Goal: Communication & Community: Participate in discussion

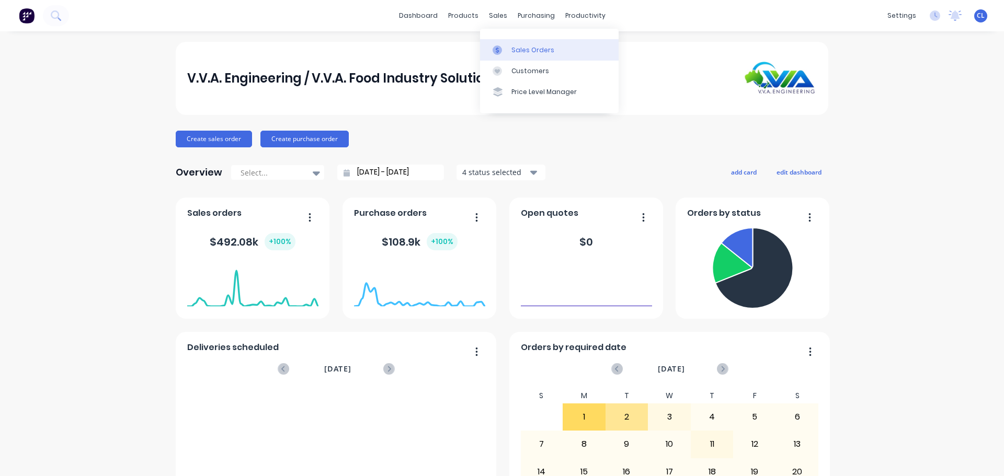
click at [512, 42] on link "Sales Orders" at bounding box center [549, 49] width 139 height 21
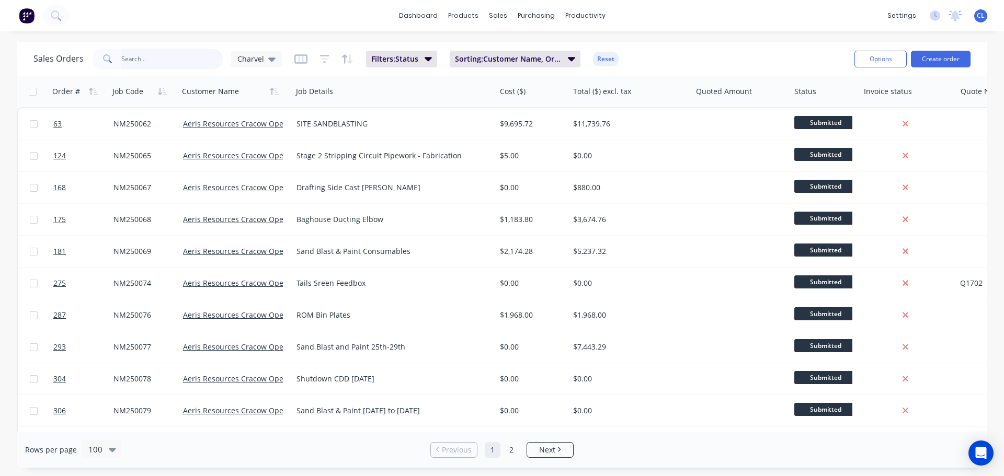
click at [188, 66] on input "text" at bounding box center [172, 59] width 102 height 21
type input "NES240305"
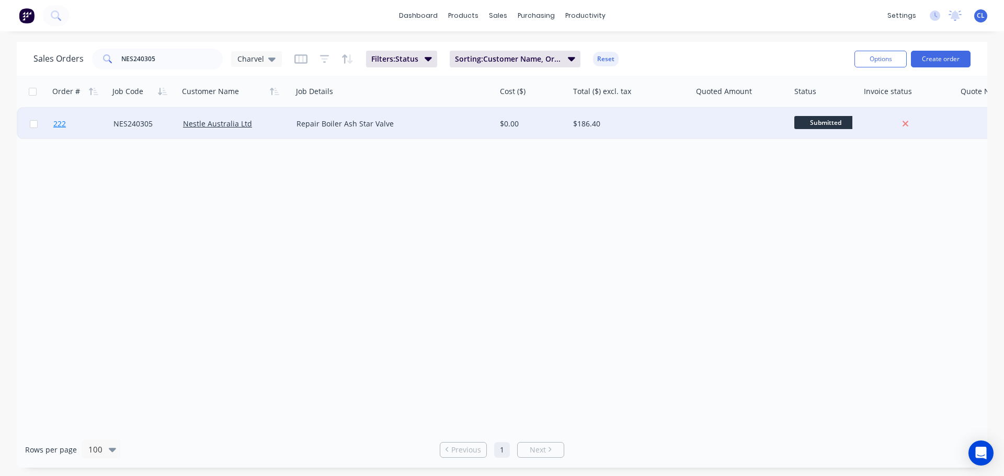
click at [60, 120] on span "222" at bounding box center [59, 124] width 13 height 10
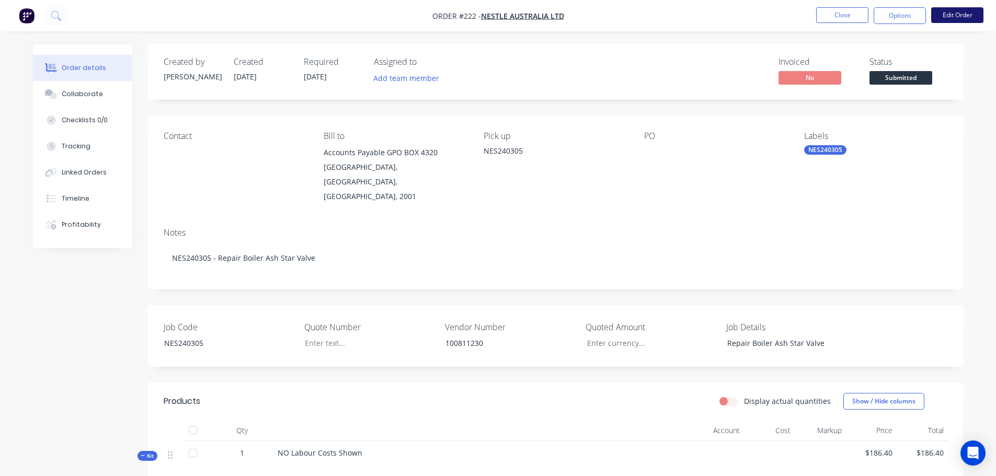
click at [948, 19] on button "Edit Order" at bounding box center [957, 15] width 52 height 16
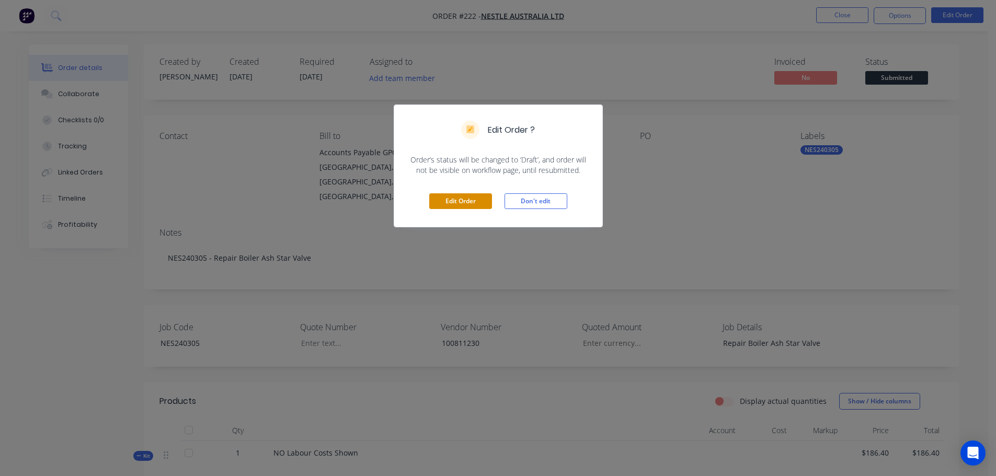
click at [462, 200] on button "Edit Order" at bounding box center [460, 202] width 63 height 16
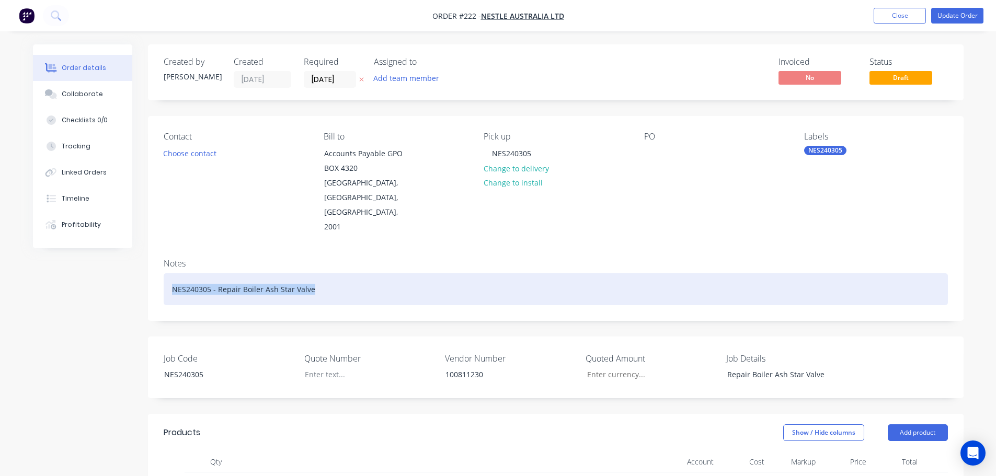
drag, startPoint x: 356, startPoint y: 252, endPoint x: -12, endPoint y: 252, distance: 368.2
click at [0, 252] on html "Order #222 - Nestle Australia Ltd Add product Close Update Order Order details …" at bounding box center [498, 470] width 996 height 940
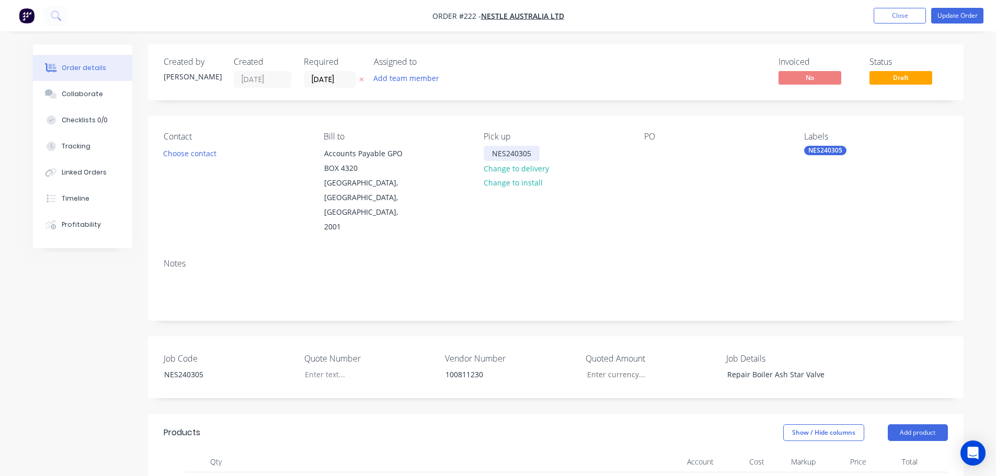
click at [512, 160] on div "NES240305" at bounding box center [512, 153] width 56 height 15
click at [646, 152] on div at bounding box center [652, 153] width 17 height 15
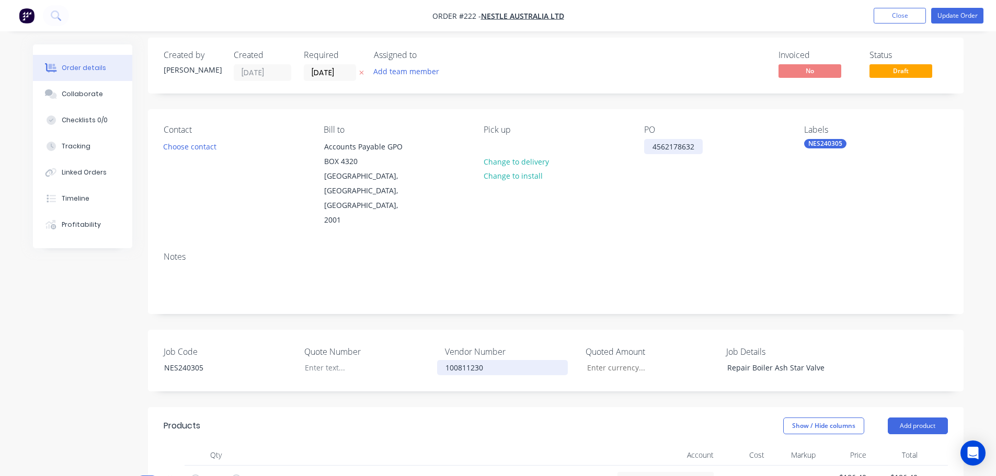
scroll to position [52, 0]
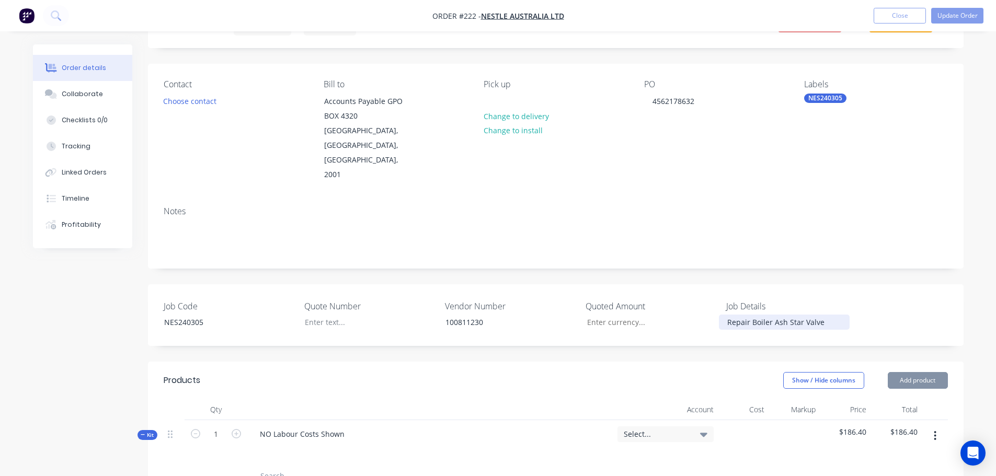
click at [743, 315] on div "Repair Boiler Ash Star Valve" at bounding box center [784, 322] width 131 height 15
copy div "Boiler Star Valve Refurbishment"
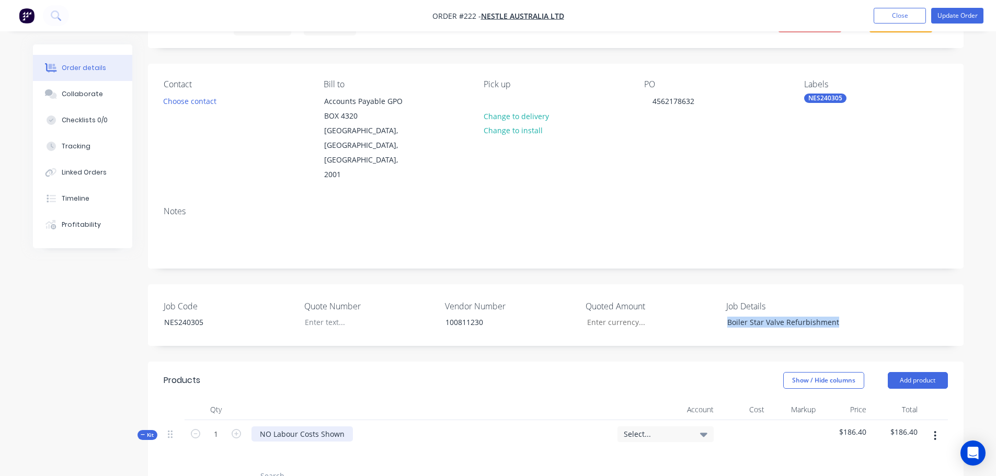
click at [326, 427] on div "NO Labour Costs Shown" at bounding box center [302, 434] width 101 height 15
paste div
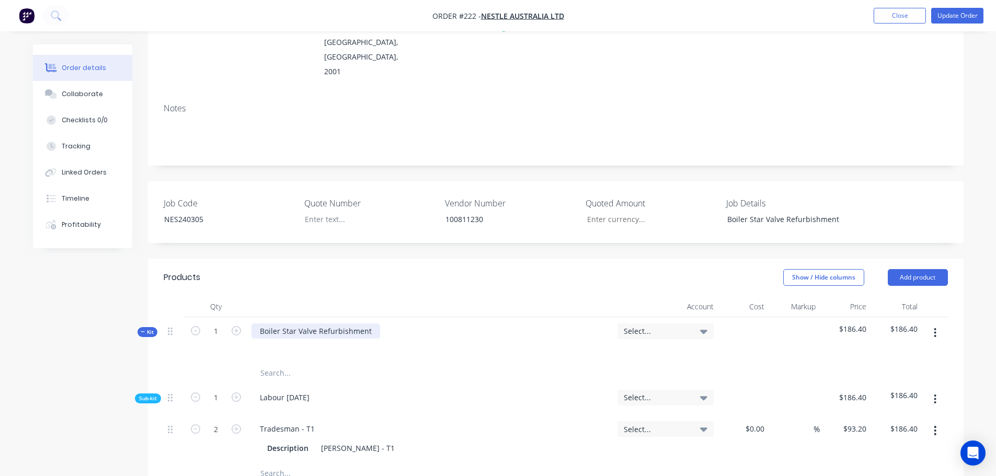
scroll to position [157, 0]
click at [304, 361] on input "text" at bounding box center [364, 371] width 209 height 21
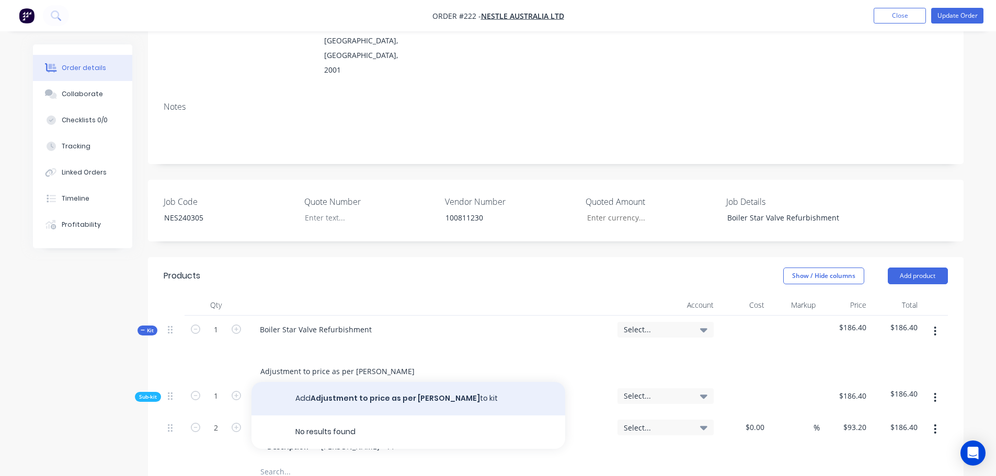
type input "Adjustment to price as per PO"
click at [356, 382] on button "Add Adjustment to price as per PO to kit" at bounding box center [409, 398] width 314 height 33
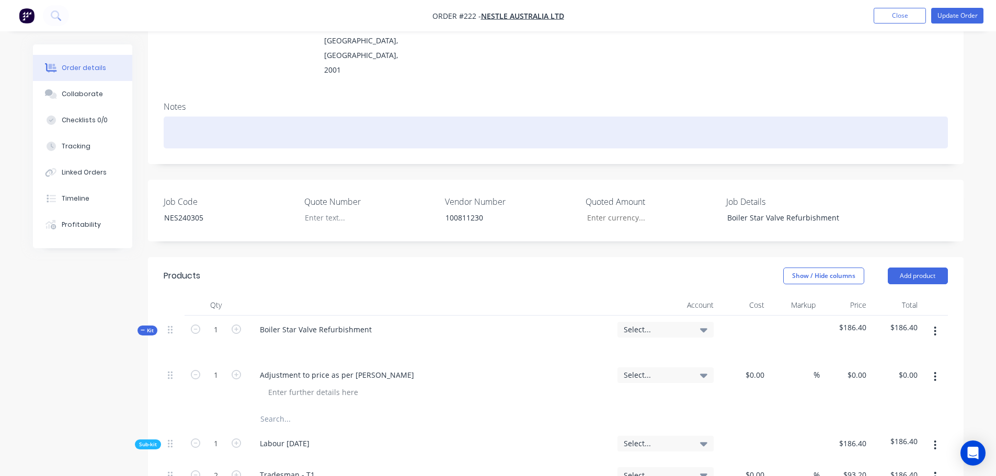
click at [164, 117] on div at bounding box center [556, 133] width 784 height 32
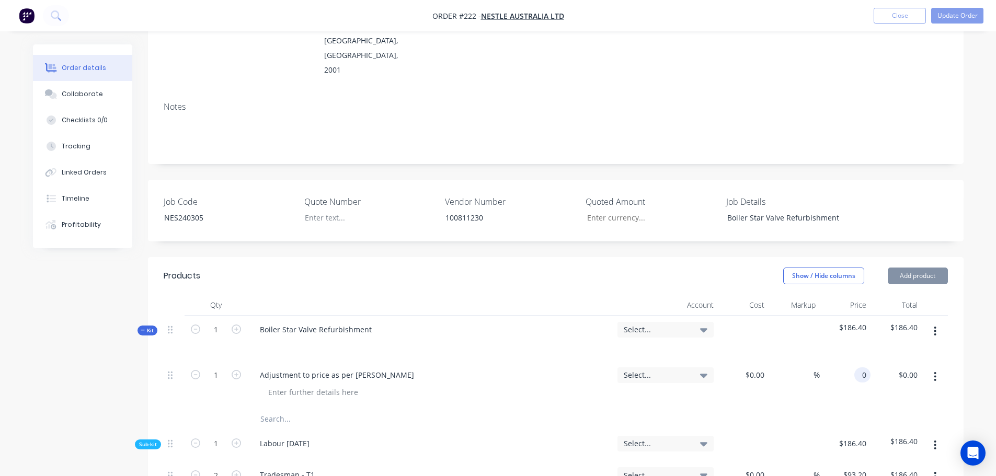
click at [855, 368] on div "0 0" at bounding box center [863, 375] width 16 height 15
type input "$6,401.60"
click at [652, 324] on span "Select..." at bounding box center [657, 329] width 66 height 11
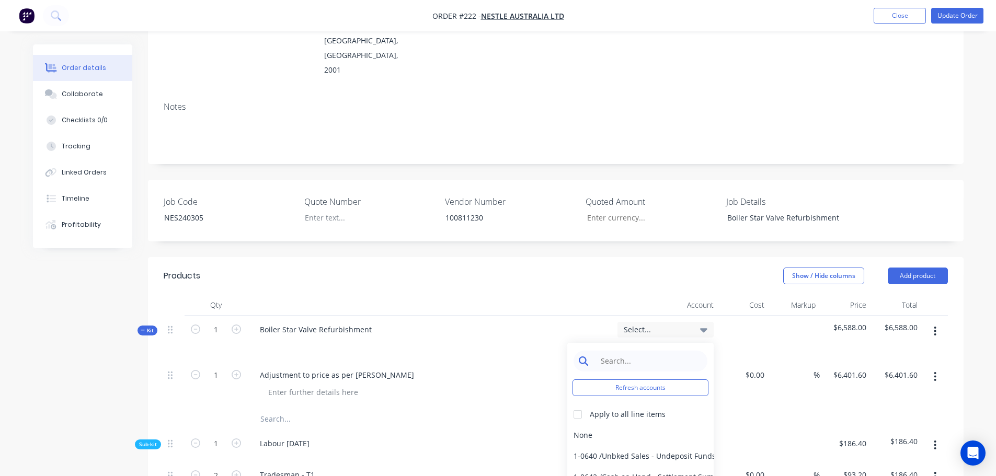
click at [645, 351] on input at bounding box center [648, 361] width 107 height 21
type input "4-02"
click at [577, 404] on div at bounding box center [577, 414] width 21 height 21
click at [612, 446] on div "4-0232 / Sales - Parts and Components" at bounding box center [640, 456] width 146 height 21
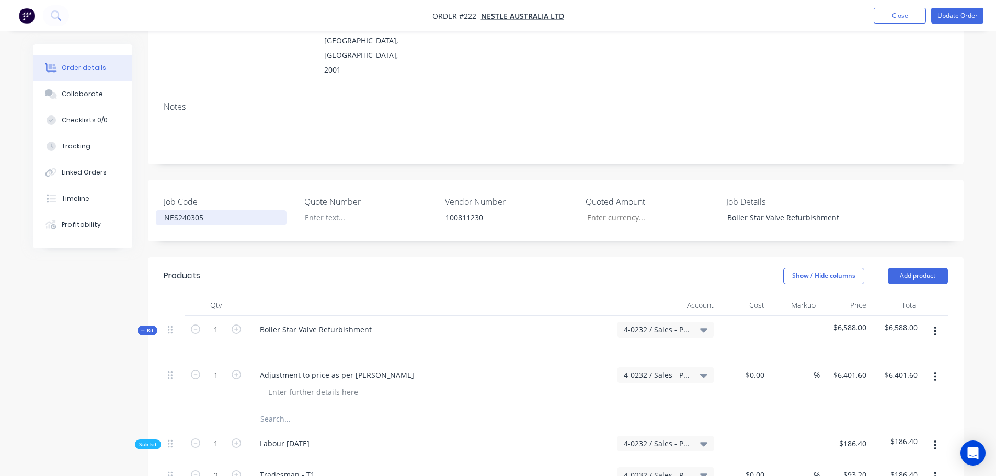
click at [183, 210] on div "NES240305" at bounding box center [221, 217] width 131 height 15
copy div "NES240305"
click at [325, 210] on div at bounding box center [362, 217] width 131 height 15
paste div
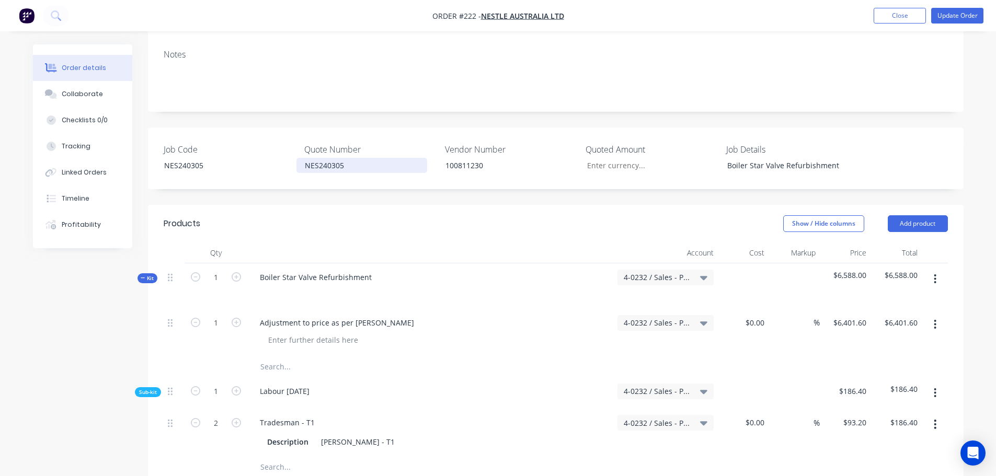
scroll to position [261, 0]
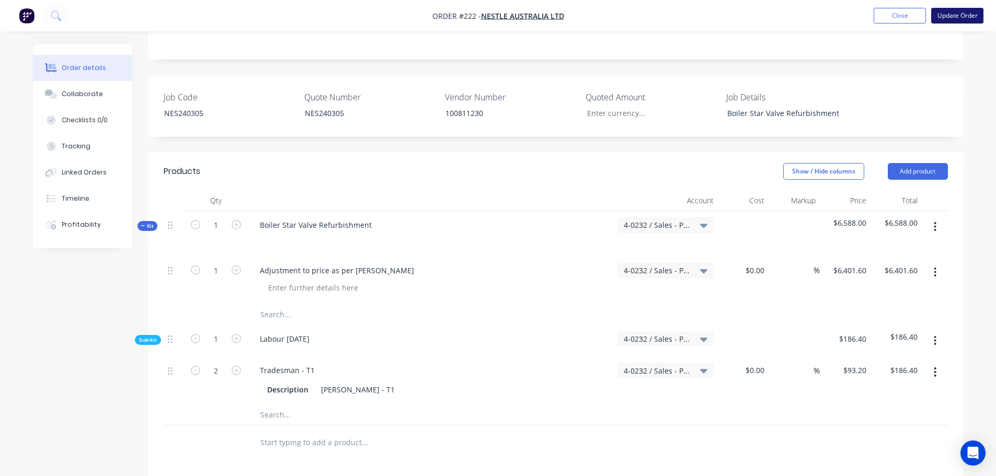
click at [947, 14] on button "Update Order" at bounding box center [957, 16] width 52 height 16
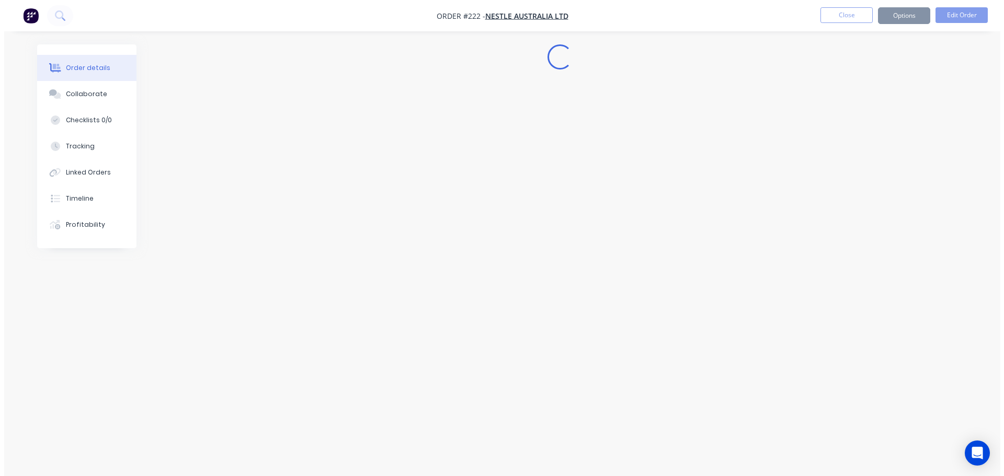
scroll to position [0, 0]
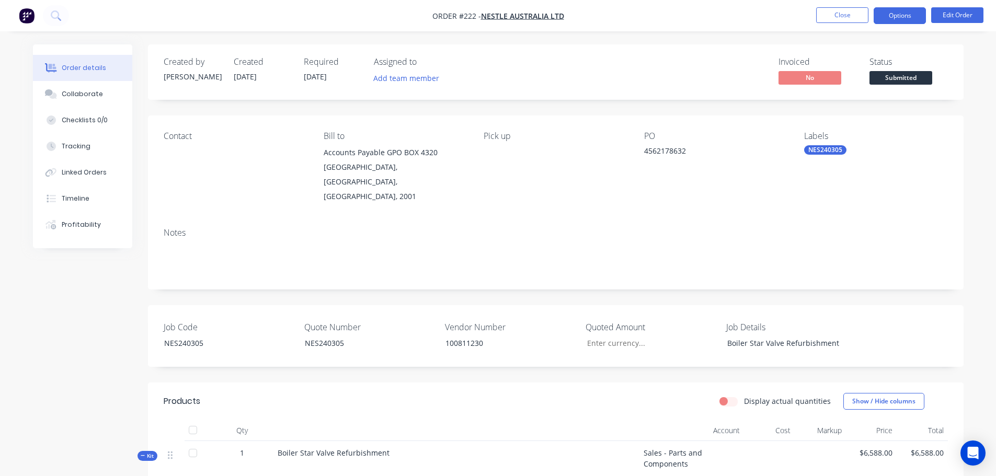
click at [902, 19] on button "Options" at bounding box center [900, 15] width 52 height 17
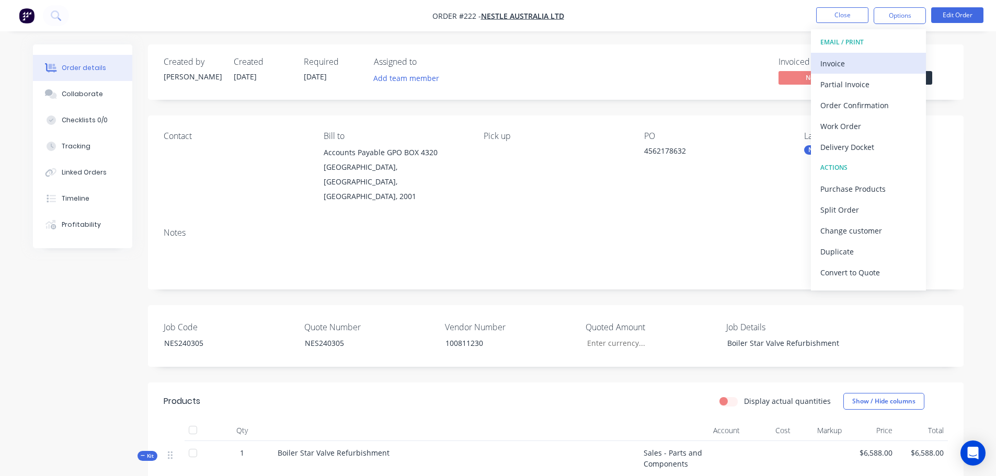
click at [882, 63] on div "Invoice" at bounding box center [869, 63] width 96 height 15
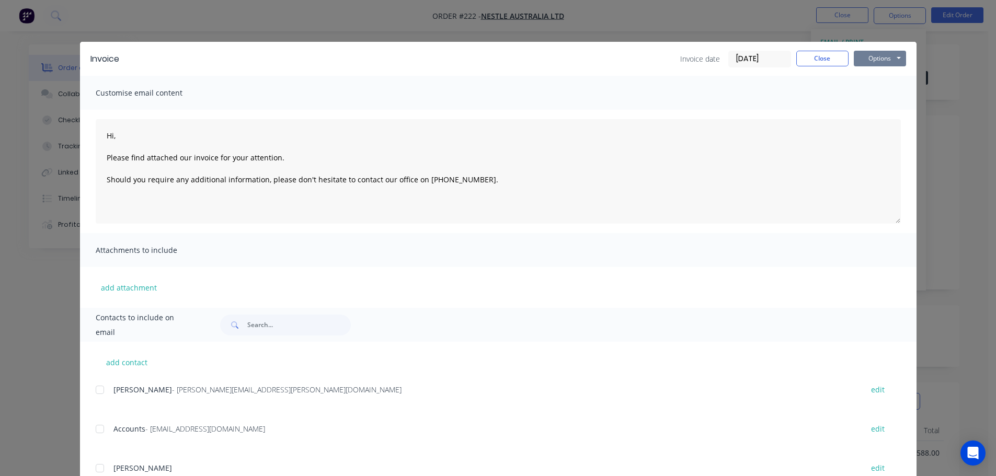
click at [867, 64] on button "Options" at bounding box center [880, 59] width 52 height 16
click at [888, 91] on button "Print" at bounding box center [887, 94] width 67 height 17
type textarea "Hi, Please find attached our invoice for your attention. Should you require any…"
click at [812, 60] on button "Close" at bounding box center [823, 59] width 52 height 16
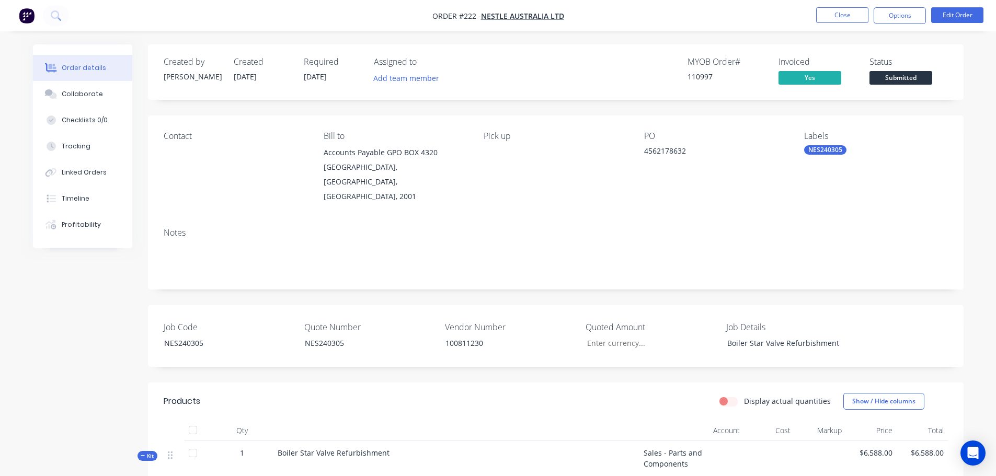
click at [884, 79] on span "Submitted" at bounding box center [901, 77] width 63 height 13
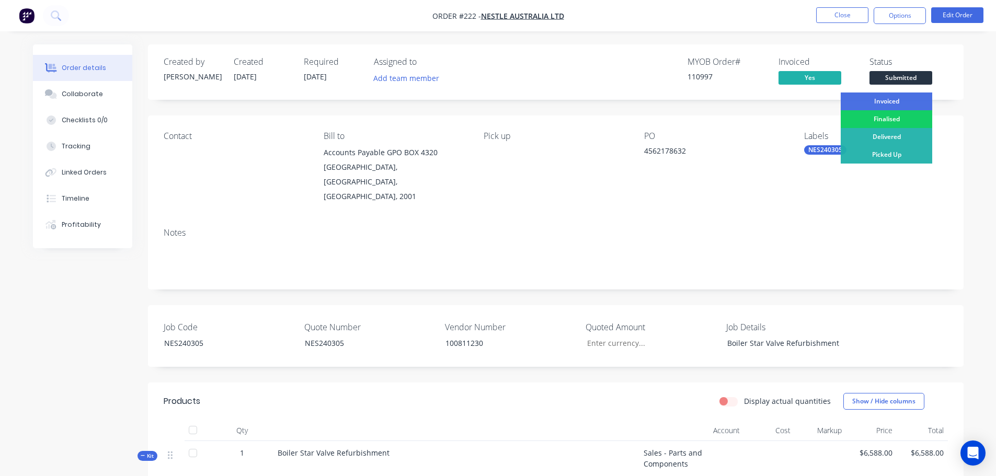
click at [883, 120] on div "Finalised" at bounding box center [887, 119] width 92 height 18
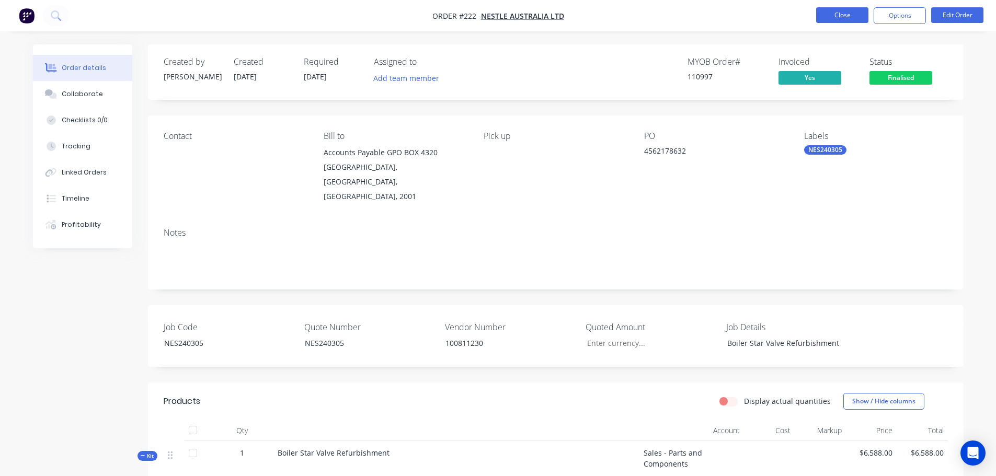
click at [846, 19] on button "Close" at bounding box center [842, 15] width 52 height 16
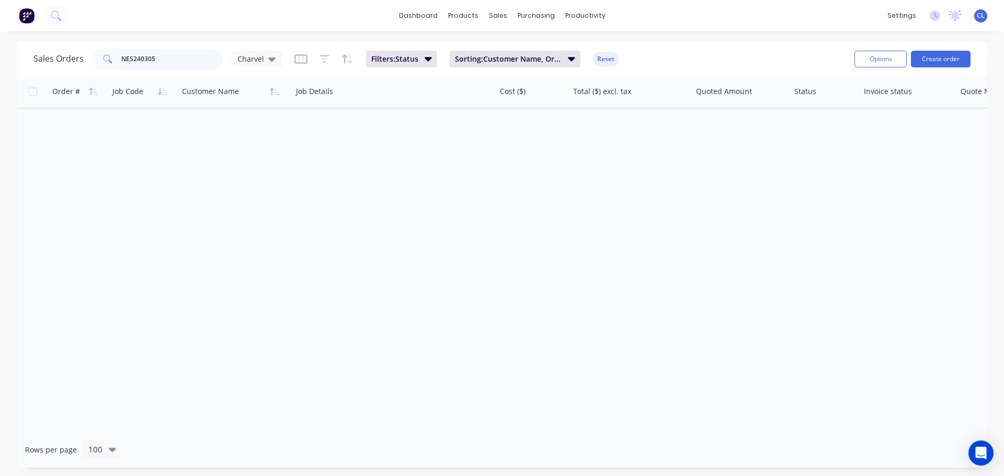
drag, startPoint x: 198, startPoint y: 61, endPoint x: -69, endPoint y: 51, distance: 266.9
click at [0, 51] on html "dashboard products sales purchasing productivity dashboard products Product Cat…" at bounding box center [502, 238] width 1004 height 476
type input "\"
click at [121, 50] on input "text" at bounding box center [172, 59] width 102 height 21
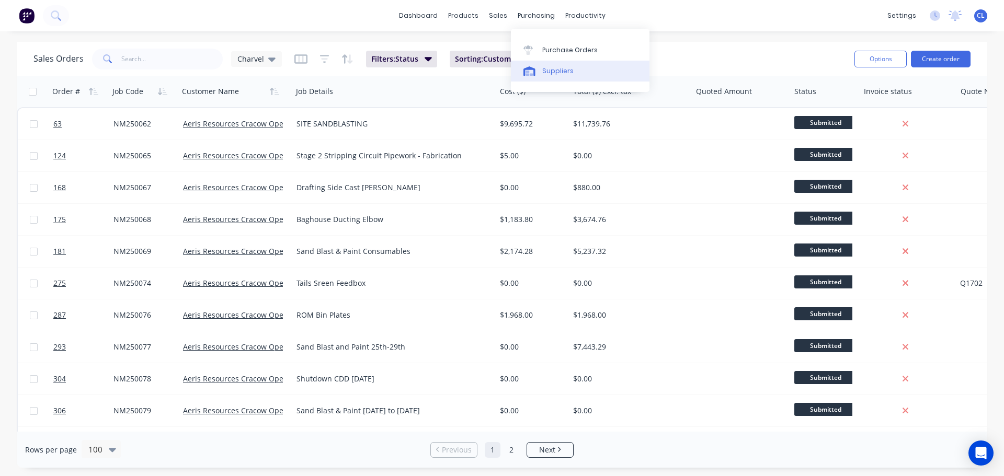
click at [547, 75] on div "Suppliers" at bounding box center [557, 70] width 31 height 9
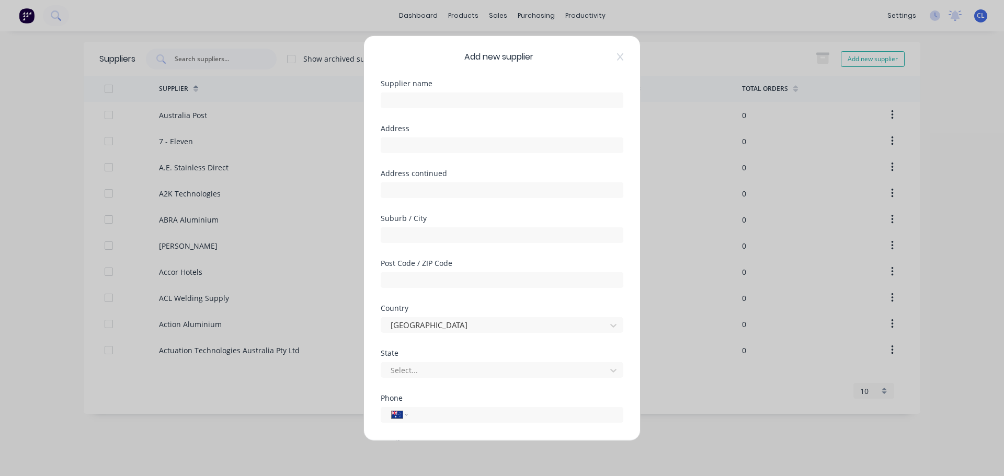
select select "AU"
click at [424, 92] on input "text" at bounding box center [502, 100] width 243 height 16
type input "[PERSON_NAME] and [PERSON_NAME]"
click at [421, 146] on input "text" at bounding box center [502, 145] width 243 height 16
type input "Level [STREET_ADDRESS]"
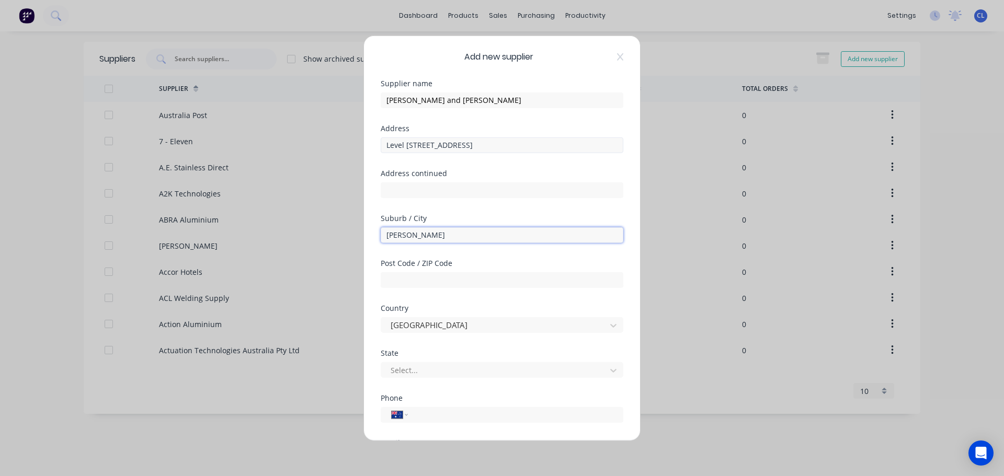
type input "MILTON"
type input "4570"
type input "w"
type input "q"
click at [441, 409] on input "tel" at bounding box center [513, 415] width 197 height 12
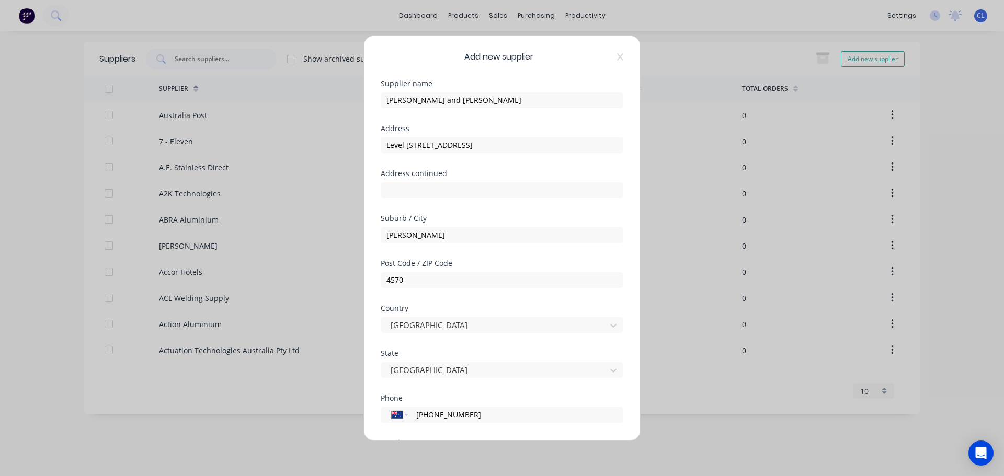
type input "(07) 5631 8000"
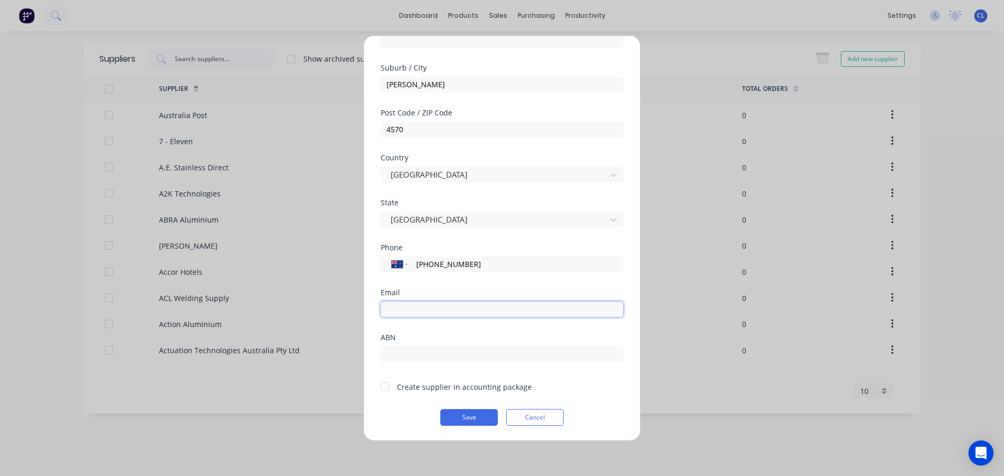
click at [441, 309] on input "email" at bounding box center [502, 309] width 243 height 16
click at [412, 295] on div "Email" at bounding box center [502, 292] width 243 height 7
click at [388, 389] on div at bounding box center [384, 387] width 21 height 21
click at [451, 417] on button "Save" at bounding box center [469, 417] width 58 height 17
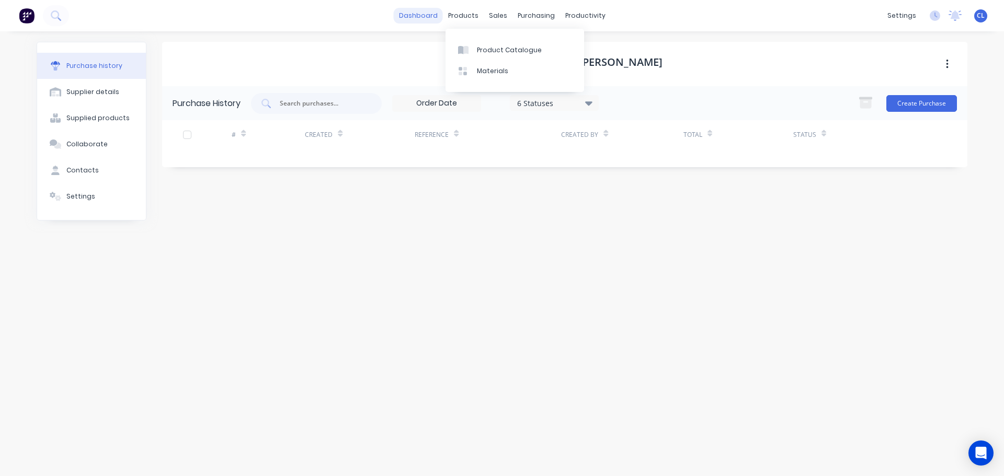
click at [441, 14] on link "dashboard" at bounding box center [418, 16] width 49 height 16
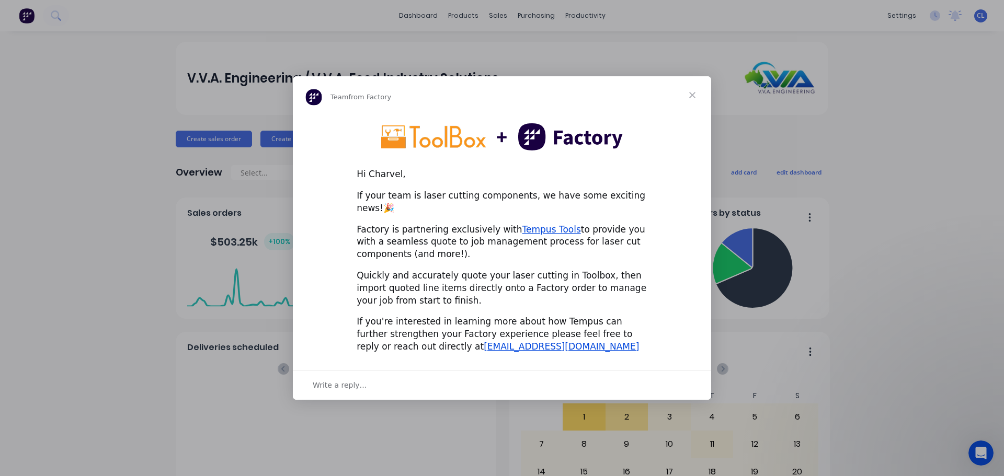
drag, startPoint x: 973, startPoint y: 114, endPoint x: 967, endPoint y: 115, distance: 5.8
click at [967, 115] on div "Intercom messenger" at bounding box center [502, 238] width 1004 height 476
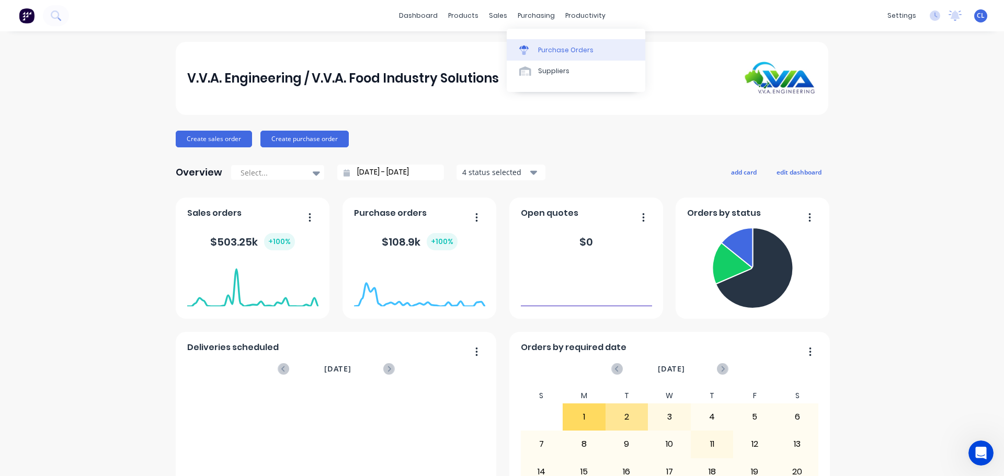
click at [543, 44] on link "Purchase Orders" at bounding box center [576, 49] width 139 height 21
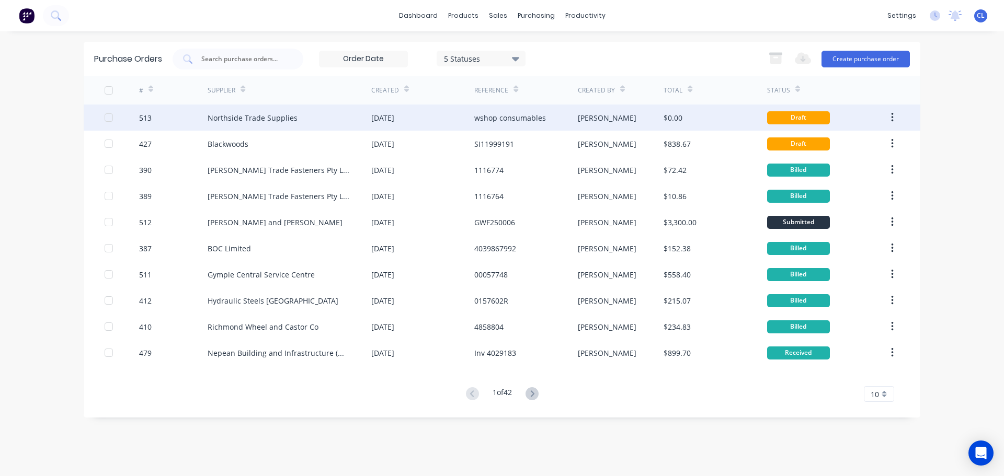
click at [201, 118] on div "513" at bounding box center [173, 118] width 69 height 26
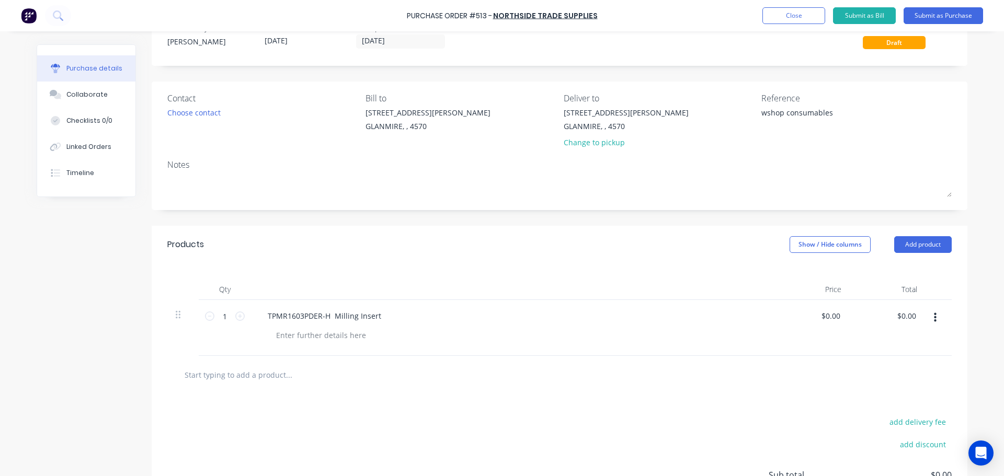
scroll to position [52, 0]
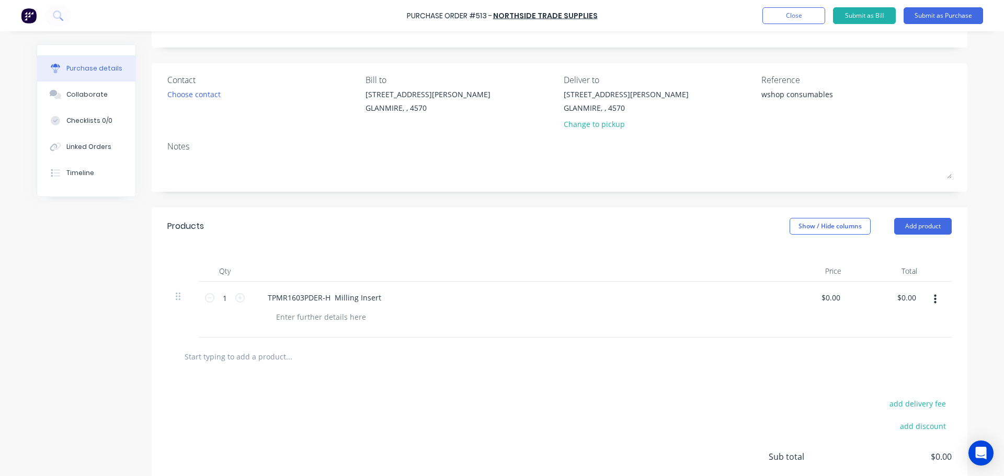
click at [929, 296] on button "button" at bounding box center [935, 299] width 25 height 19
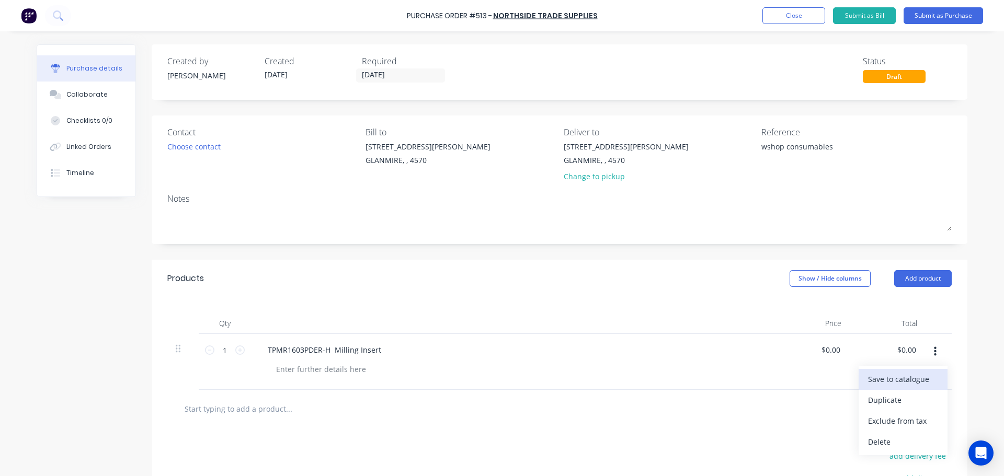
click at [905, 374] on button "Save to catalogue" at bounding box center [903, 379] width 89 height 21
type textarea "x"
click at [926, 354] on button "button" at bounding box center [935, 352] width 25 height 19
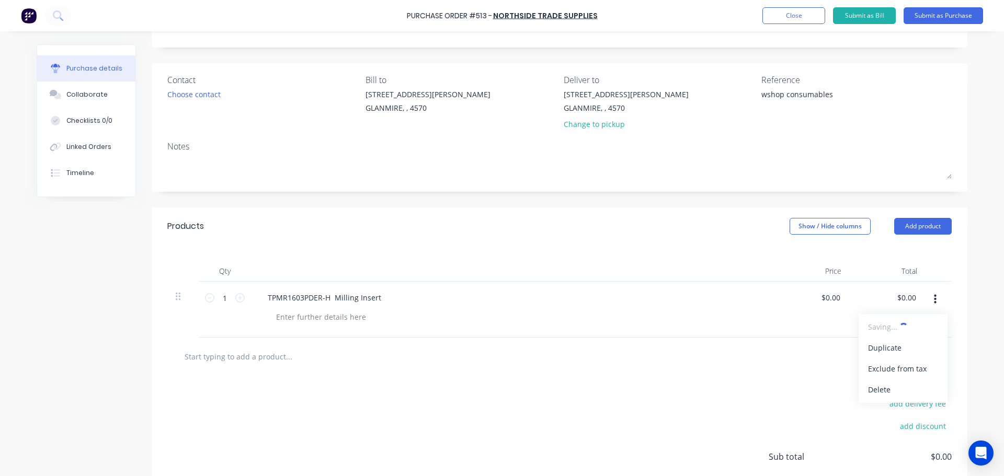
scroll to position [105, 0]
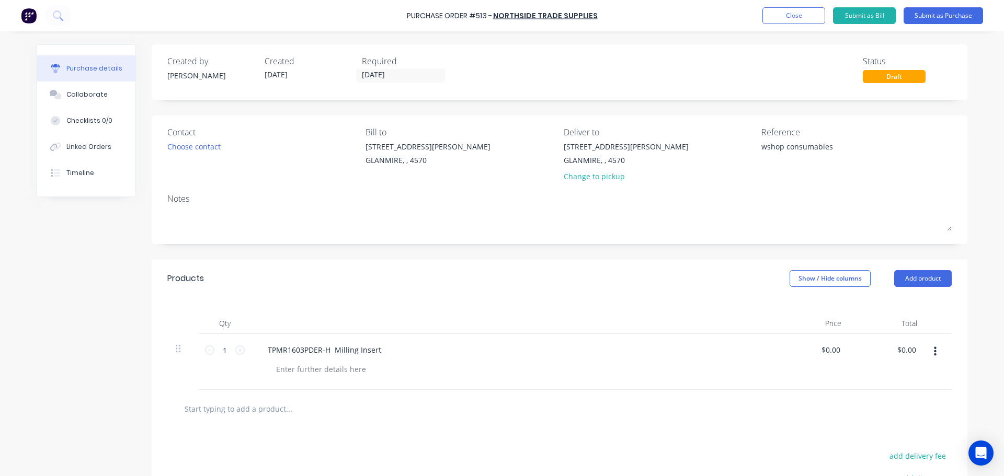
click at [934, 349] on icon "button" at bounding box center [935, 351] width 3 height 9
click at [916, 373] on button "Save to catalogue" at bounding box center [903, 379] width 89 height 21
click at [933, 349] on button "button" at bounding box center [935, 352] width 25 height 19
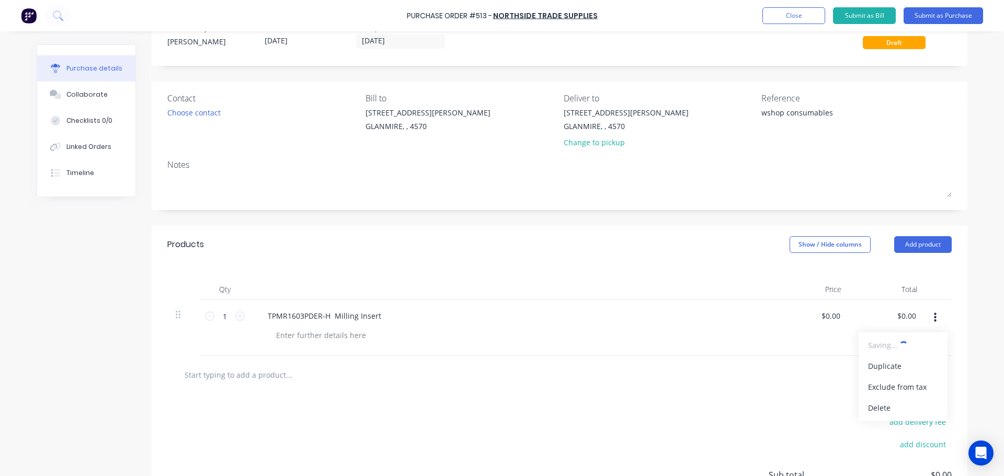
scroll to position [52, 0]
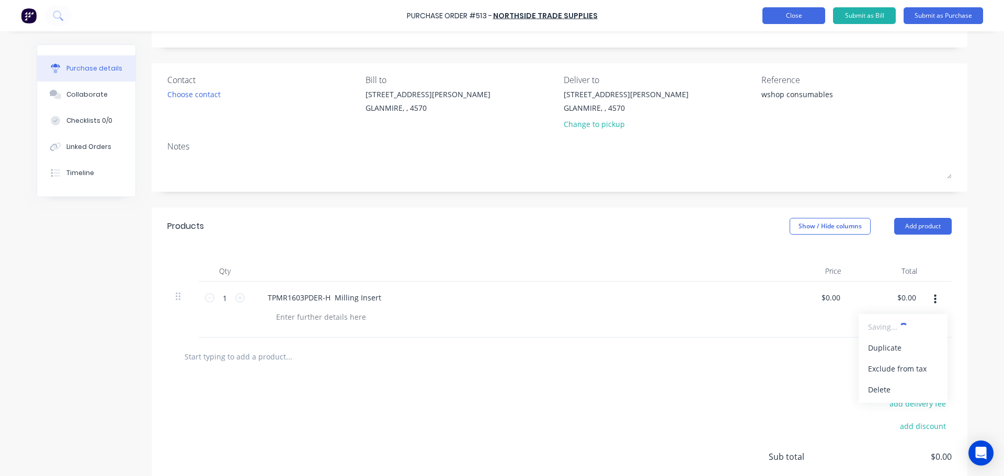
click at [789, 12] on button "Close" at bounding box center [794, 15] width 63 height 17
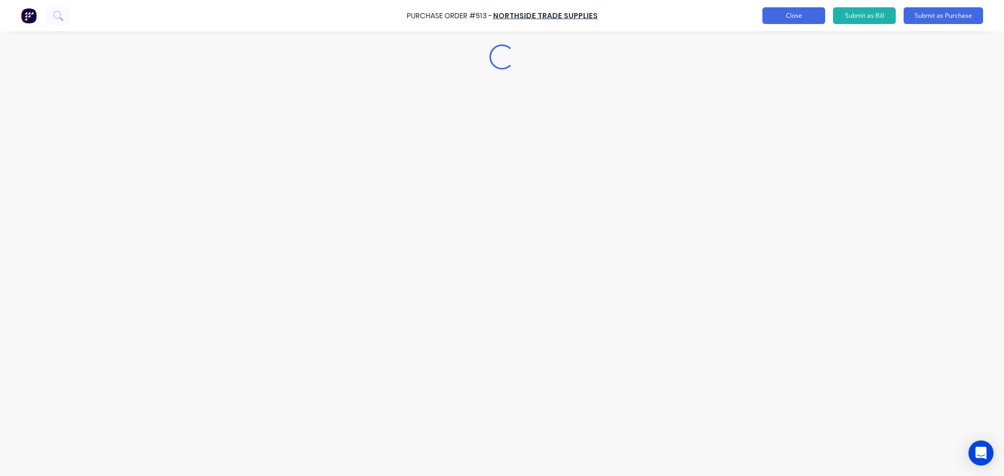
scroll to position [0, 0]
type textarea "x"
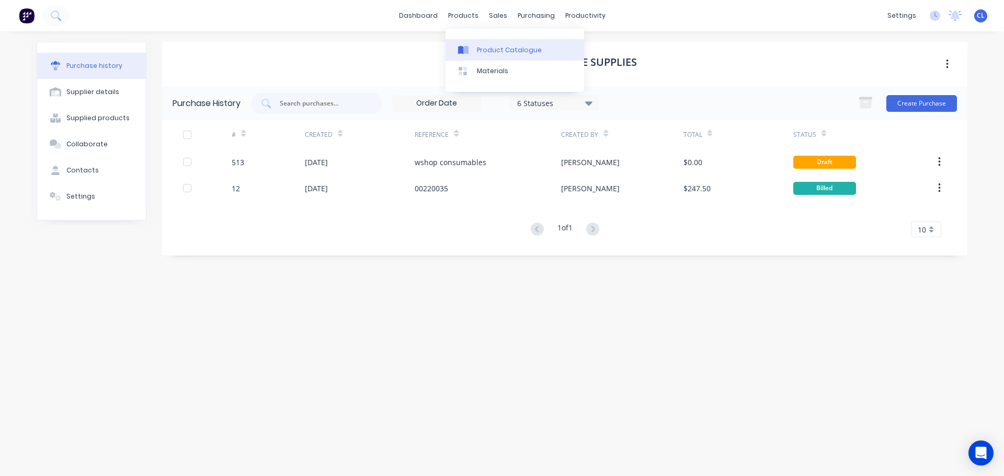
click at [496, 45] on div "Product Catalogue" at bounding box center [509, 49] width 65 height 9
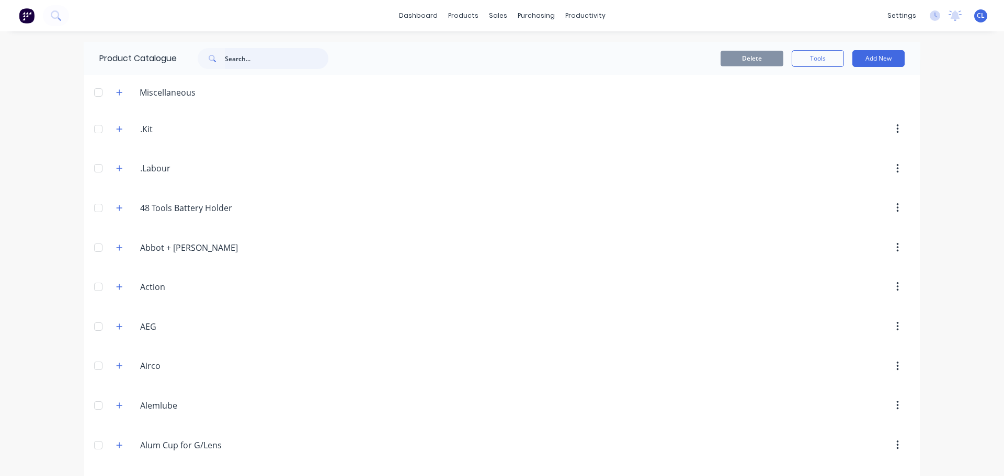
click at [225, 59] on input "text" at bounding box center [277, 58] width 104 height 21
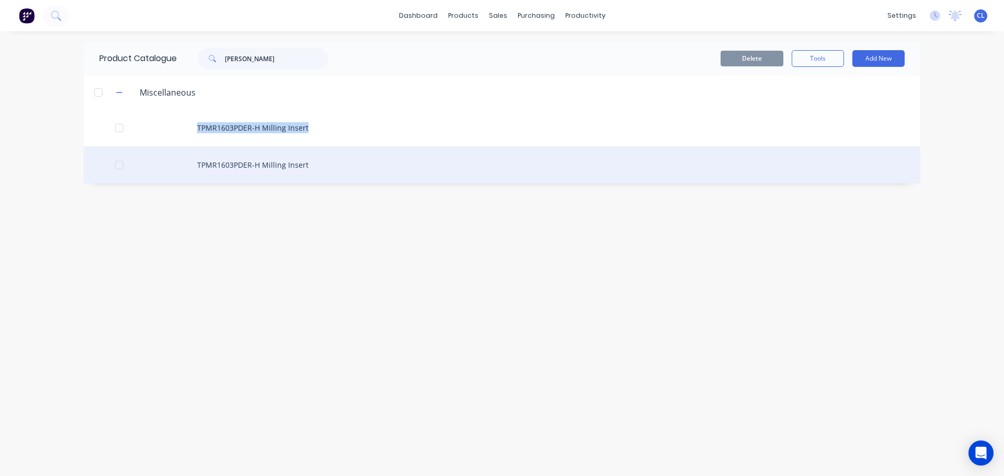
drag, startPoint x: 240, startPoint y: 128, endPoint x: 146, endPoint y: 154, distance: 96.7
click at [186, 147] on div "TPMR1603PDER-H Milling Insert TPMR1603PDER-H Milling Insert" at bounding box center [502, 146] width 837 height 74
click at [118, 169] on div at bounding box center [119, 165] width 21 height 21
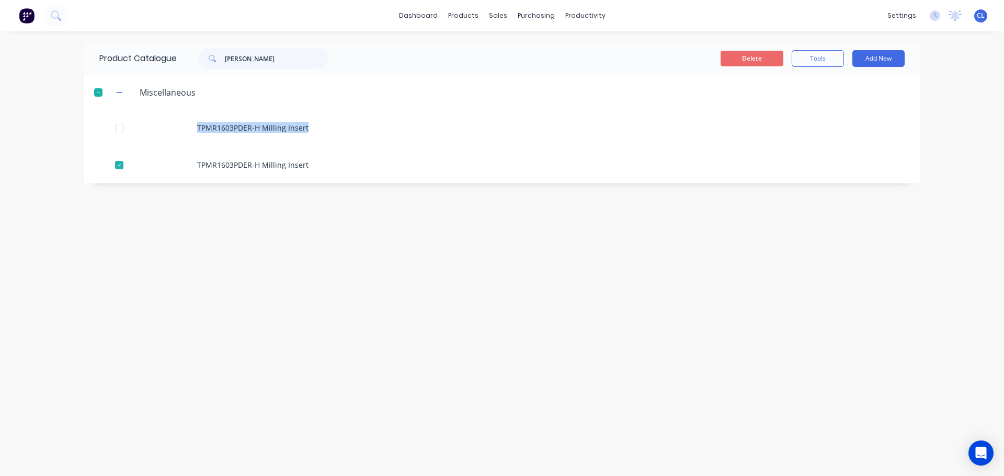
click at [759, 65] on button "Delete" at bounding box center [752, 59] width 63 height 16
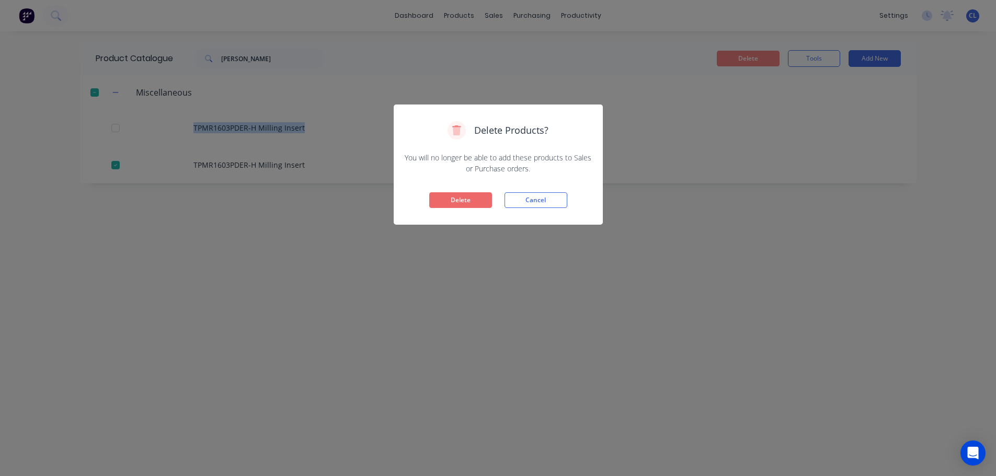
click at [480, 200] on button "Delete" at bounding box center [460, 200] width 63 height 16
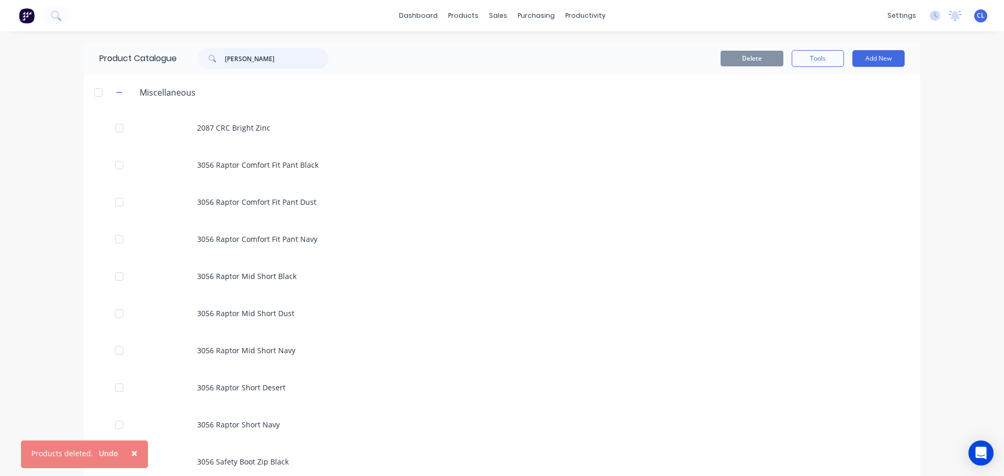
click at [285, 68] on input "[PERSON_NAME]" at bounding box center [277, 58] width 104 height 21
type input "milling"
drag, startPoint x: 247, startPoint y: 67, endPoint x: 201, endPoint y: 66, distance: 46.5
click at [202, 66] on div "milling" at bounding box center [263, 58] width 131 height 21
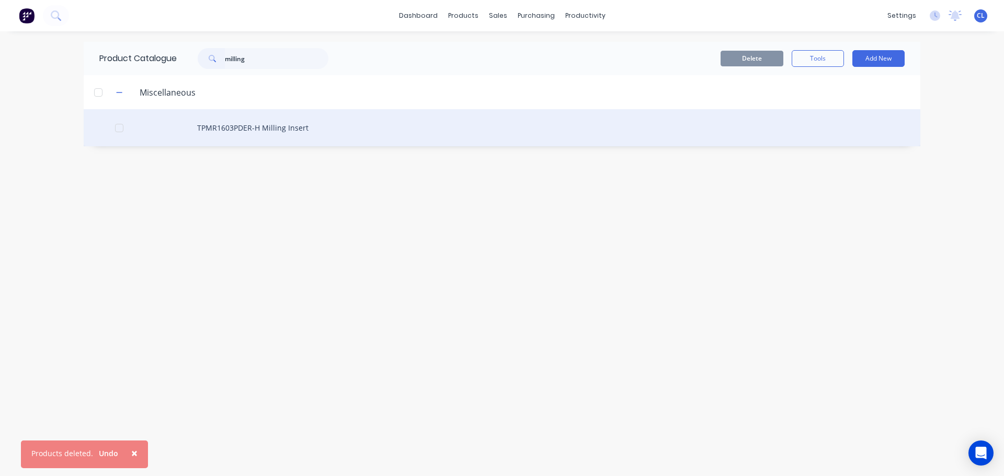
click at [221, 124] on div "TPMR1603PDER-H Milling Insert" at bounding box center [502, 127] width 837 height 37
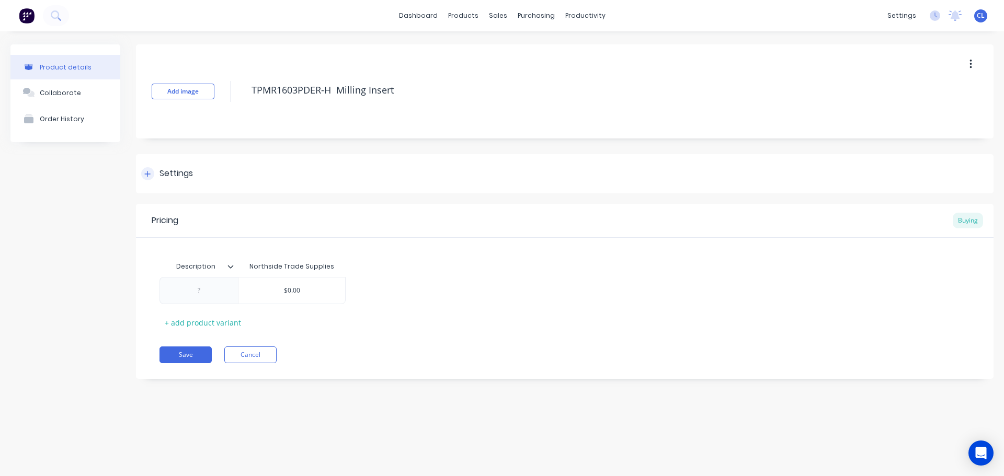
click at [146, 185] on div "Settings" at bounding box center [565, 173] width 858 height 39
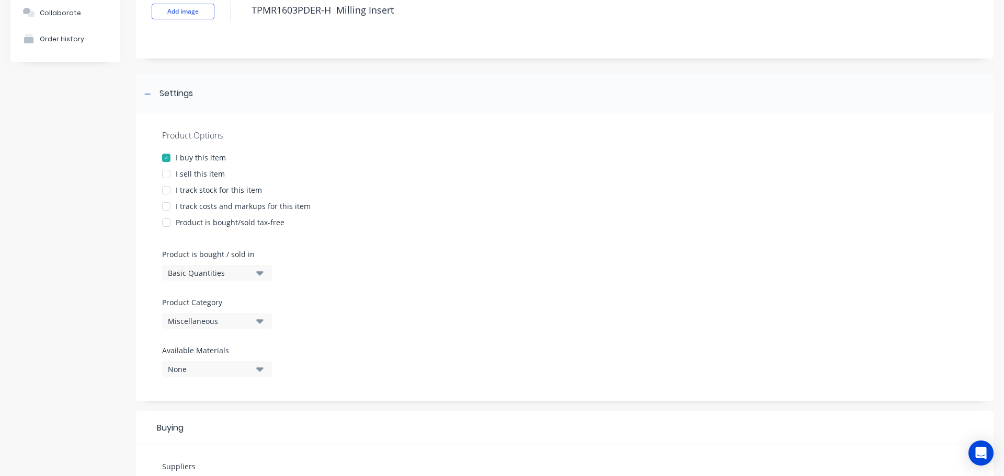
scroll to position [105, 0]
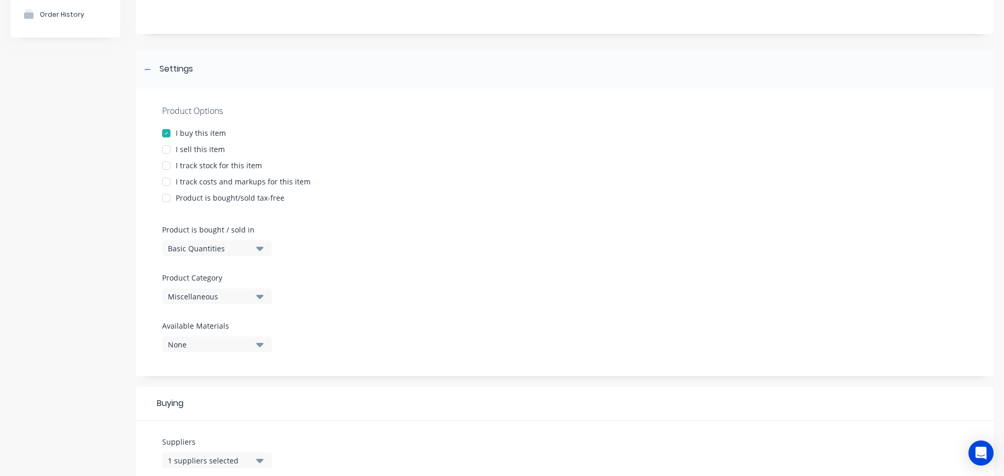
click at [165, 153] on div at bounding box center [166, 149] width 21 height 21
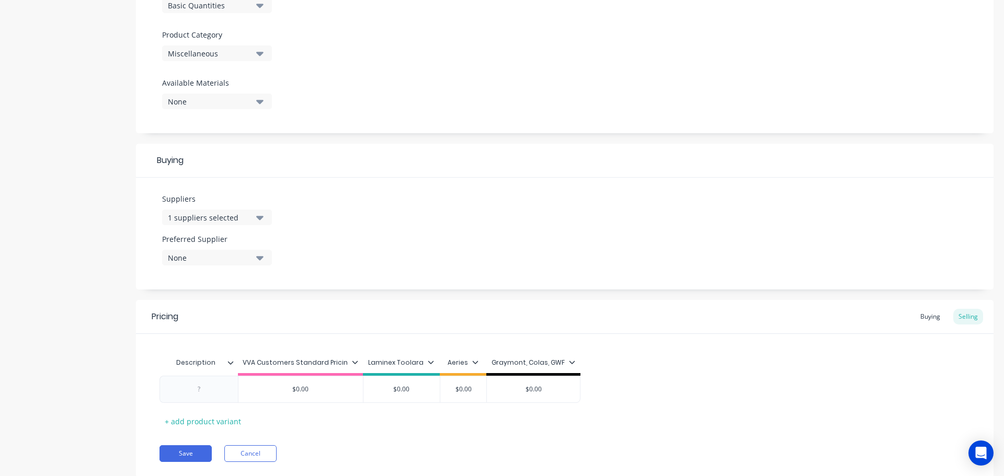
scroll to position [366, 0]
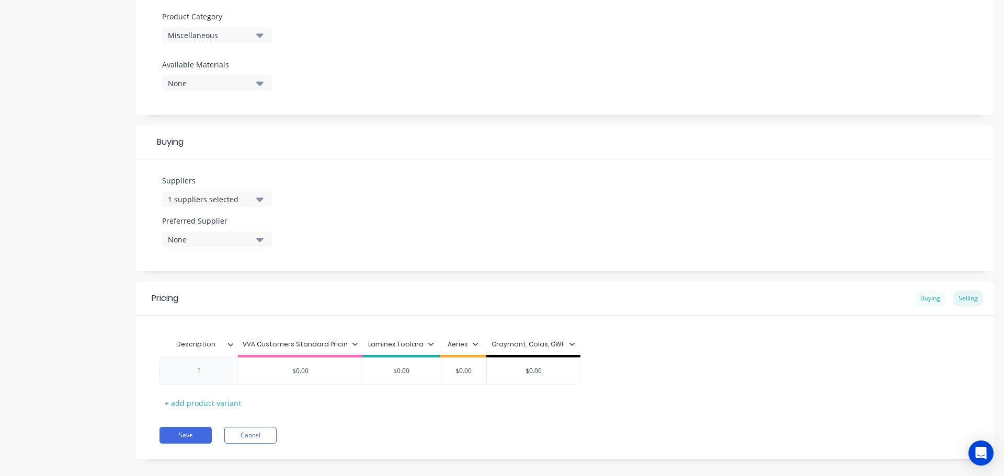
click at [925, 300] on div "Buying" at bounding box center [930, 299] width 30 height 16
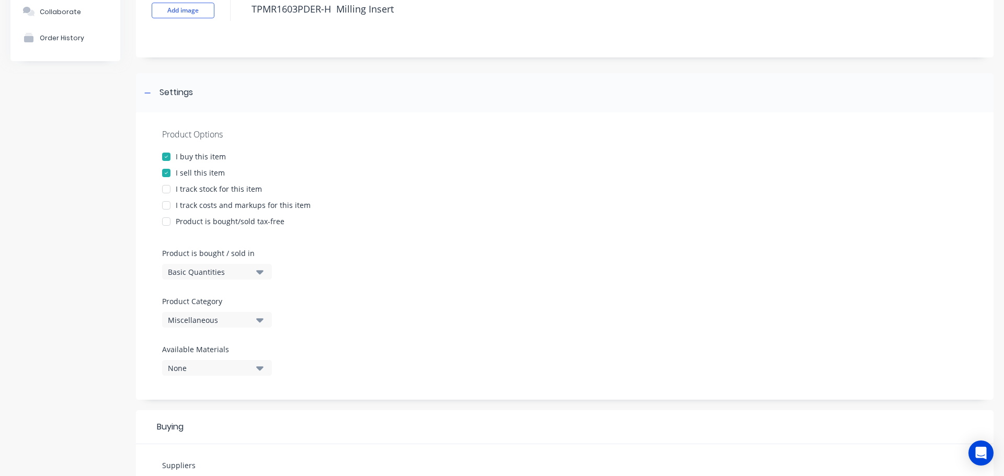
scroll to position [52, 0]
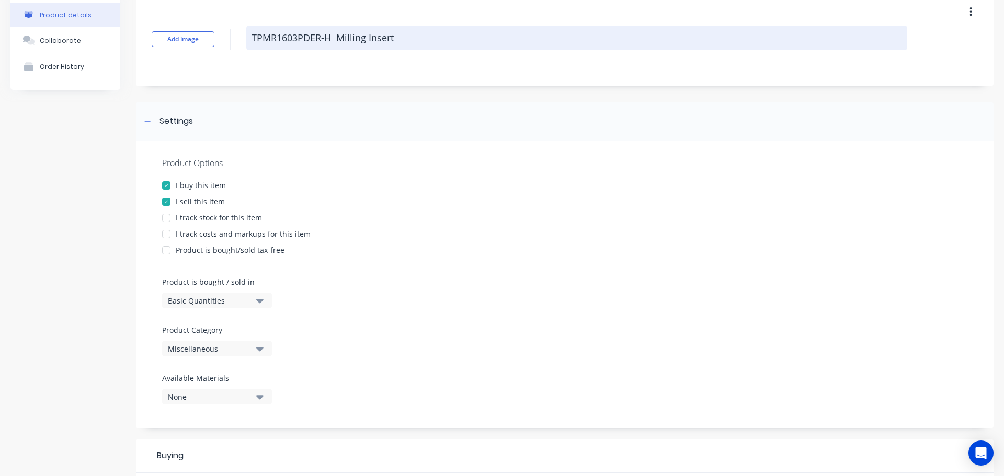
drag, startPoint x: 400, startPoint y: 41, endPoint x: 247, endPoint y: 48, distance: 153.4
click at [247, 48] on textarea "TPMR1603PDER-H Milling Insert" at bounding box center [576, 38] width 661 height 25
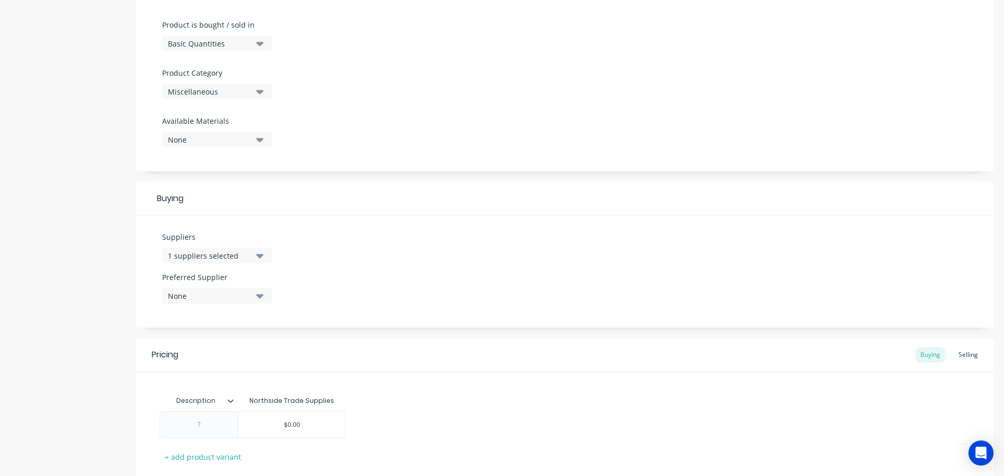
scroll to position [376, 0]
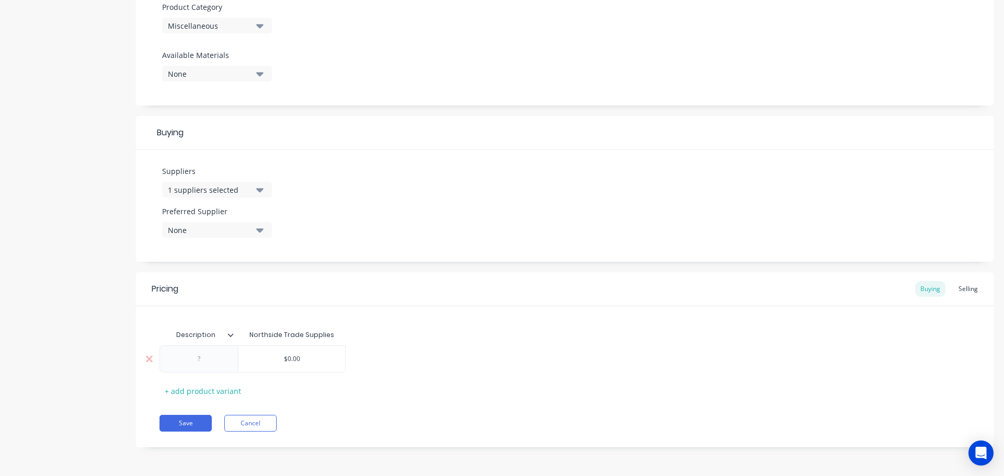
type textarea "x"
click at [199, 356] on div at bounding box center [199, 359] width 52 height 14
paste div
click at [454, 377] on div "Description Northside Trade Supplies TPMR1603PDER-H Milling Insert $0.00 + add …" at bounding box center [565, 365] width 811 height 80
click at [953, 292] on div "Selling" at bounding box center [968, 289] width 30 height 16
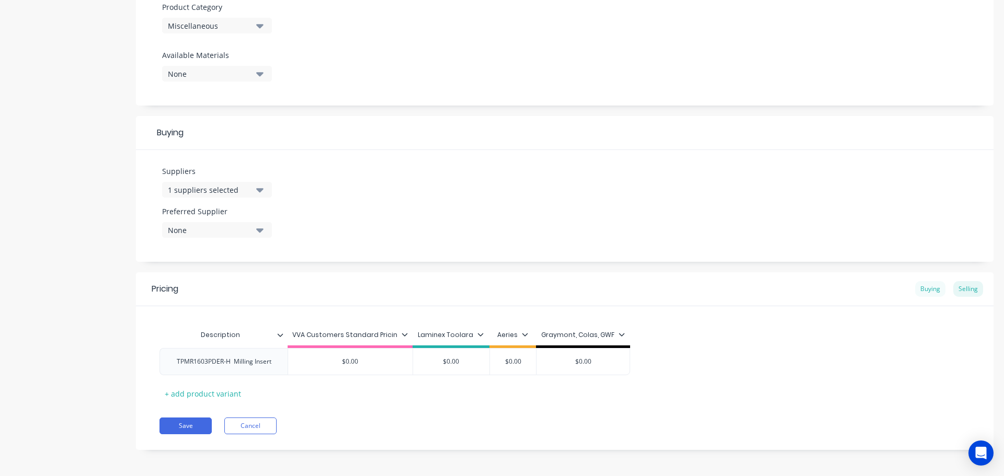
click at [920, 292] on div "Buying" at bounding box center [930, 289] width 30 height 16
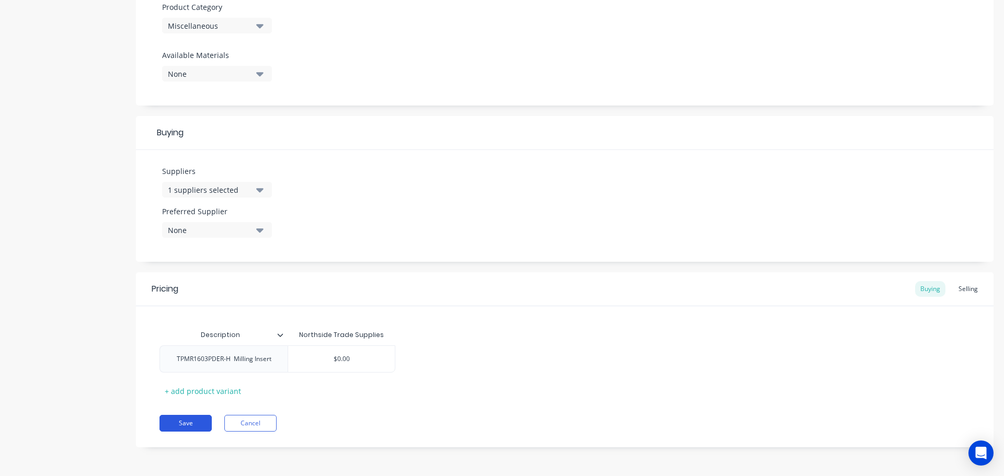
click at [176, 420] on button "Save" at bounding box center [186, 423] width 52 height 17
type textarea "x"
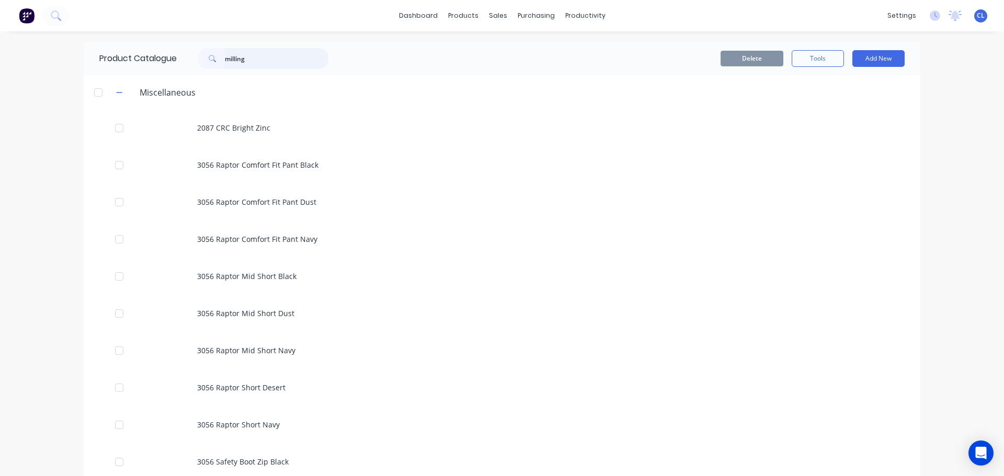
drag, startPoint x: 246, startPoint y: 62, endPoint x: 29, endPoint y: 28, distance: 220.3
click at [151, 47] on div "Product Catalogue milling" at bounding box center [219, 58] width 271 height 33
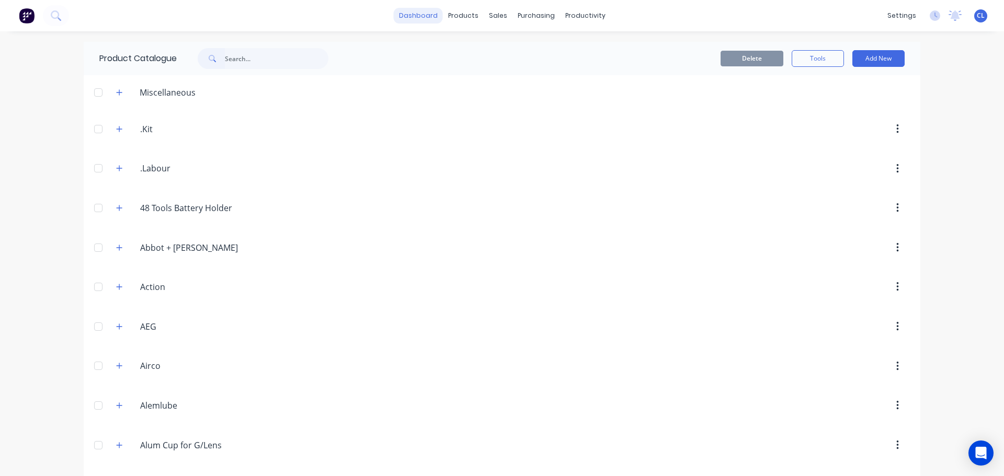
click at [426, 9] on link "dashboard" at bounding box center [418, 16] width 49 height 16
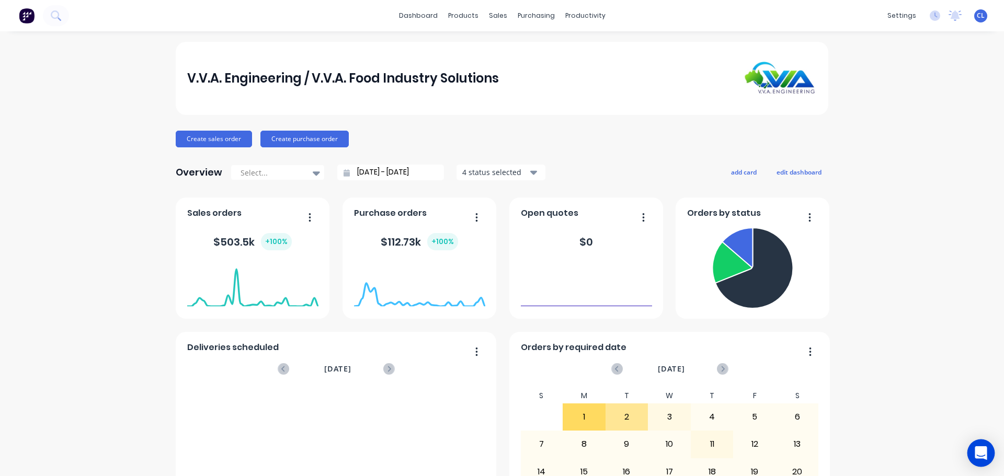
click at [982, 445] on div "Open Intercom Messenger" at bounding box center [982, 454] width 28 height 28
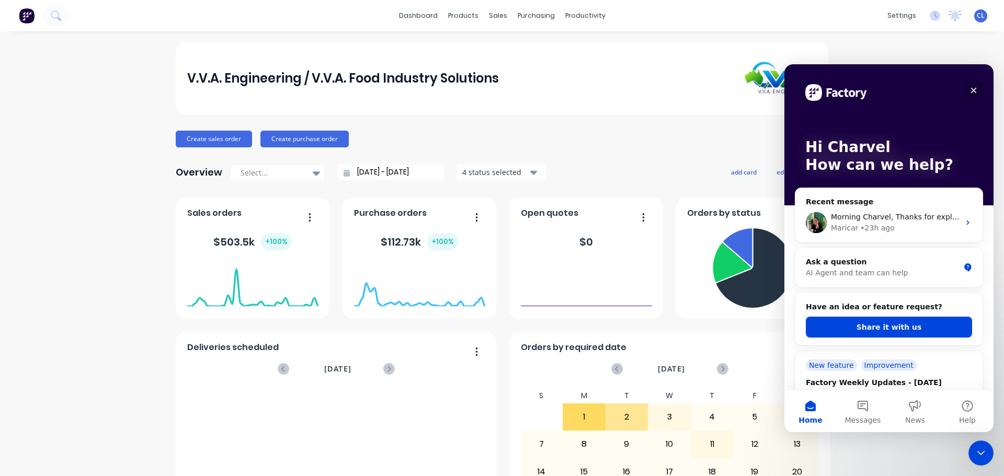
click at [973, 92] on icon "Close" at bounding box center [974, 91] width 6 height 6
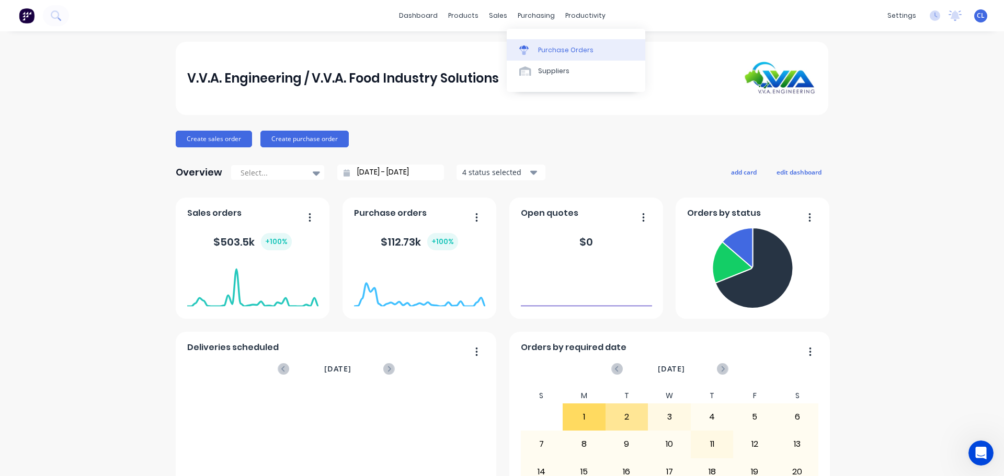
click at [554, 44] on link "Purchase Orders" at bounding box center [576, 49] width 139 height 21
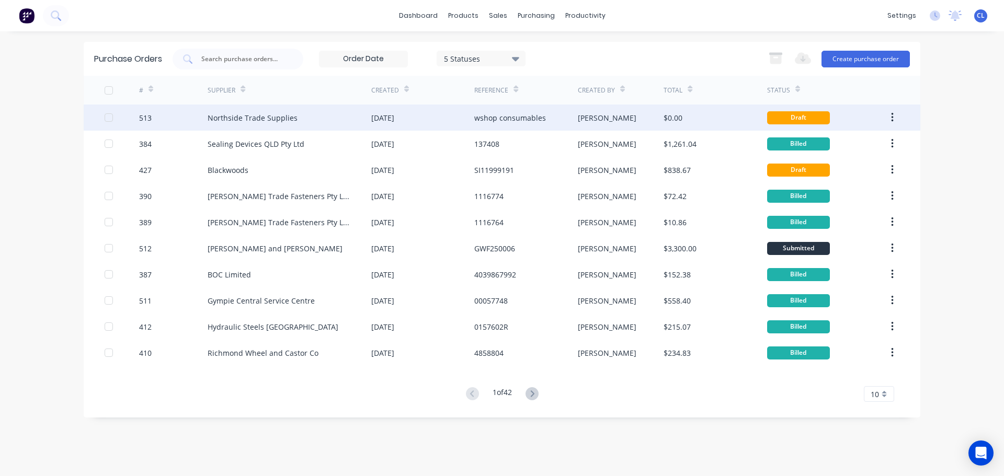
click at [184, 124] on div "513" at bounding box center [173, 118] width 69 height 26
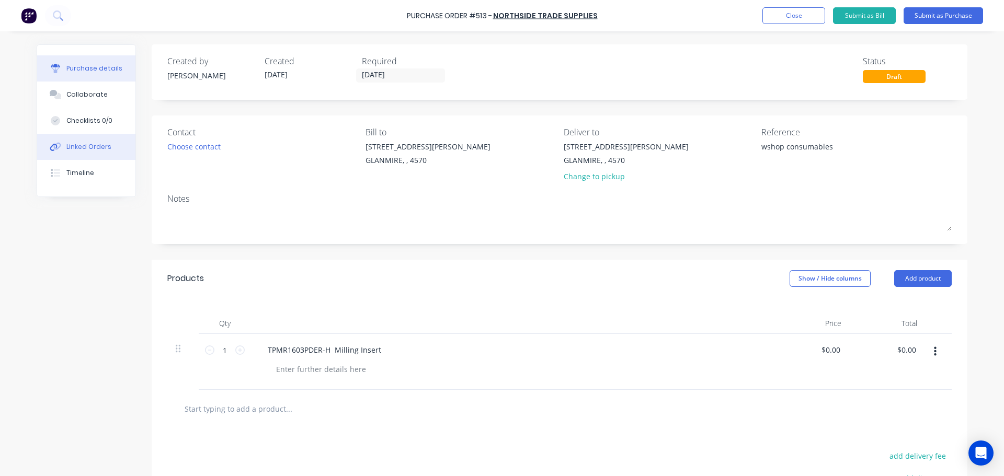
type textarea "x"
click at [94, 143] on div "Linked Orders" at bounding box center [88, 146] width 45 height 9
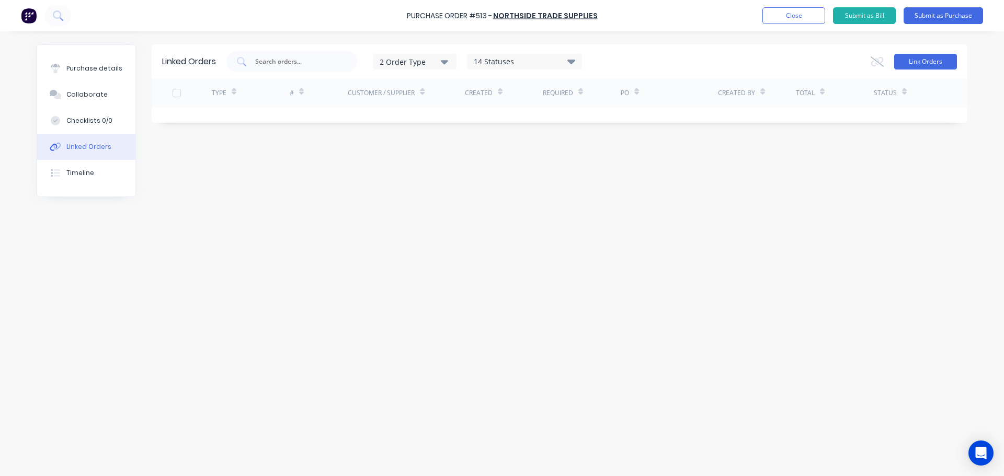
click at [923, 61] on button "Link Orders" at bounding box center [925, 62] width 63 height 16
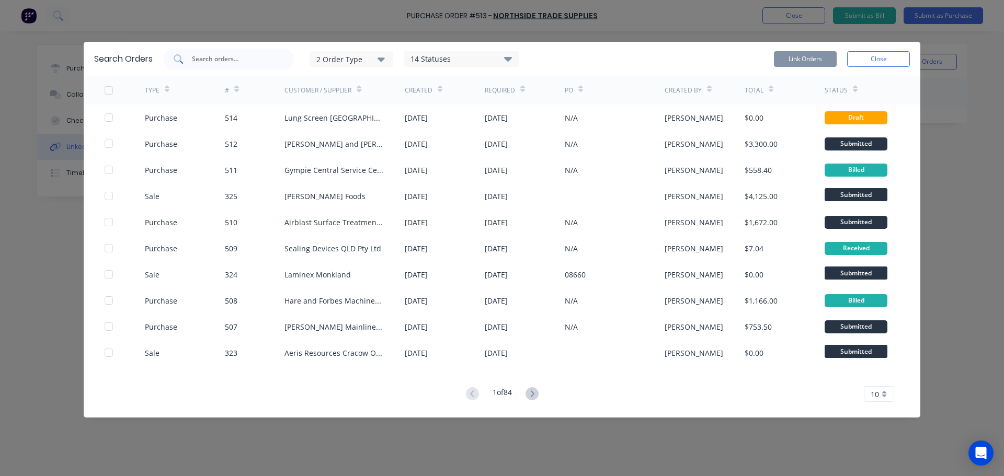
click at [242, 63] on input "text" at bounding box center [234, 59] width 87 height 10
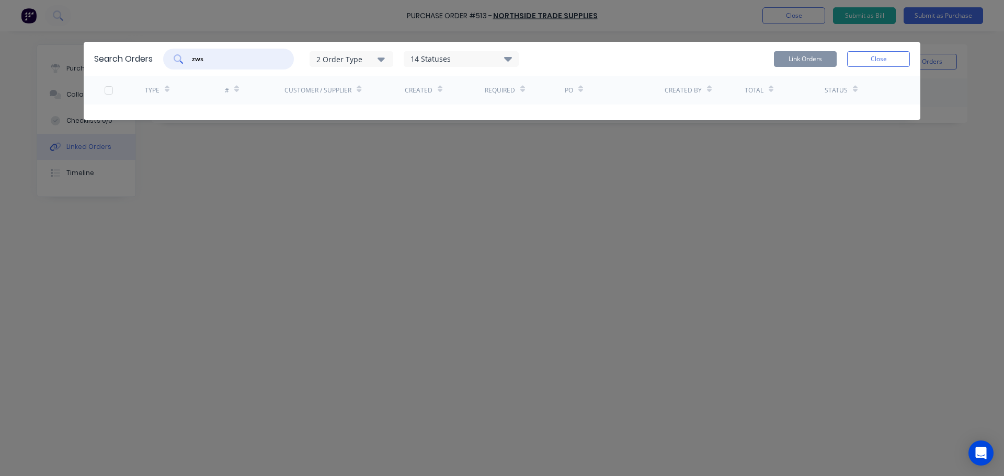
click at [267, 60] on input "zws" at bounding box center [234, 59] width 87 height 10
type input "z"
type input "zws"
click at [385, 62] on button "2 Order Type" at bounding box center [352, 59] width 84 height 16
click at [440, 61] on div "14 Statuses" at bounding box center [461, 59] width 114 height 12
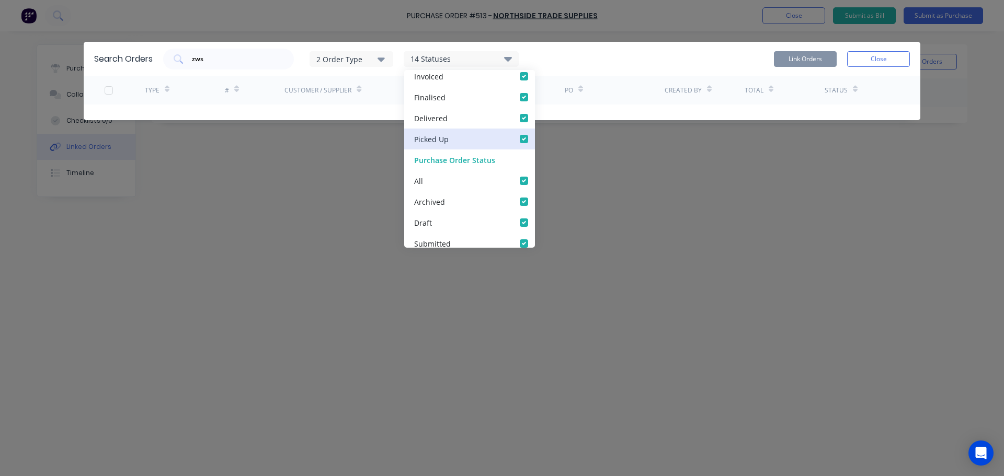
scroll to position [199, 0]
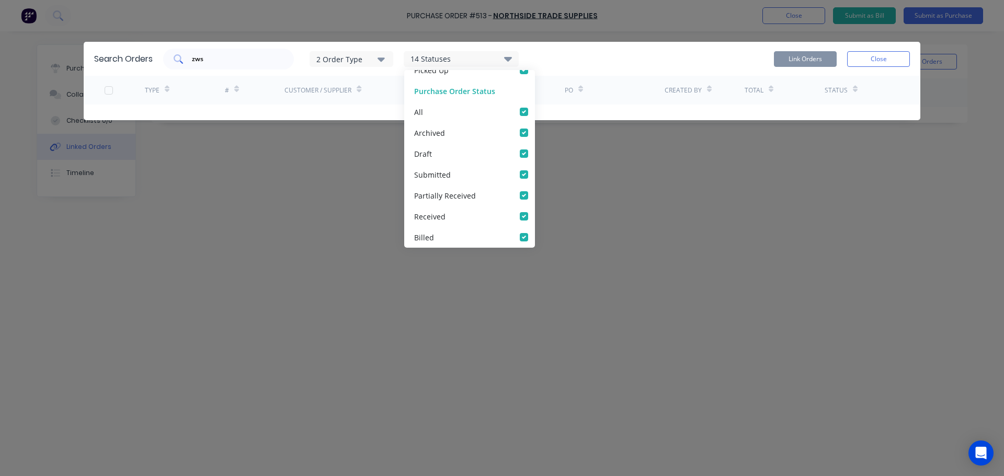
click at [274, 52] on div "zws" at bounding box center [228, 59] width 131 height 21
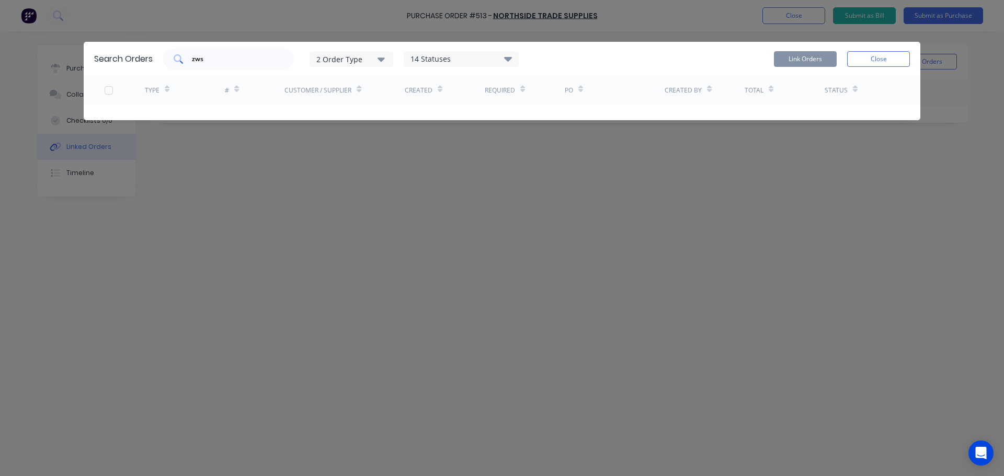
click at [168, 59] on div "zws" at bounding box center [228, 59] width 131 height 21
click at [199, 61] on input "zws" at bounding box center [234, 59] width 87 height 10
drag, startPoint x: 213, startPoint y: 65, endPoint x: 164, endPoint y: 65, distance: 48.6
click at [164, 65] on div "zws 2 Order Type 14 Statuses Sales Order Status All Archived Draft Quote Submit…" at bounding box center [341, 59] width 356 height 21
click at [890, 60] on button "Close" at bounding box center [878, 59] width 63 height 16
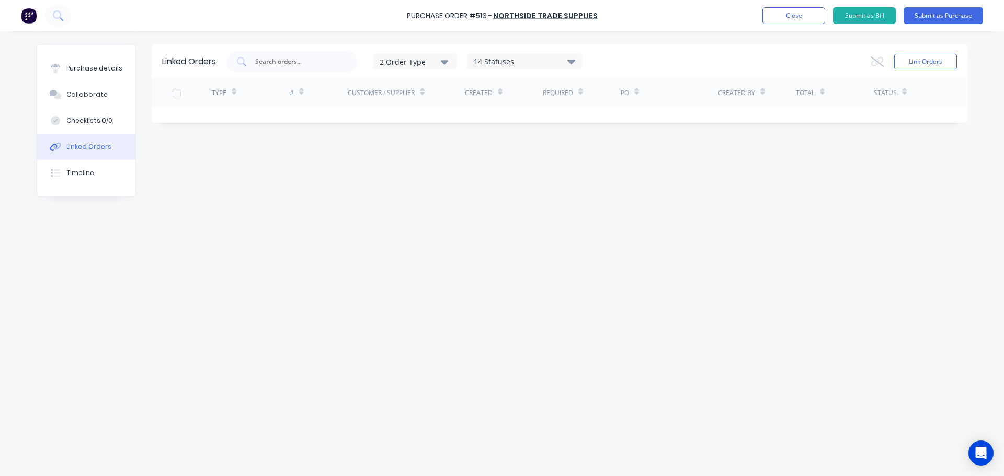
click at [706, 199] on div "Linked Orders 2 Order Type 14 Statuses Sales Order Status All Archived Draft Qu…" at bounding box center [502, 251] width 931 height 414
click at [85, 70] on div "Purchase details" at bounding box center [94, 68] width 56 height 9
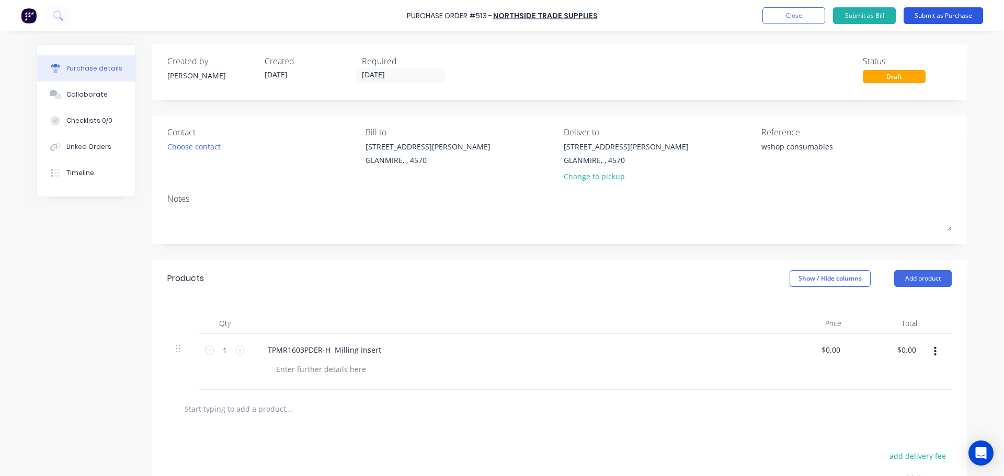
click at [958, 18] on button "Submit as Purchase" at bounding box center [943, 15] width 79 height 17
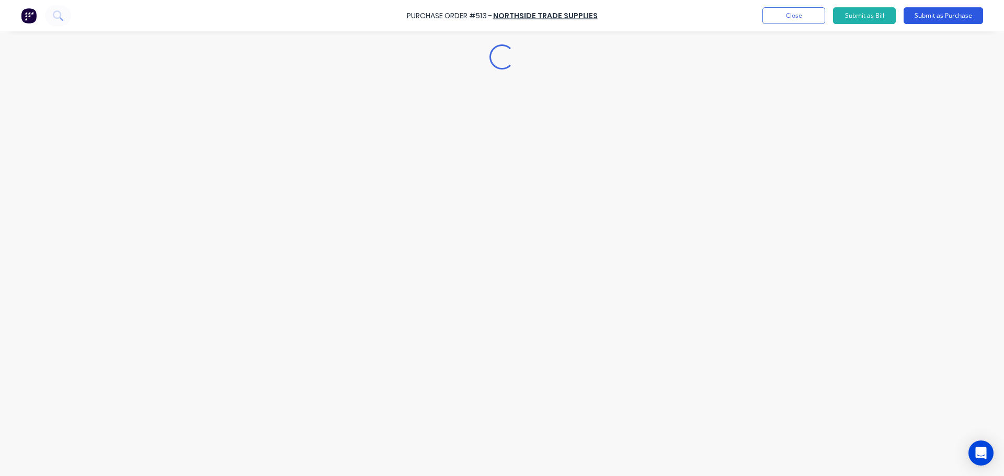
type textarea "x"
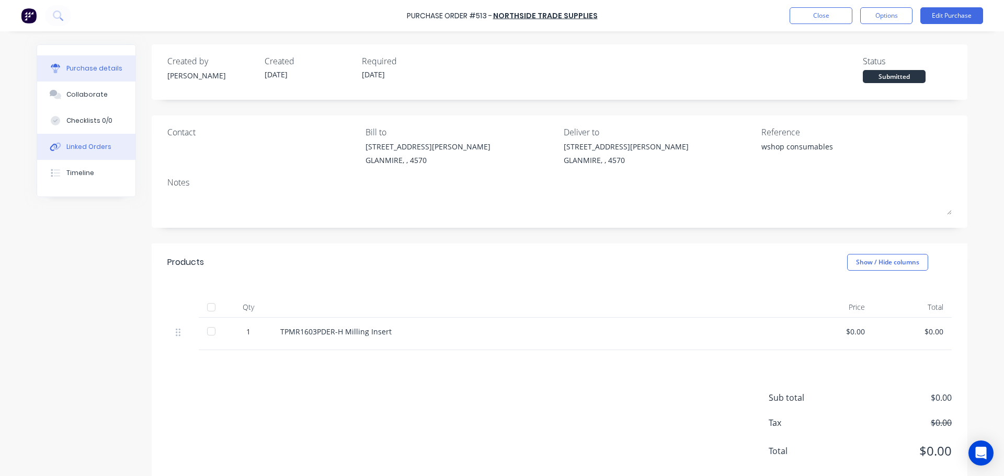
click at [112, 145] on button "Linked Orders" at bounding box center [86, 147] width 98 height 26
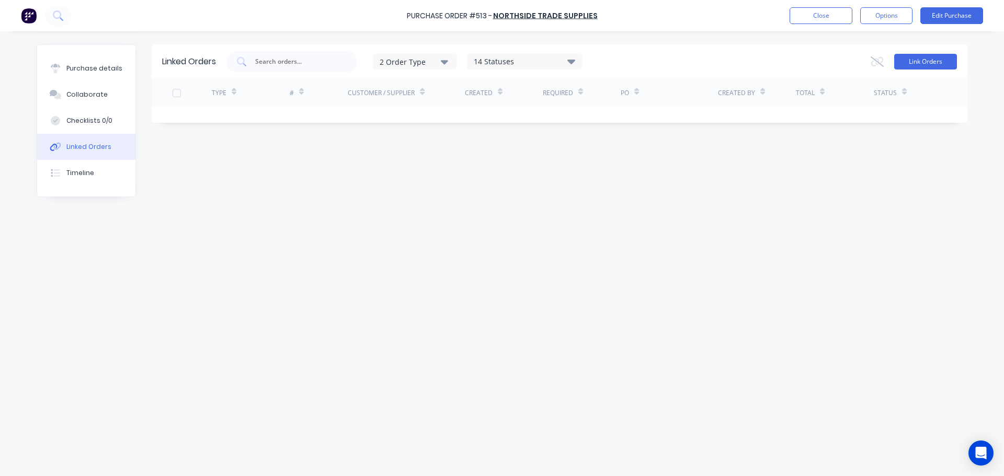
click at [900, 63] on button "Link Orders" at bounding box center [925, 62] width 63 height 16
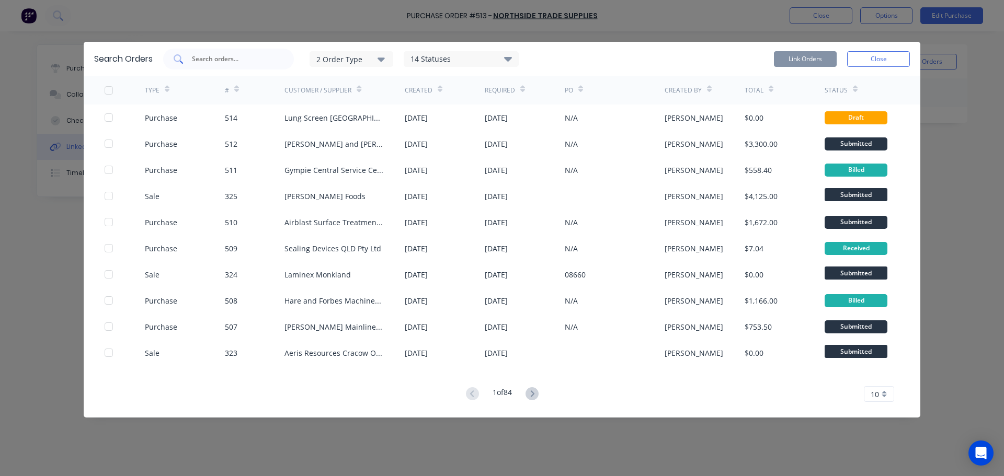
click at [252, 56] on input "text" at bounding box center [234, 59] width 87 height 10
type input "zws"
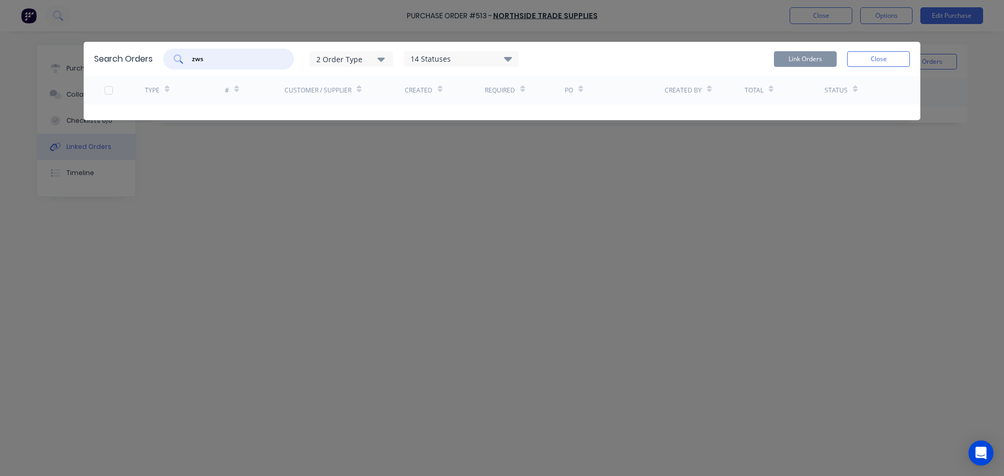
click at [380, 52] on button "2 Order Type" at bounding box center [352, 59] width 84 height 16
click at [461, 58] on div "14 Statuses" at bounding box center [461, 59] width 114 height 12
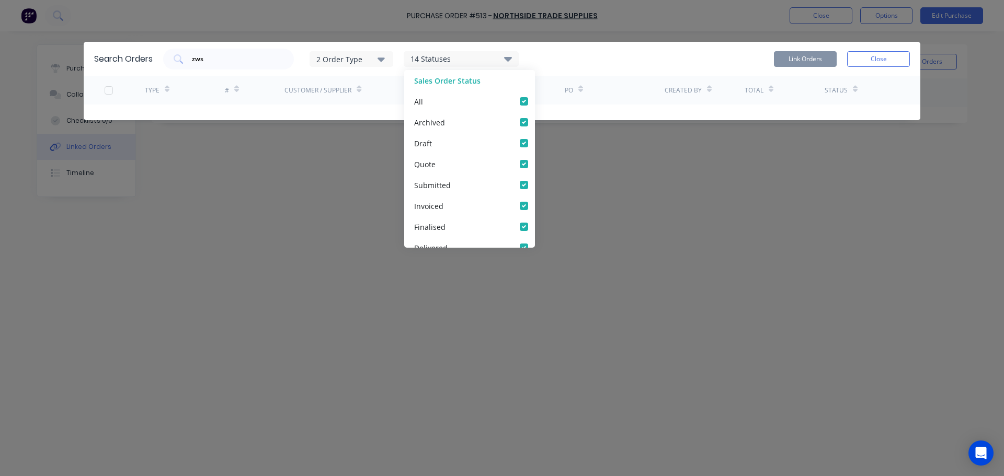
scroll to position [199, 0]
click at [572, 69] on div "zws 2 Order Type 14 Statuses Sales Order Status All Archived Draft Quote Submit…" at bounding box center [536, 59] width 747 height 21
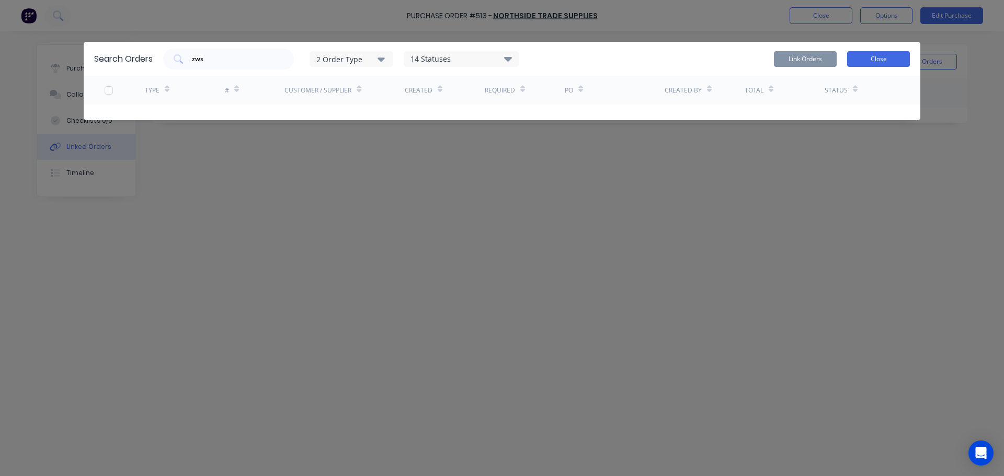
click at [880, 55] on button "Close" at bounding box center [878, 59] width 63 height 16
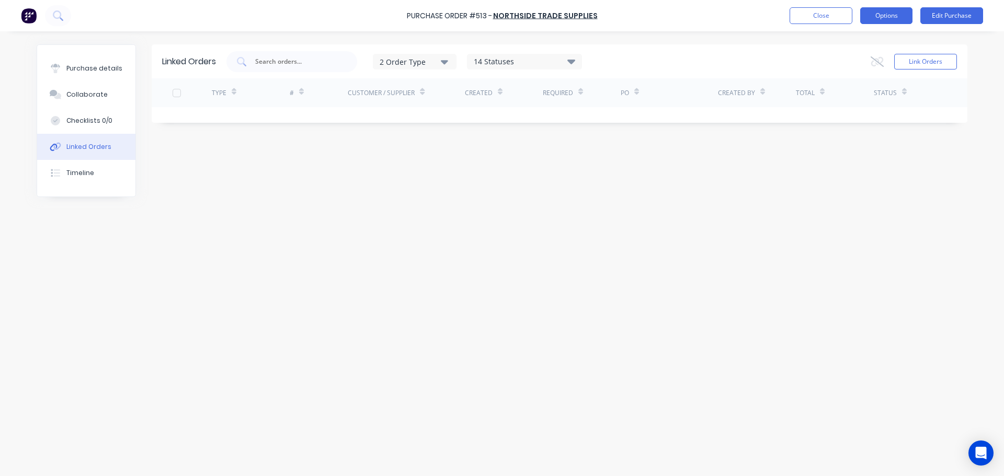
click at [905, 14] on button "Options" at bounding box center [886, 15] width 52 height 17
click at [533, 220] on div "Linked Orders 2 Order Type 14 Statuses Sales Order Status All Archived Draft Qu…" at bounding box center [502, 251] width 931 height 414
click at [77, 78] on button "Purchase details" at bounding box center [86, 68] width 98 height 26
type textarea "x"
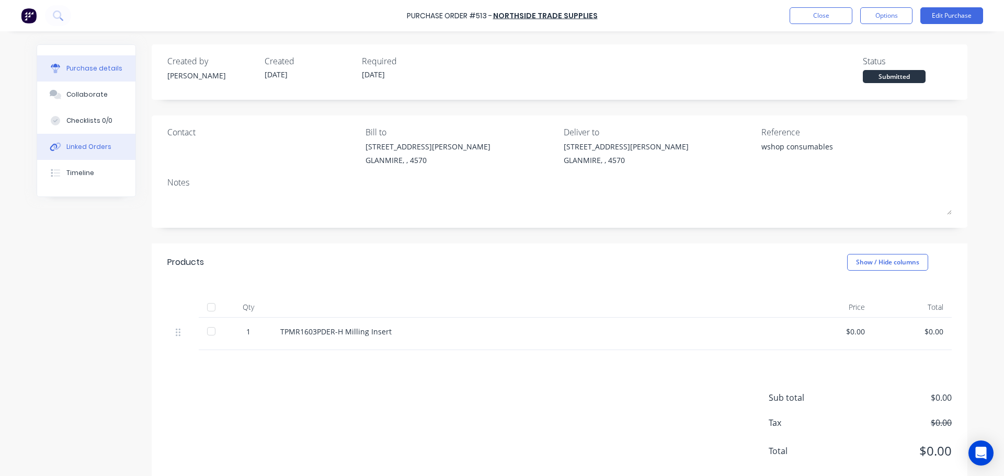
click at [84, 150] on div "Linked Orders" at bounding box center [88, 146] width 45 height 9
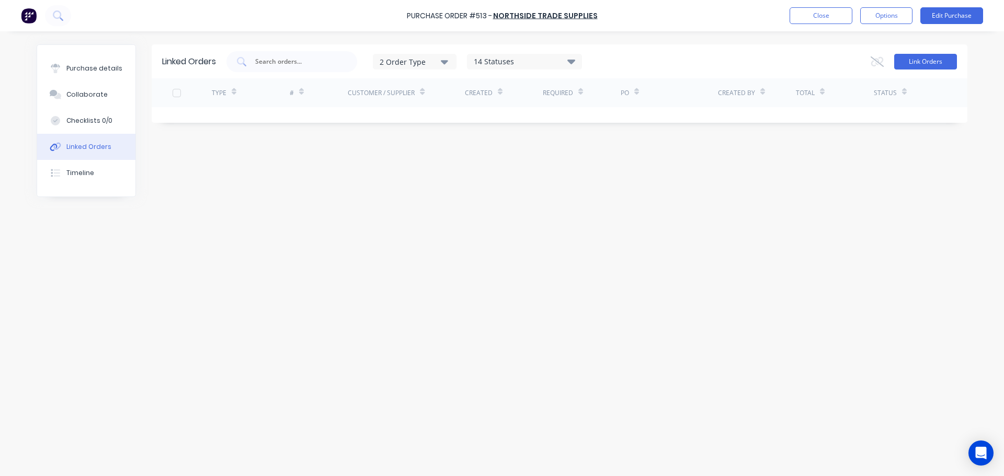
click at [934, 61] on button "Link Orders" at bounding box center [925, 62] width 63 height 16
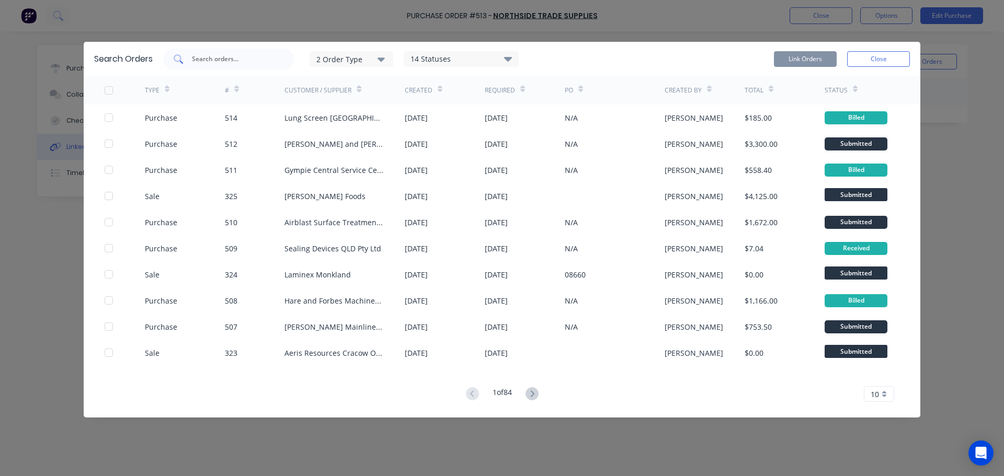
click at [240, 54] on input "text" at bounding box center [234, 59] width 87 height 10
type input "x"
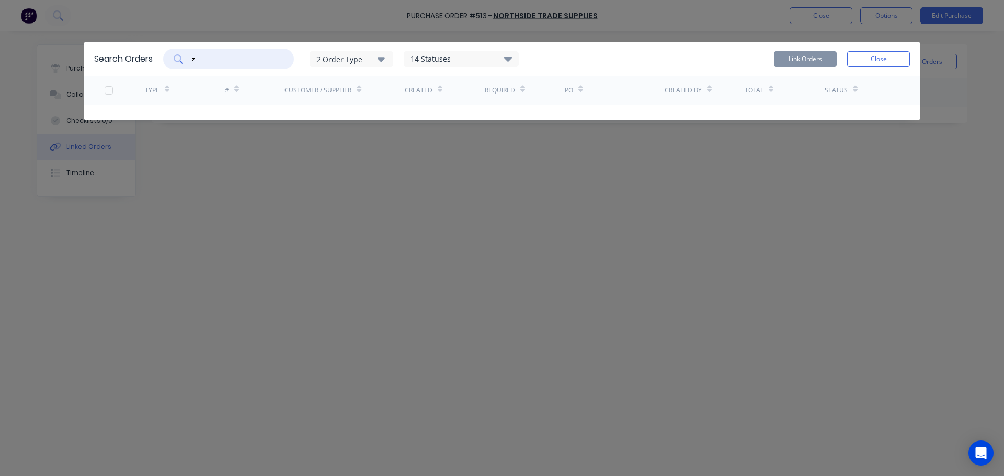
type input "z"
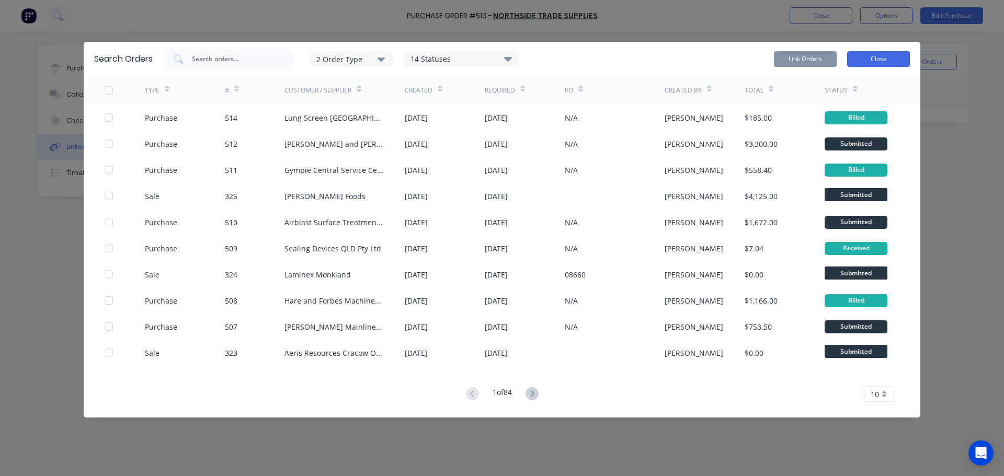
click at [873, 59] on button "Close" at bounding box center [878, 59] width 63 height 16
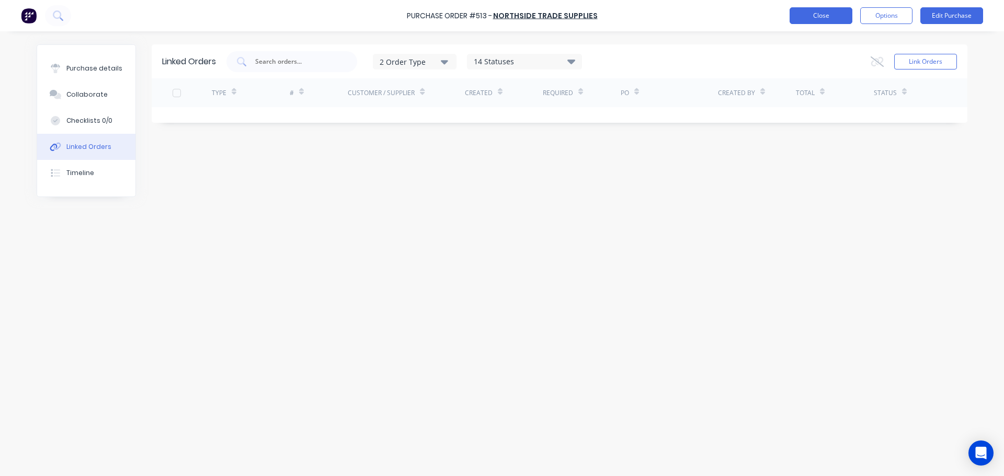
click at [807, 17] on button "Close" at bounding box center [821, 15] width 63 height 17
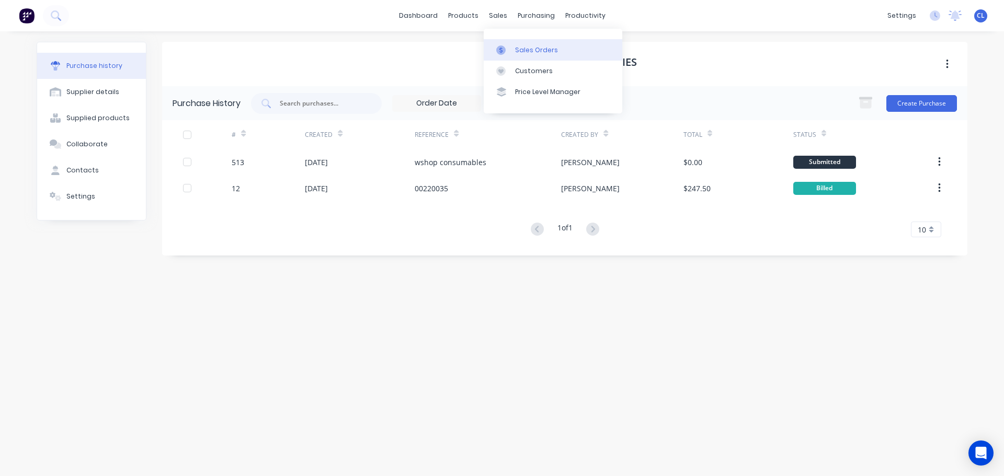
click at [520, 43] on link "Sales Orders" at bounding box center [553, 49] width 139 height 21
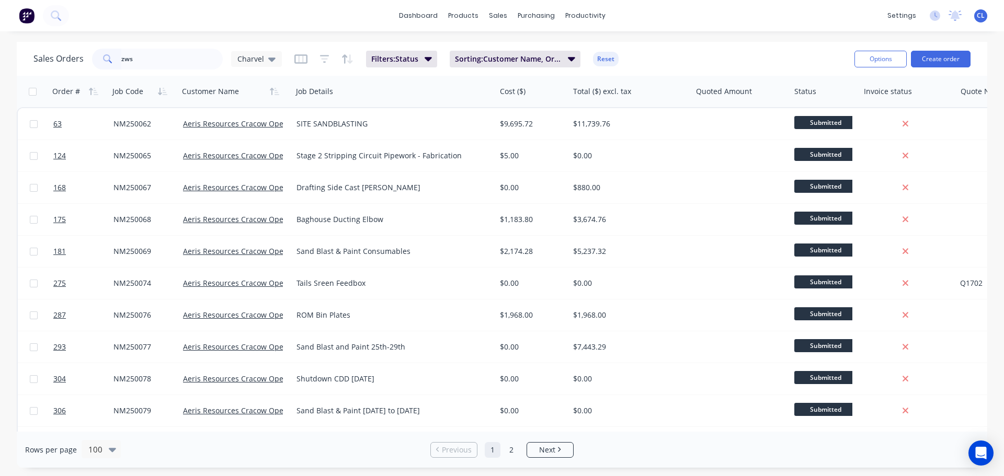
type input "zws"
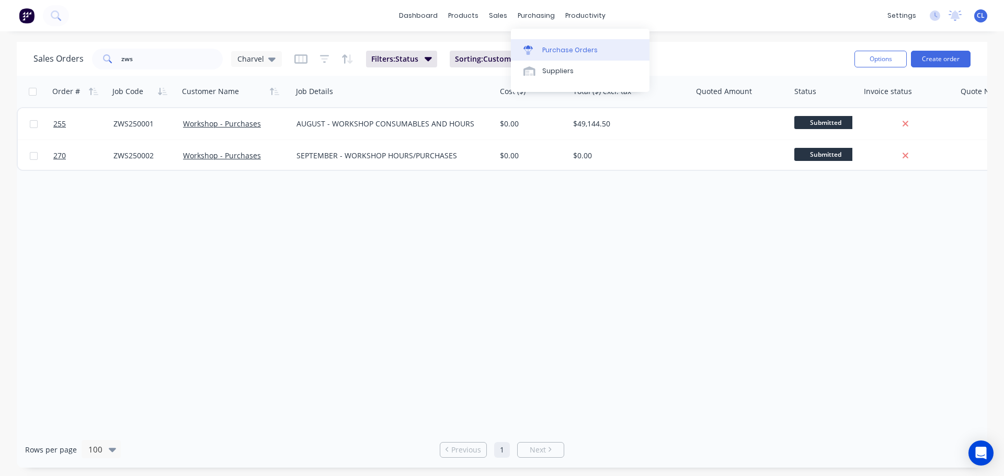
click at [543, 45] on div "Purchase Orders" at bounding box center [569, 49] width 55 height 9
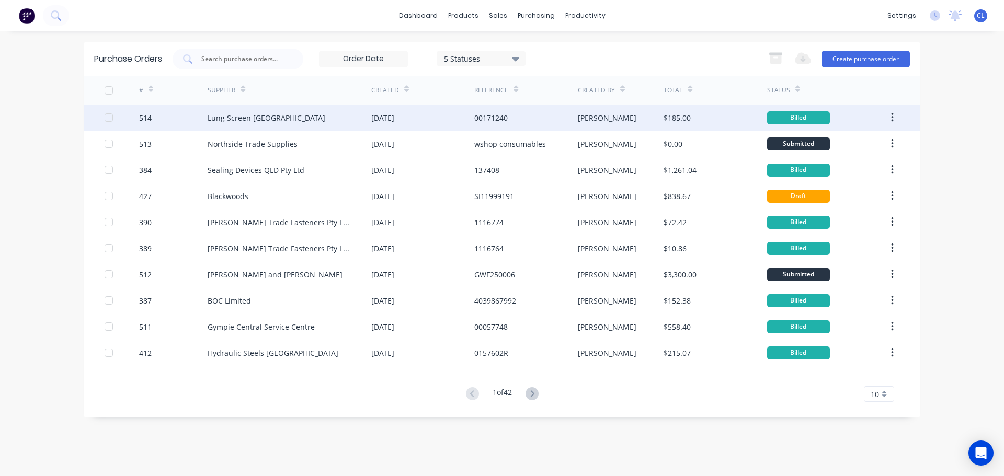
click at [277, 117] on div "Lung Screen [GEOGRAPHIC_DATA]" at bounding box center [267, 117] width 118 height 11
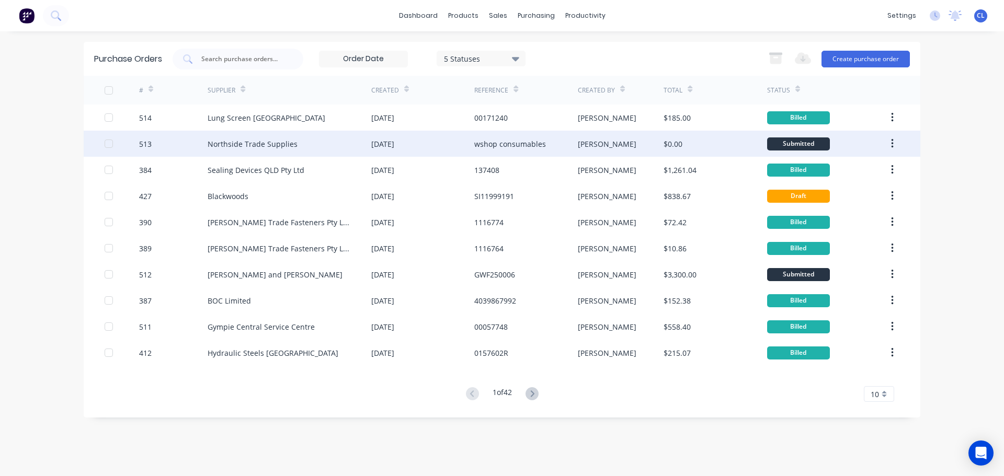
click at [241, 145] on div "Northside Trade Supplies" at bounding box center [253, 144] width 90 height 11
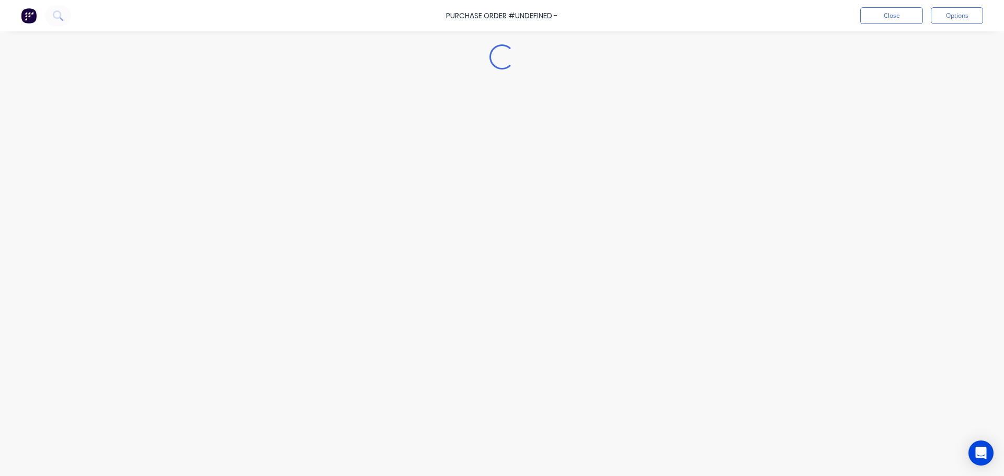
type textarea "x"
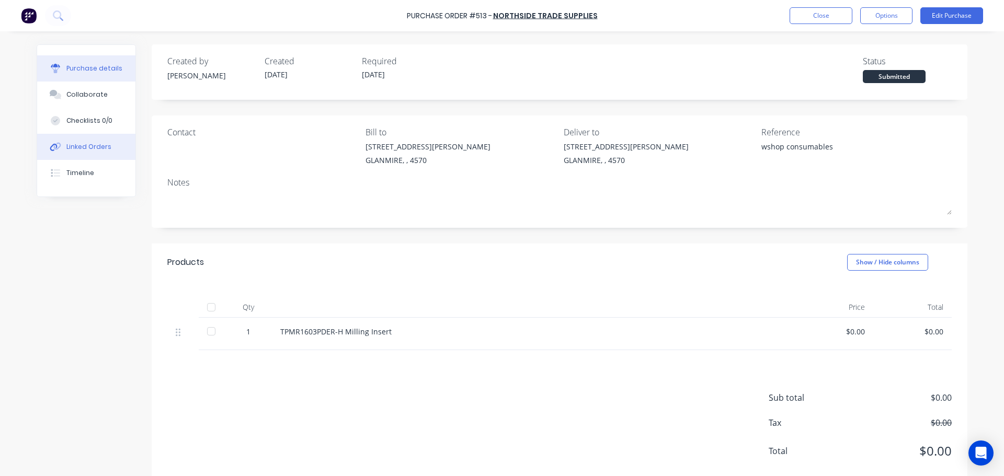
click at [106, 137] on button "Linked Orders" at bounding box center [86, 147] width 98 height 26
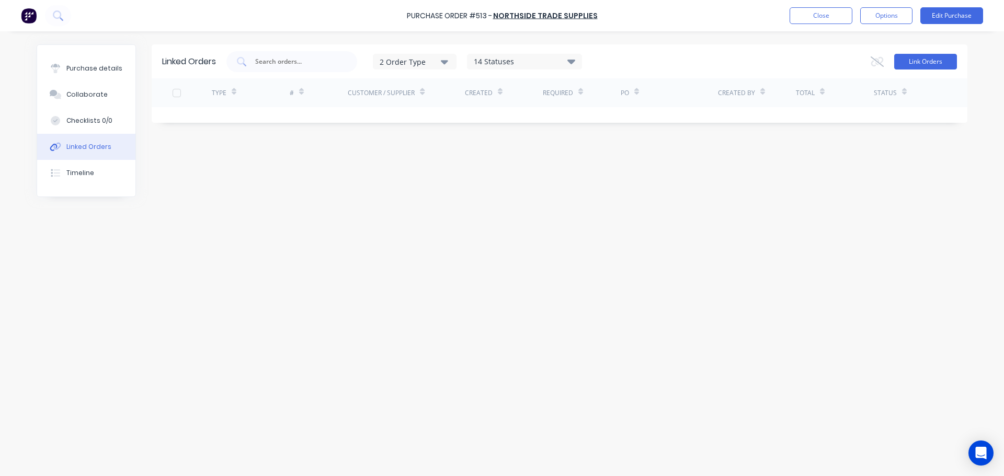
click at [900, 62] on button "Link Orders" at bounding box center [925, 62] width 63 height 16
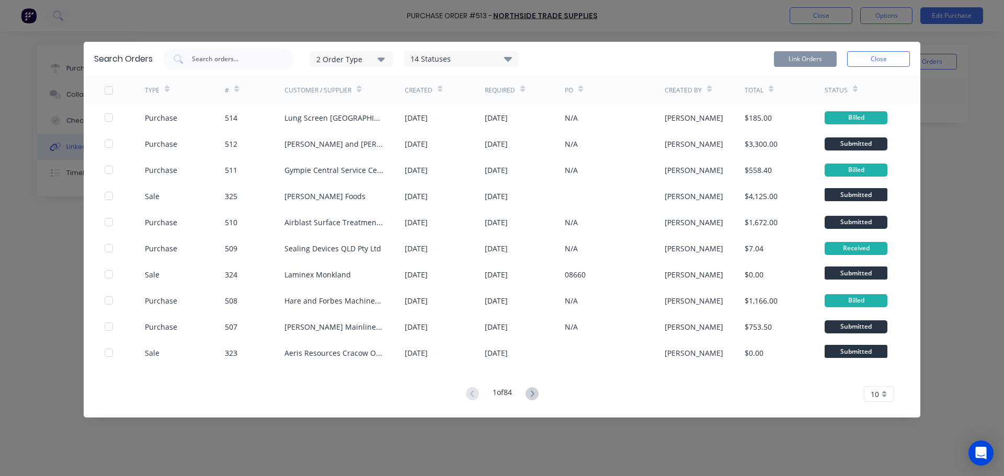
click at [368, 59] on div "2 Order Type" at bounding box center [351, 58] width 70 height 11
click at [393, 104] on div "button" at bounding box center [396, 105] width 21 height 21
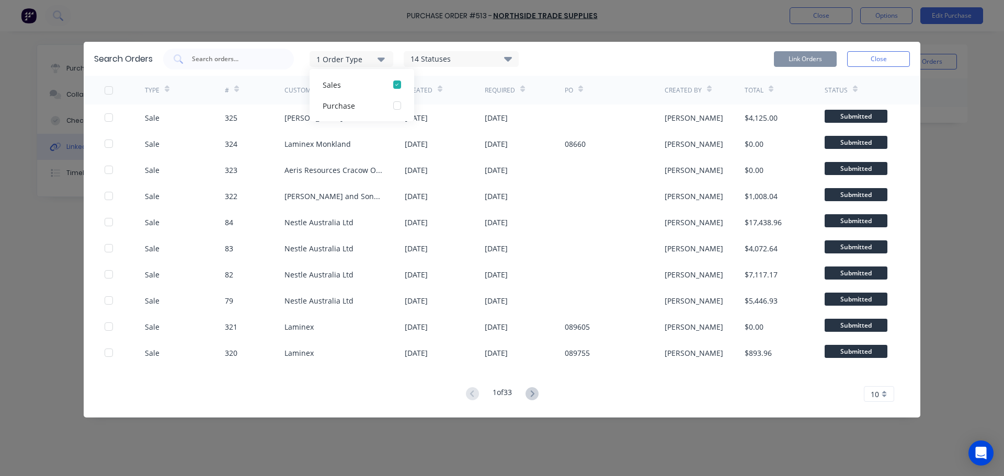
click at [263, 81] on div "#" at bounding box center [255, 90] width 60 height 29
click at [234, 91] on icon at bounding box center [236, 89] width 5 height 8
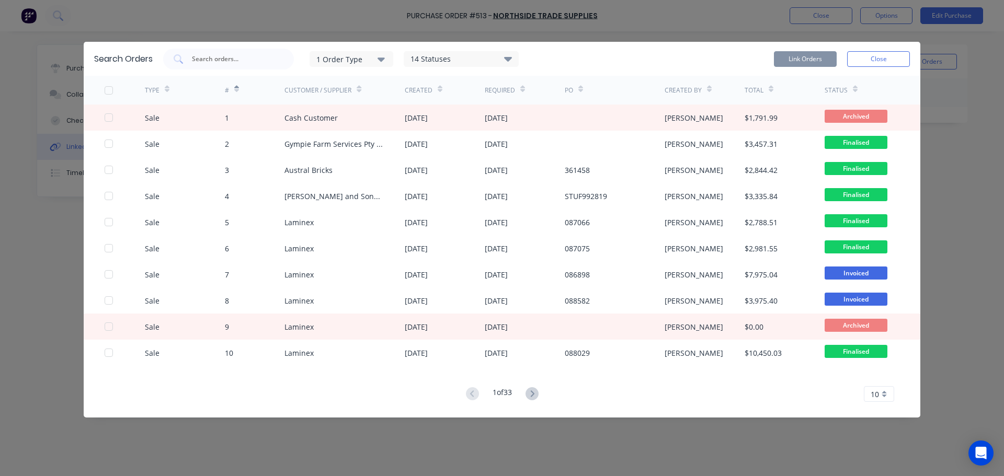
click at [240, 99] on div "#" at bounding box center [255, 90] width 60 height 29
click at [222, 69] on div at bounding box center [228, 59] width 131 height 21
type input "270"
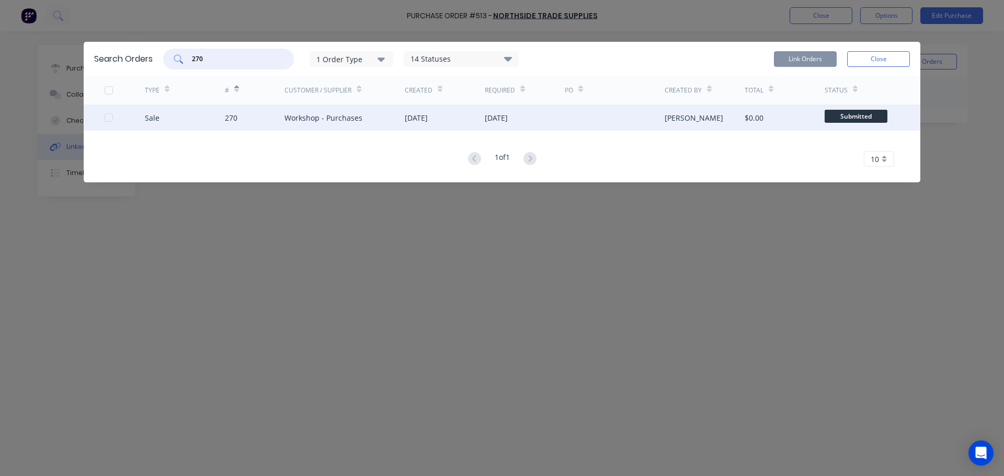
click at [109, 121] on div at bounding box center [108, 117] width 21 height 21
click at [806, 52] on button "Link Orders" at bounding box center [805, 59] width 63 height 16
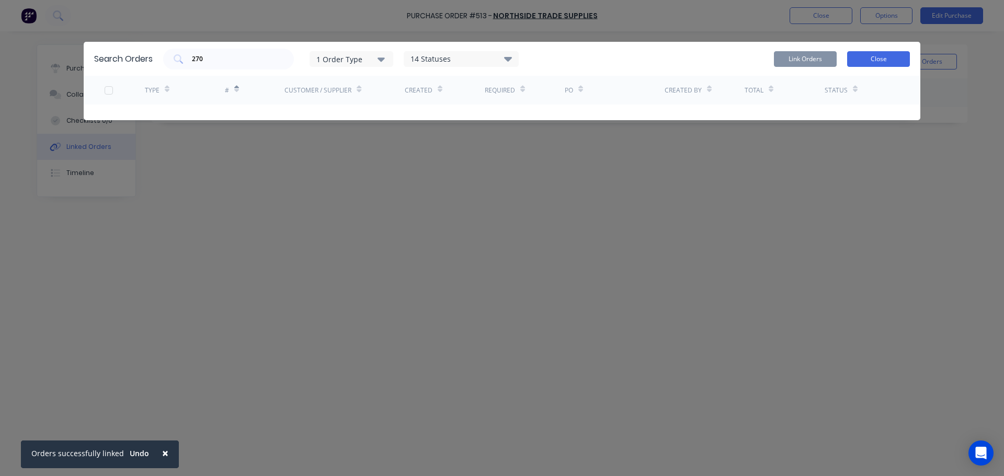
click at [865, 63] on button "Close" at bounding box center [878, 59] width 63 height 16
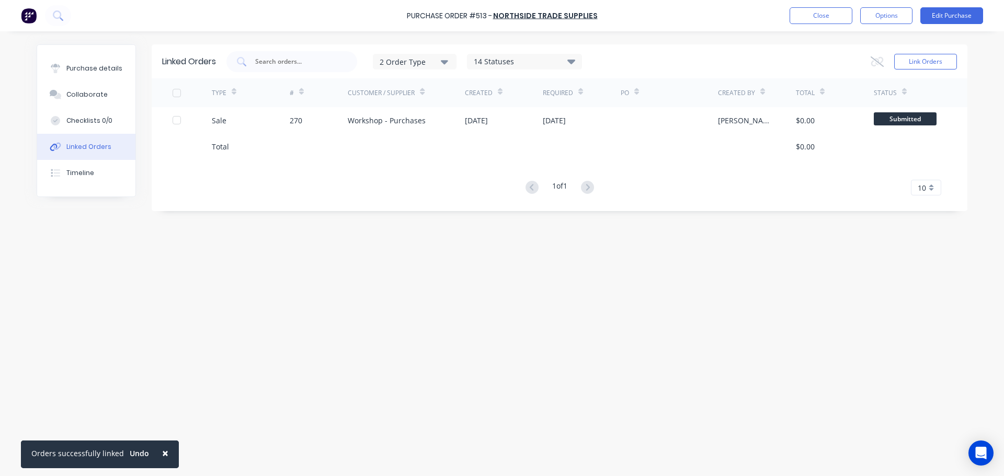
click at [403, 222] on div "Linked Orders 2 Order Type 14 Statuses Sales Order Status All Archived Draft Qu…" at bounding box center [502, 251] width 931 height 414
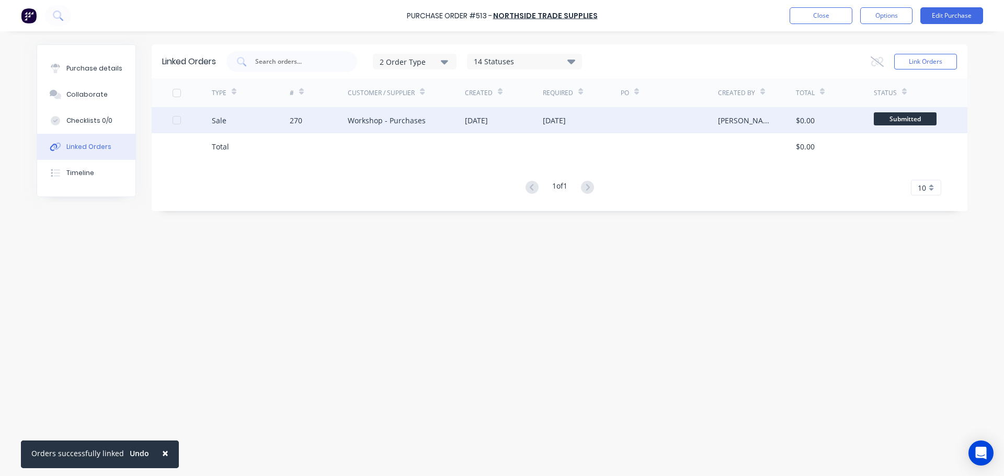
click at [177, 123] on div at bounding box center [176, 120] width 21 height 21
click at [882, 58] on icon at bounding box center [877, 60] width 13 height 9
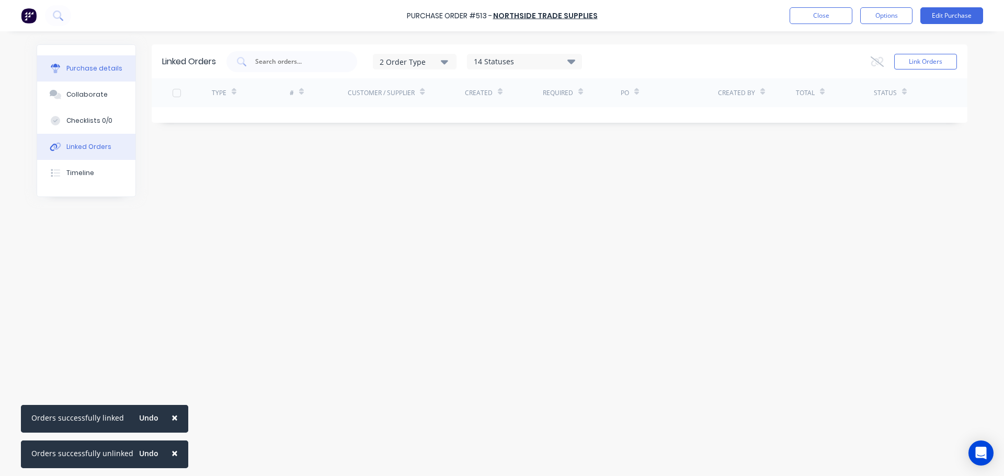
click at [86, 64] on div "Purchase details" at bounding box center [94, 68] width 56 height 9
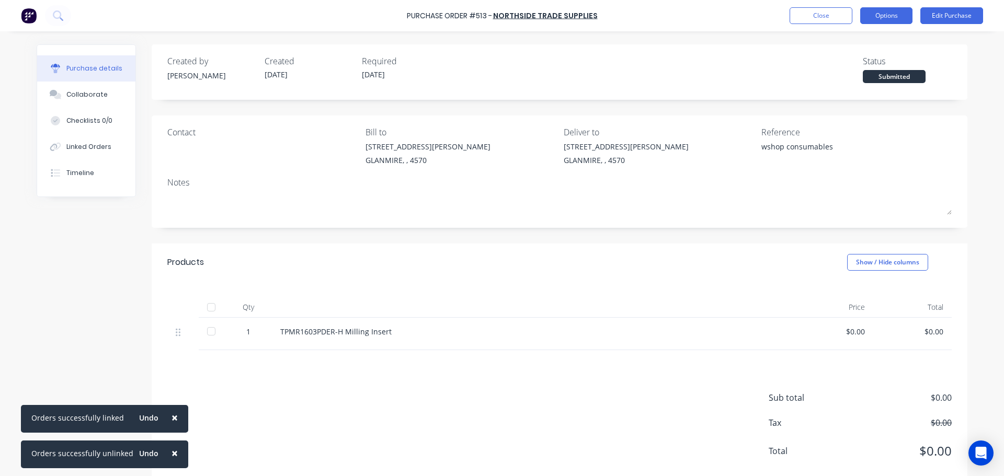
click at [891, 16] on button "Options" at bounding box center [886, 15] width 52 height 17
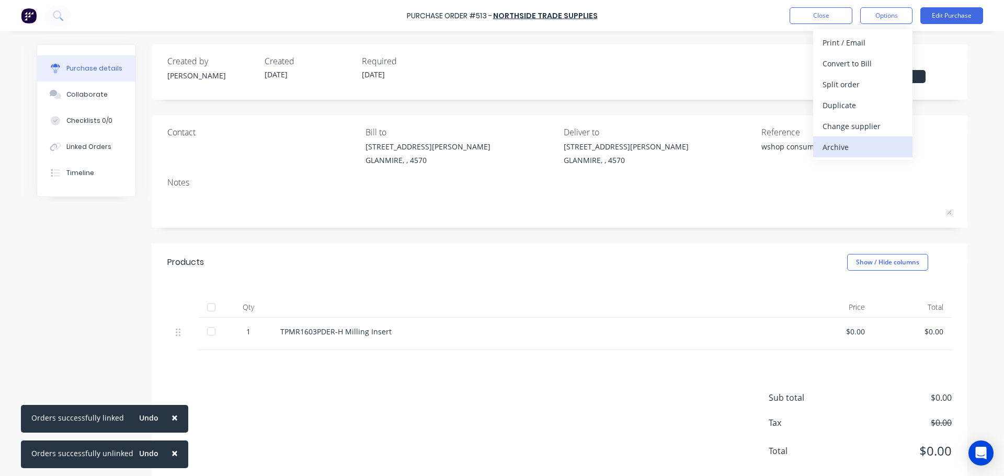
click at [854, 145] on div "Archive" at bounding box center [863, 147] width 81 height 15
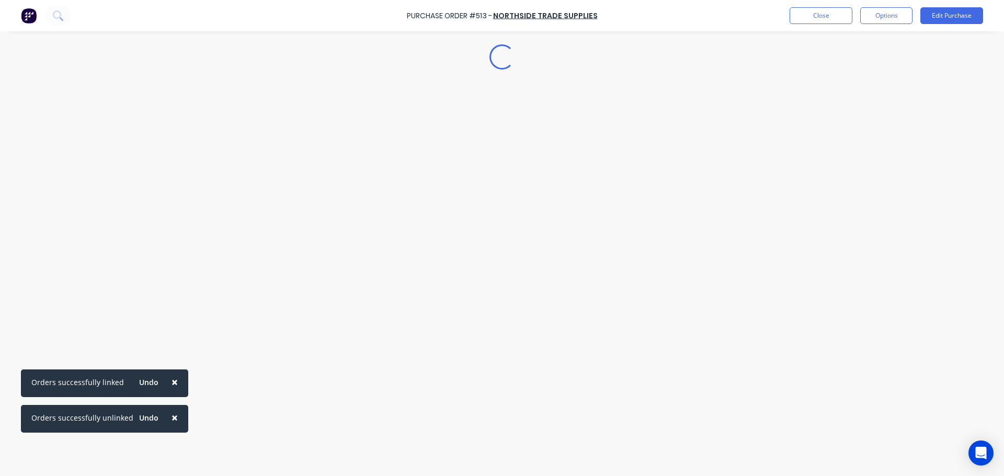
type textarea "x"
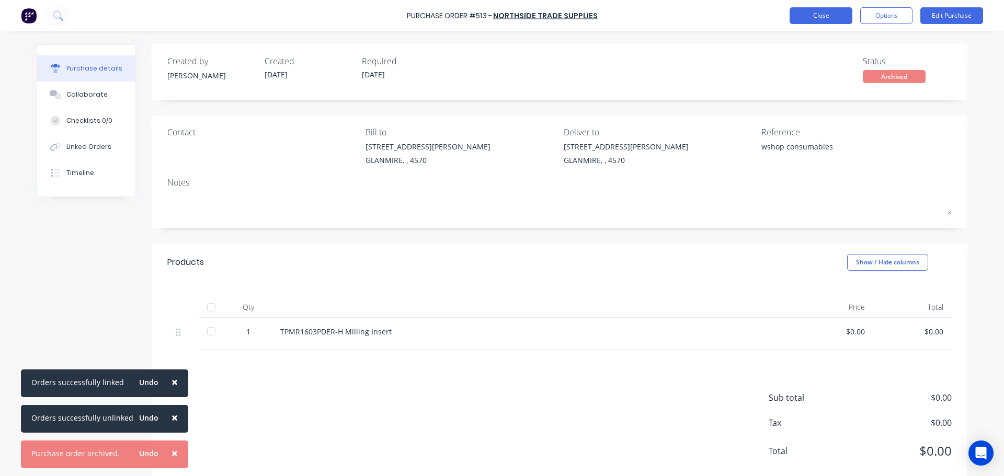
click at [805, 19] on button "Close" at bounding box center [821, 15] width 63 height 17
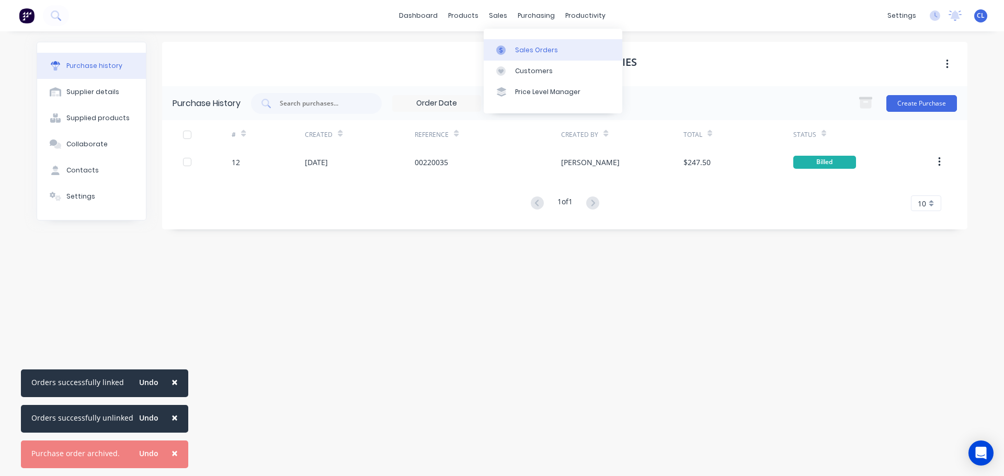
click at [519, 40] on link "Sales Orders" at bounding box center [553, 49] width 139 height 21
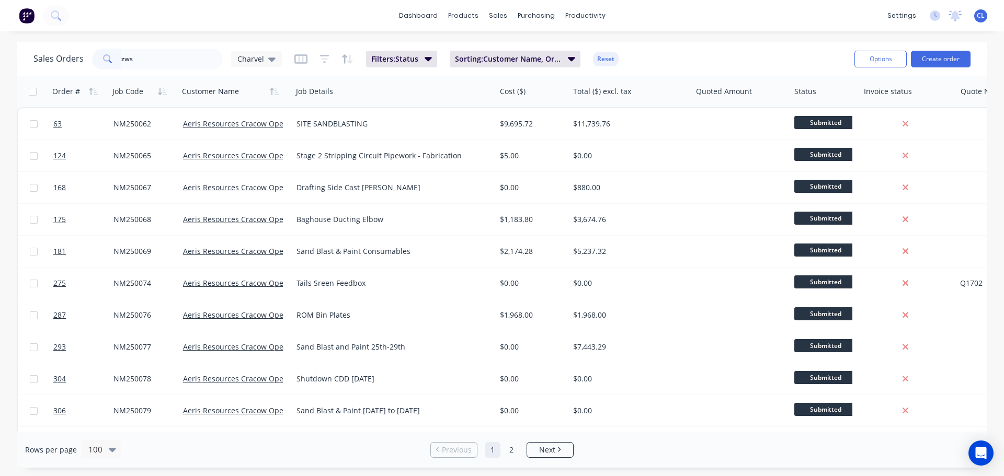
type input "zws"
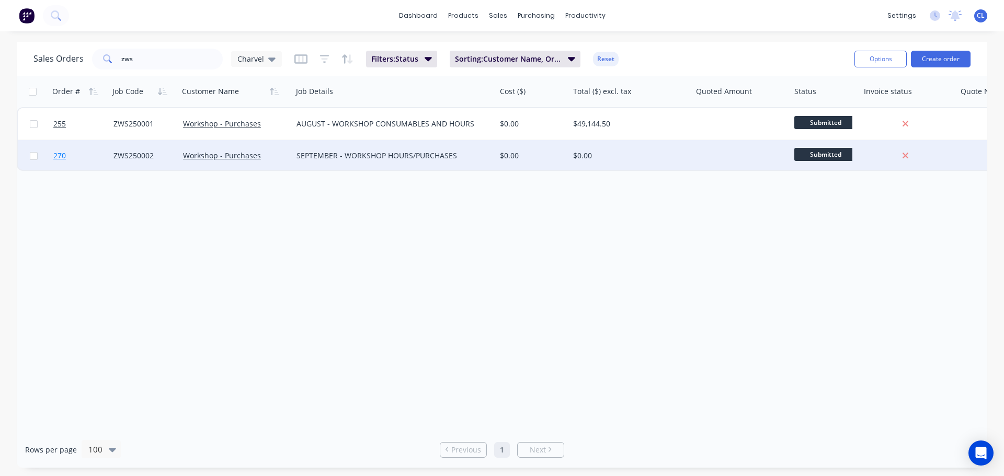
click at [60, 159] on span "270" at bounding box center [59, 156] width 13 height 10
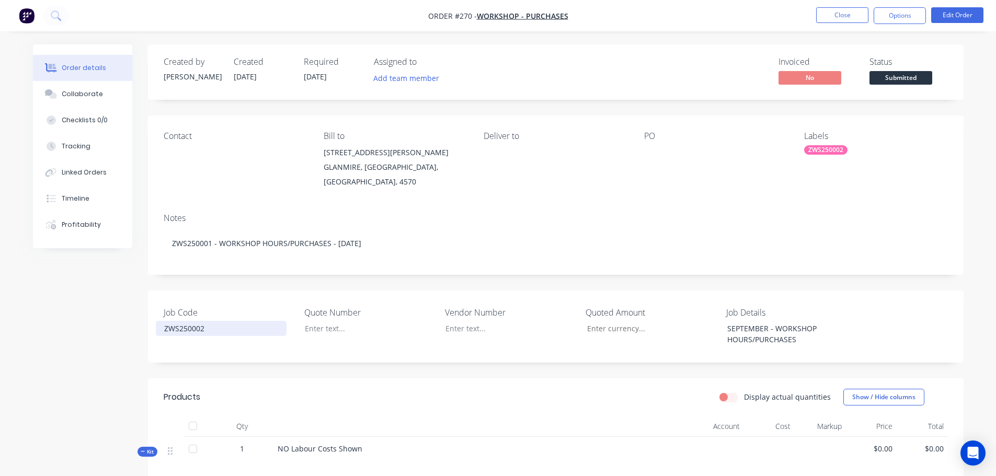
scroll to position [169, 0]
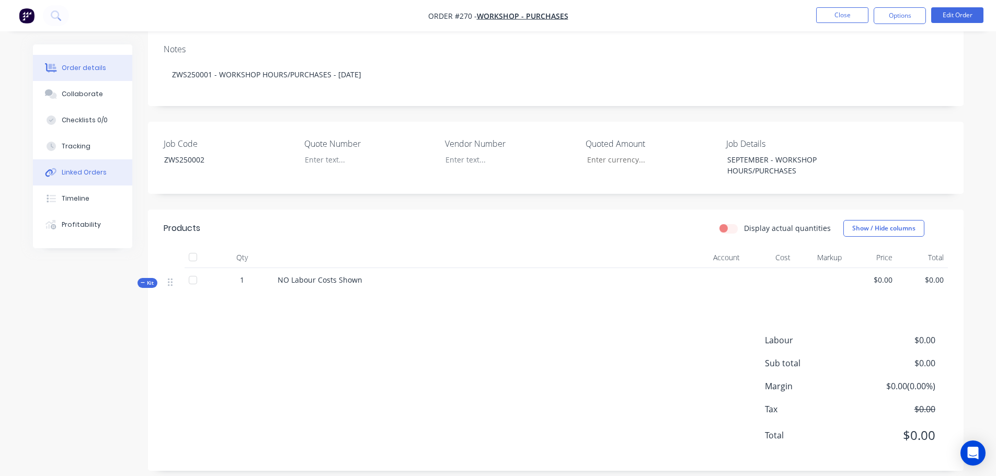
click at [87, 176] on div "Linked Orders" at bounding box center [84, 172] width 45 height 9
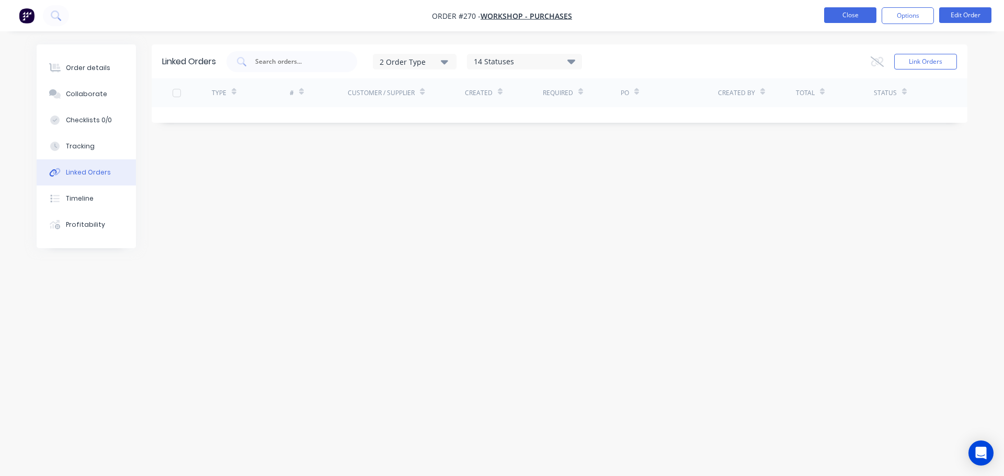
click at [844, 12] on button "Close" at bounding box center [850, 15] width 52 height 16
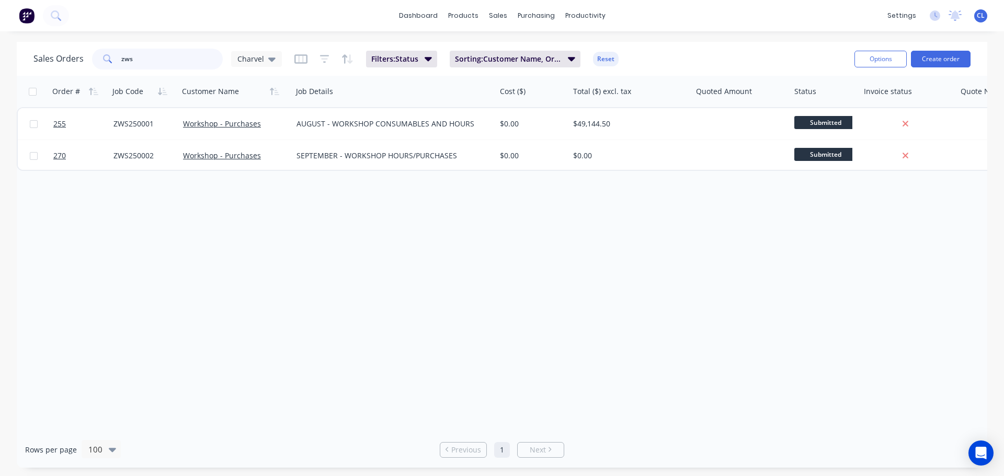
drag, startPoint x: 136, startPoint y: 65, endPoint x: 71, endPoint y: 56, distance: 65.9
click at [86, 58] on div "Sales Orders zws Charvel" at bounding box center [157, 59] width 248 height 21
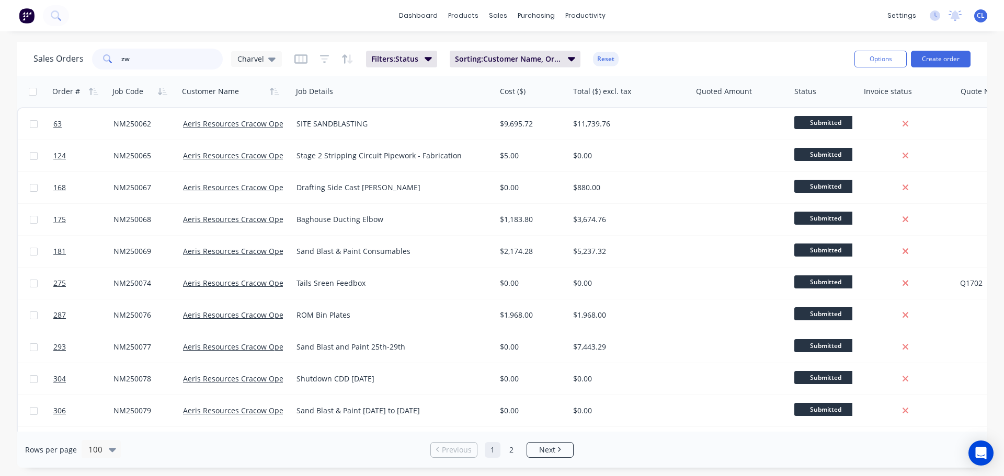
type input "zws"
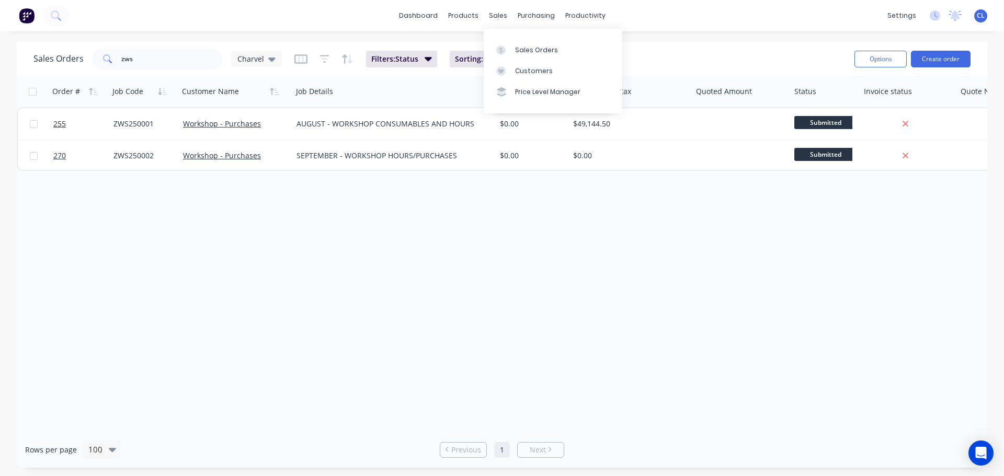
drag, startPoint x: 522, startPoint y: 51, endPoint x: 247, endPoint y: 285, distance: 361.4
click at [247, 285] on div "Order # Job Code Customer Name Job Details Cost ($) Total ($) excl. tax Quoted …" at bounding box center [502, 254] width 971 height 356
click at [426, 8] on link "dashboard" at bounding box center [418, 16] width 49 height 16
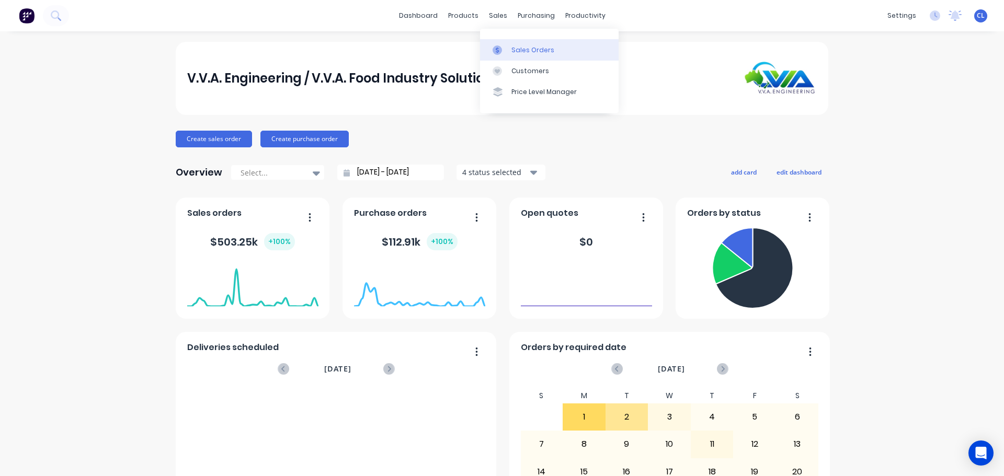
click at [508, 40] on link "Sales Orders" at bounding box center [549, 49] width 139 height 21
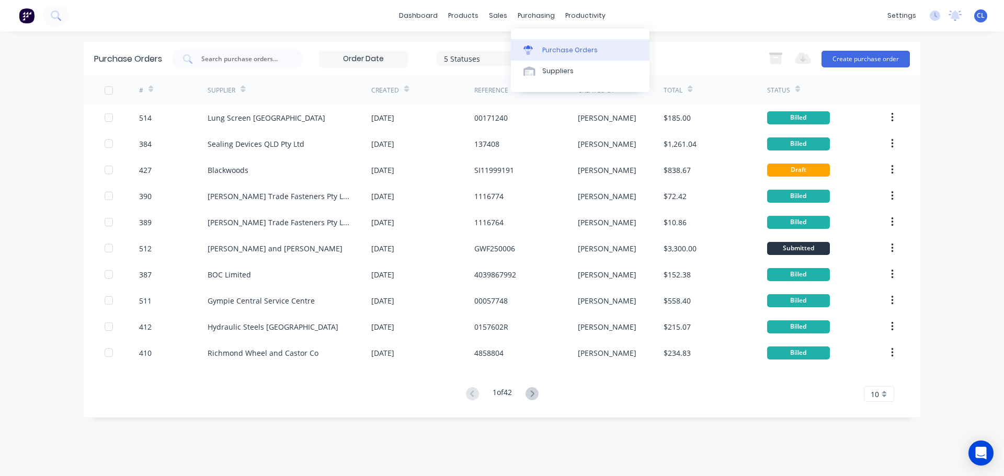
click at [536, 51] on div at bounding box center [532, 49] width 16 height 9
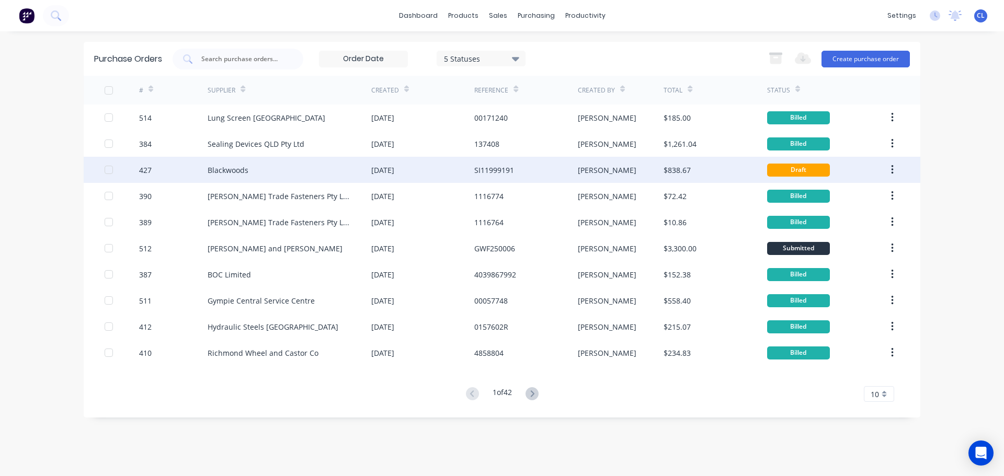
click at [247, 165] on div "Blackwoods" at bounding box center [228, 170] width 41 height 11
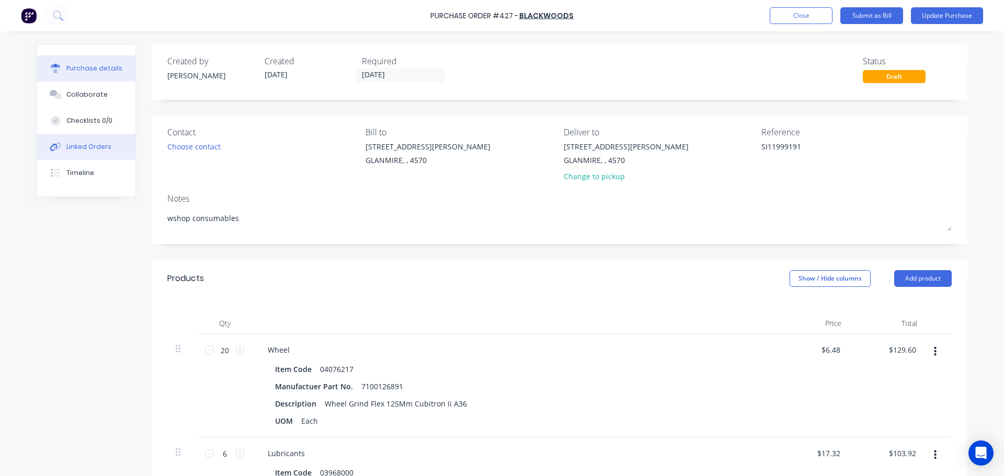
click at [98, 141] on button "Linked Orders" at bounding box center [86, 147] width 98 height 26
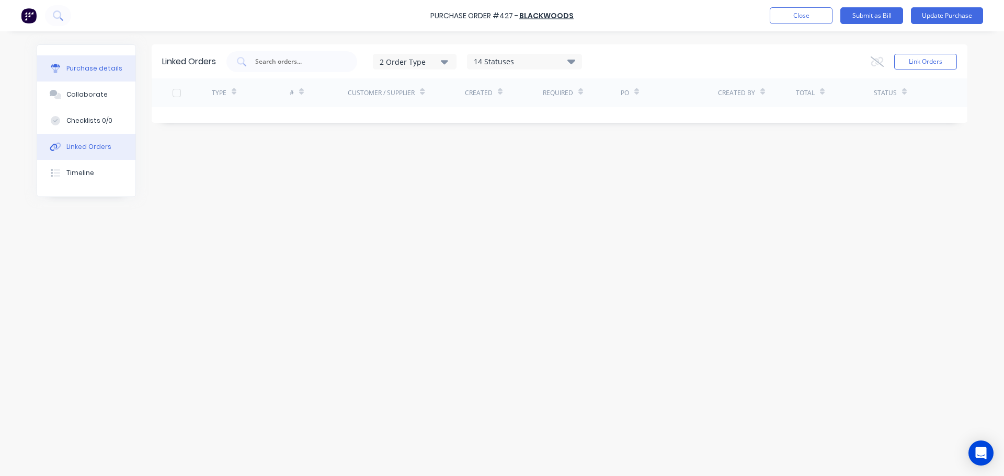
click at [80, 71] on div "Purchase details" at bounding box center [94, 68] width 56 height 9
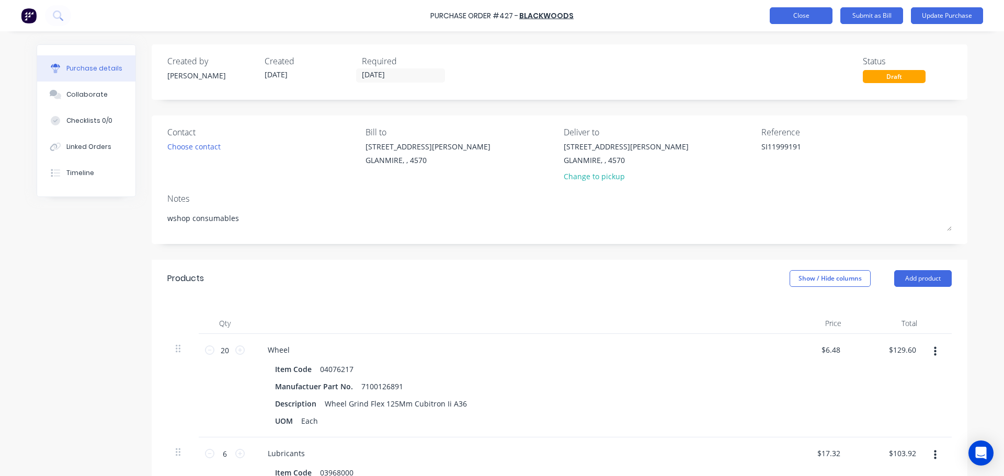
type textarea "x"
click at [794, 19] on button "Close" at bounding box center [801, 15] width 63 height 17
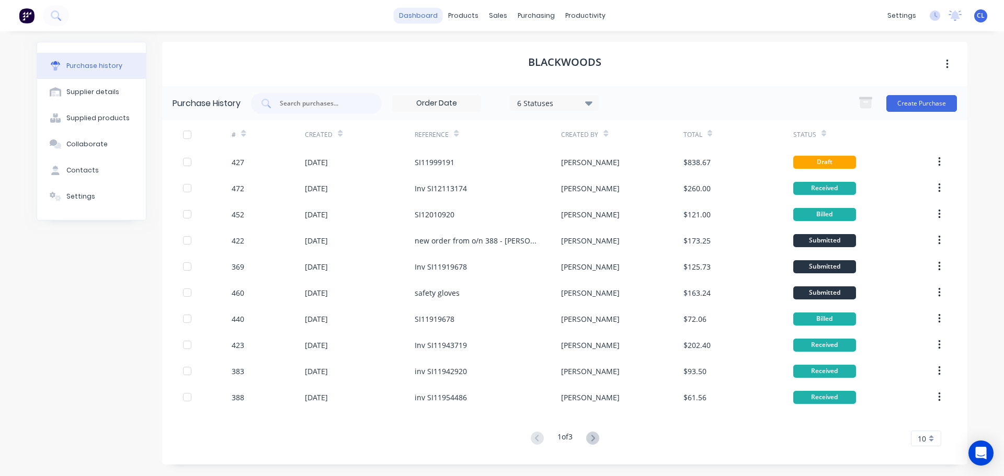
click at [417, 10] on link "dashboard" at bounding box center [418, 16] width 49 height 16
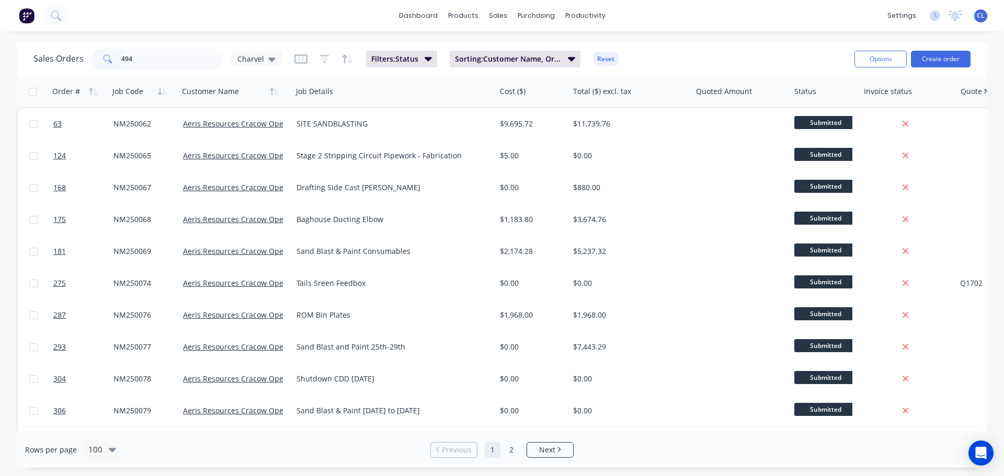
type input "494"
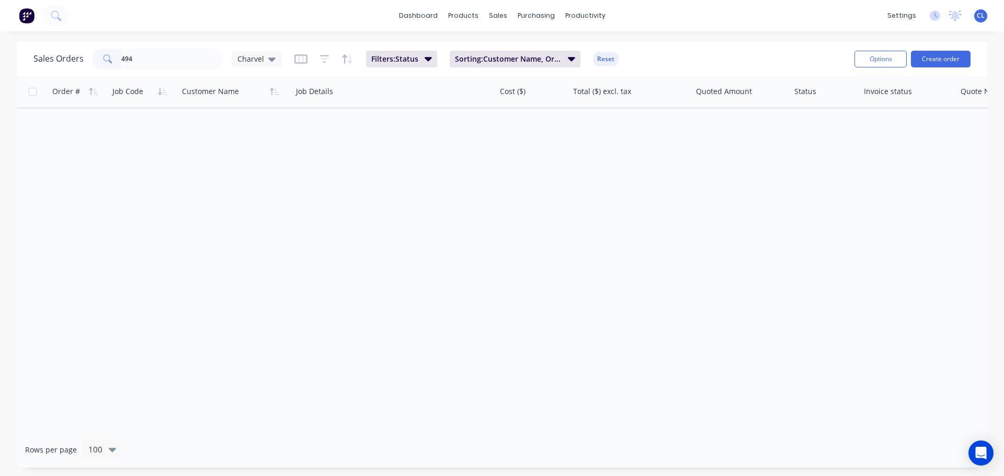
drag, startPoint x: 139, startPoint y: 63, endPoint x: 92, endPoint y: 58, distance: 46.8
click at [106, 60] on div "494" at bounding box center [157, 59] width 131 height 21
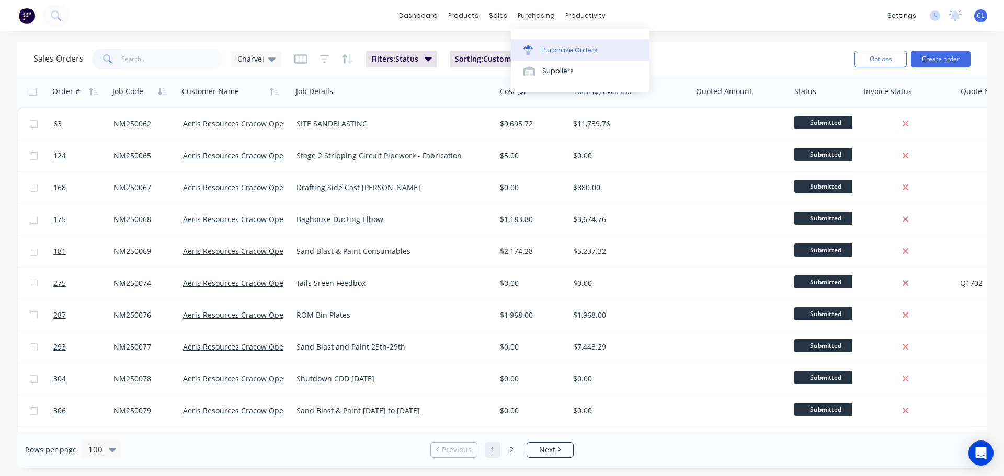
click at [541, 45] on link "Purchase Orders" at bounding box center [580, 49] width 139 height 21
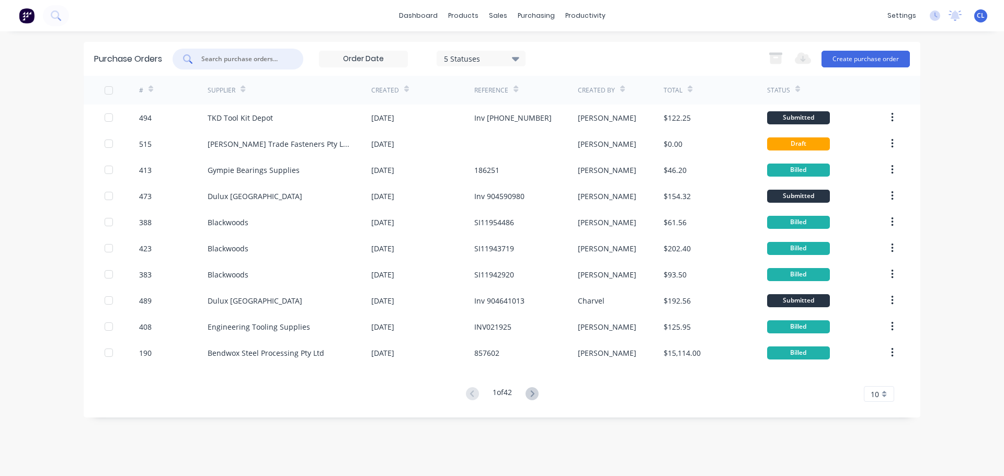
click at [216, 63] on input "text" at bounding box center [243, 59] width 87 height 10
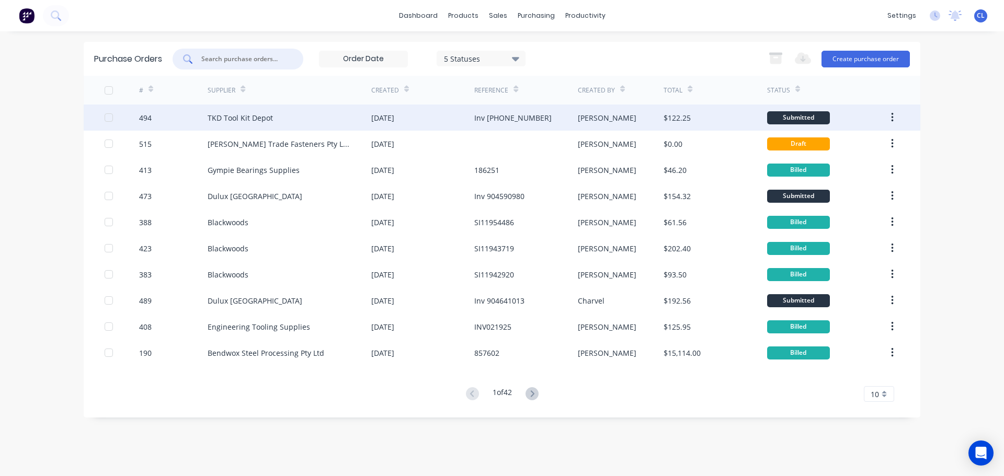
click at [178, 124] on div "494" at bounding box center [173, 118] width 69 height 26
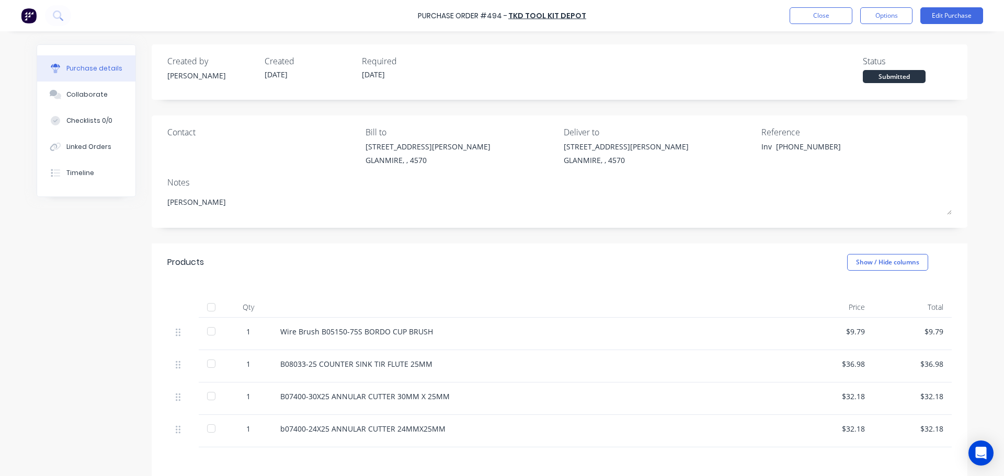
type textarea "x"
click at [89, 148] on div "Linked Orders" at bounding box center [88, 146] width 45 height 9
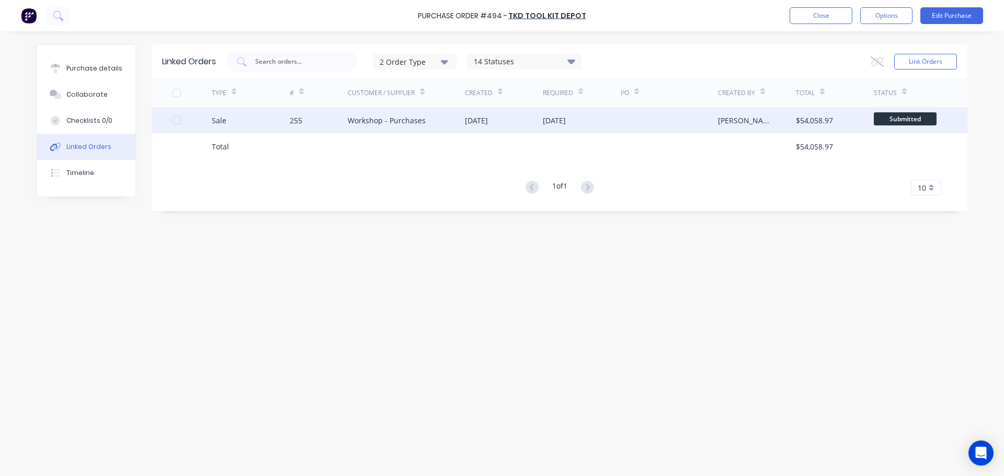
click at [229, 124] on div "Sale" at bounding box center [251, 120] width 78 height 26
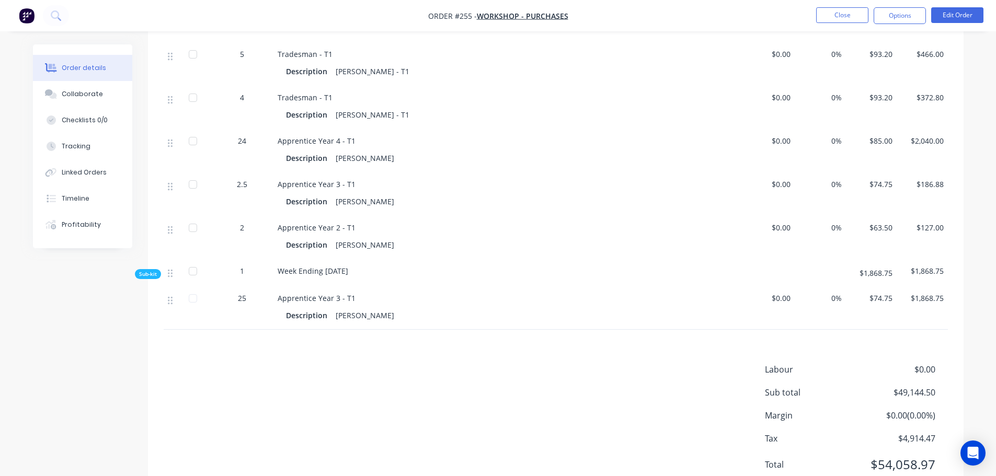
scroll to position [2791, 0]
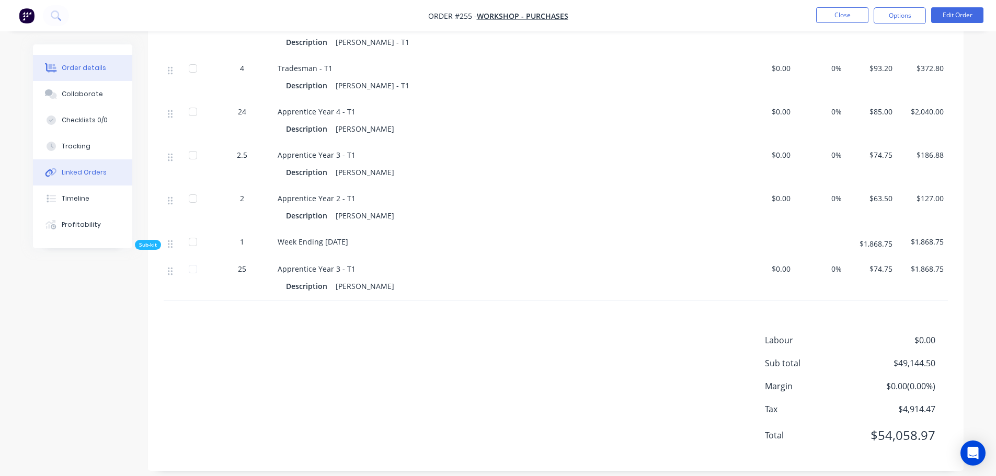
click at [110, 174] on button "Linked Orders" at bounding box center [82, 173] width 99 height 26
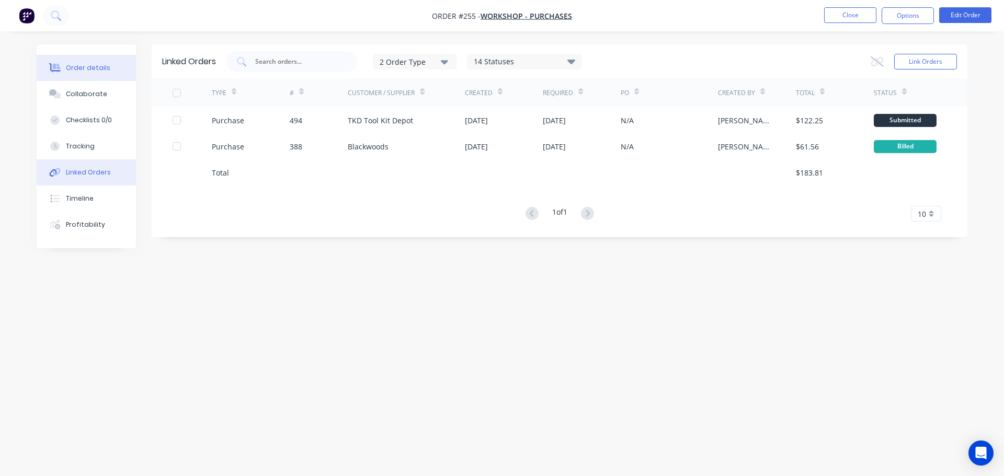
click at [82, 71] on div "Order details" at bounding box center [88, 67] width 44 height 9
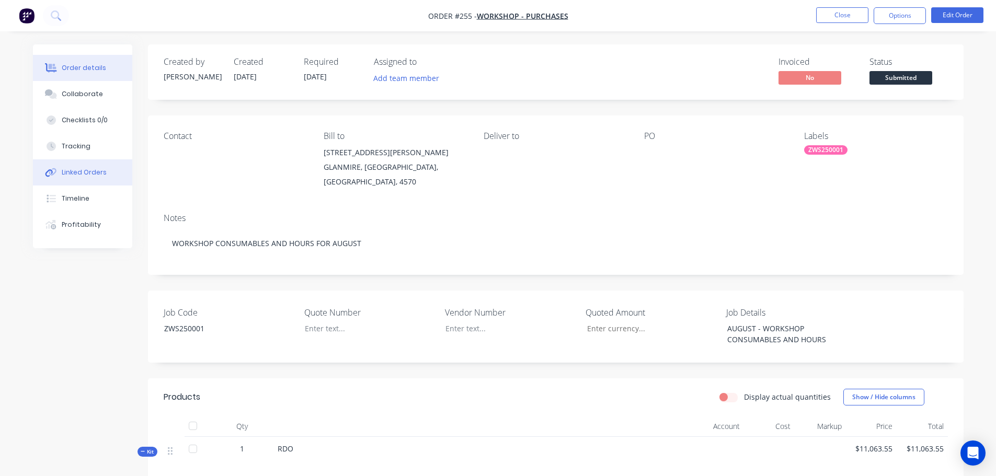
click at [67, 179] on button "Linked Orders" at bounding box center [82, 173] width 99 height 26
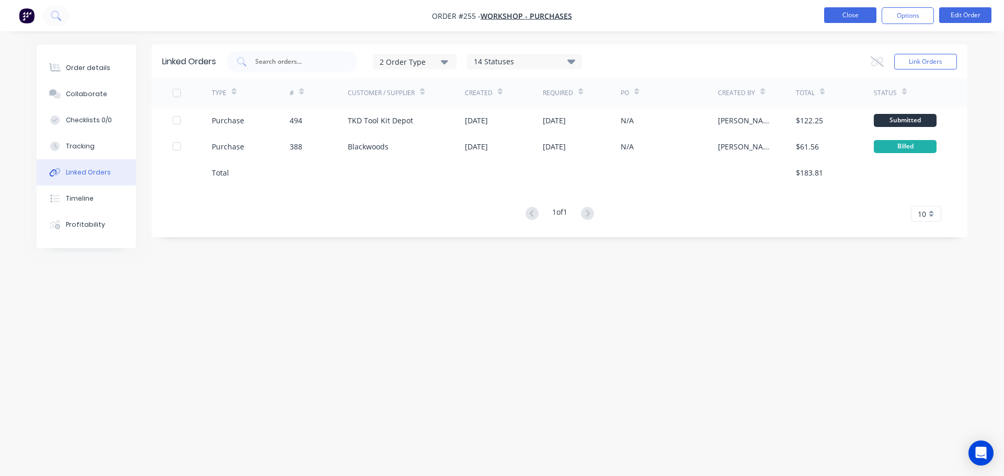
click at [851, 15] on button "Close" at bounding box center [850, 15] width 52 height 16
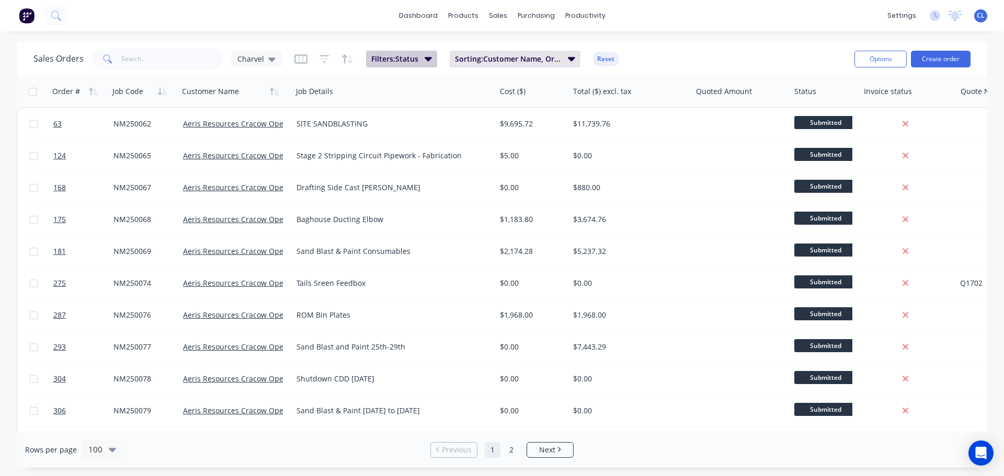
click at [418, 55] on button "Filters: Status" at bounding box center [401, 59] width 71 height 17
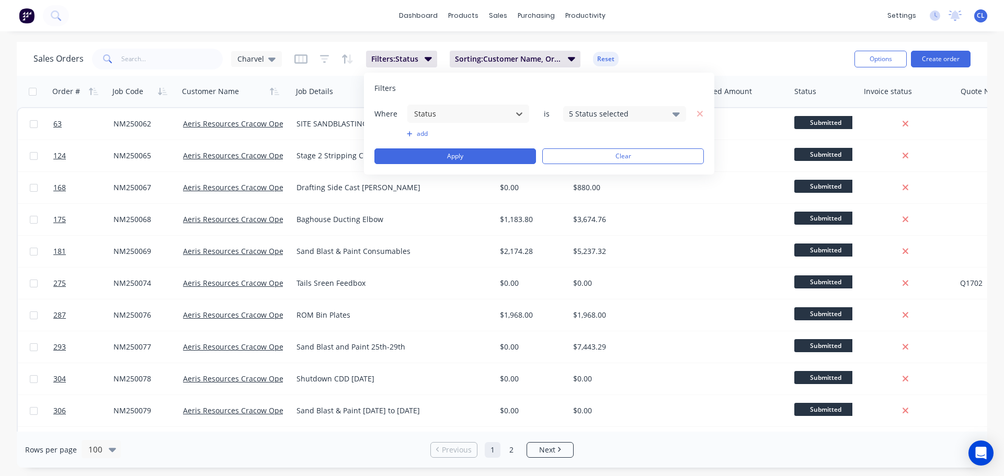
click at [623, 122] on div "Where option Status, selected. Select is focused ,type to refine list, press Do…" at bounding box center [538, 113] width 329 height 19
click at [620, 117] on div "5 Status selected" at bounding box center [616, 113] width 95 height 11
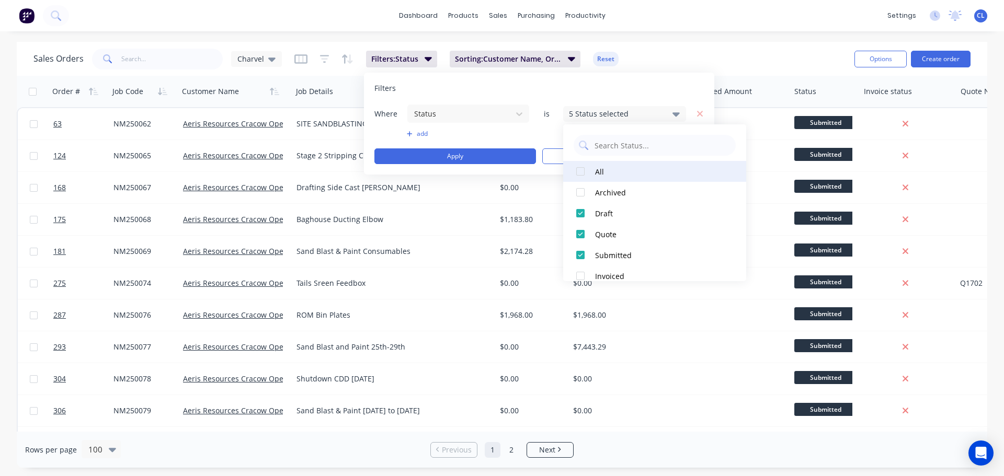
click at [582, 172] on div at bounding box center [580, 171] width 21 height 21
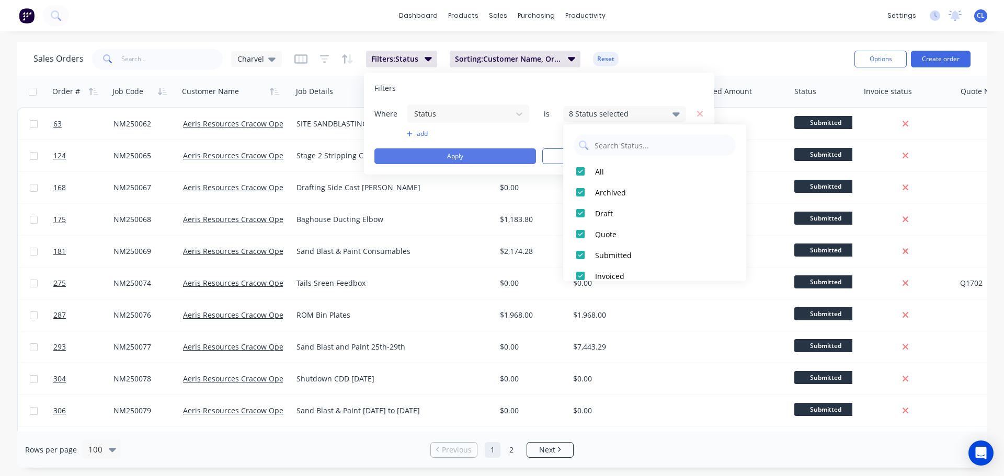
click at [471, 154] on button "Apply" at bounding box center [455, 157] width 162 height 16
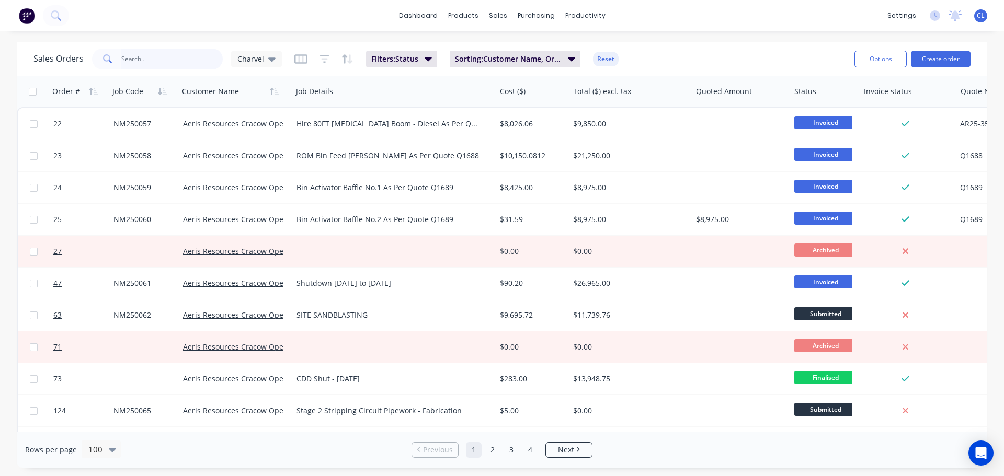
click at [155, 66] on input "text" at bounding box center [172, 59] width 102 height 21
click at [142, 60] on input "text" at bounding box center [172, 59] width 102 height 21
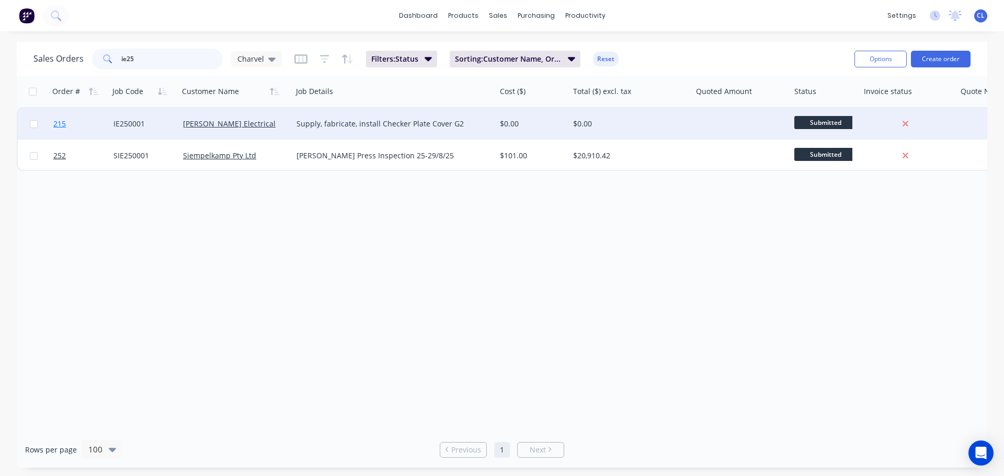
type input "ie25"
click at [56, 129] on link "215" at bounding box center [83, 123] width 60 height 31
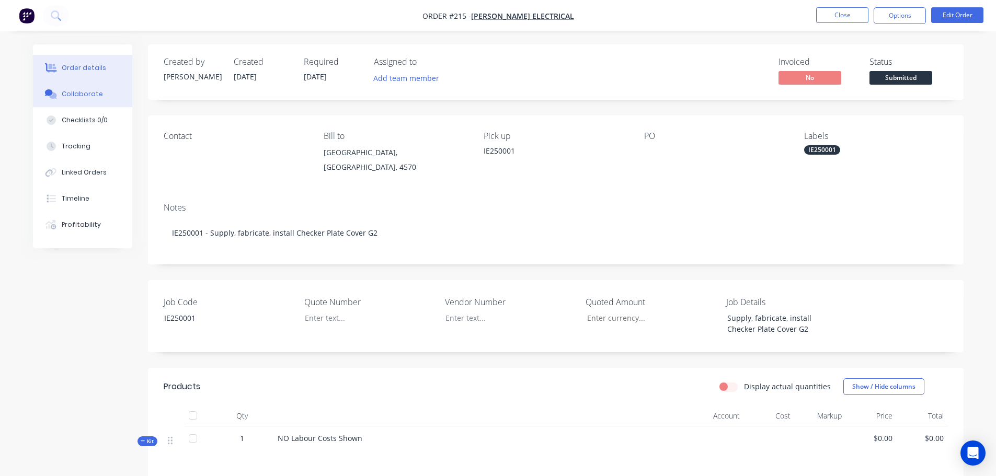
click at [88, 93] on div "Collaborate" at bounding box center [82, 93] width 41 height 9
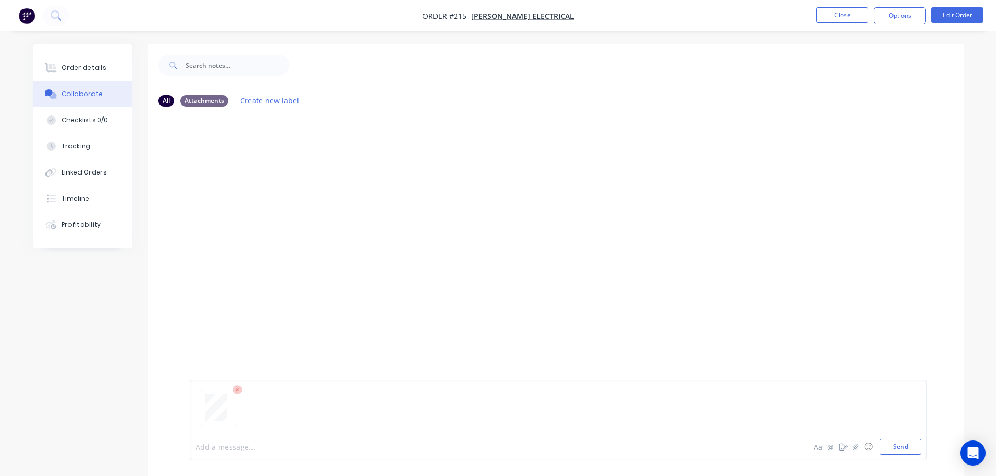
click at [242, 442] on div at bounding box center [468, 447] width 544 height 11
click at [246, 98] on button "Create new label" at bounding box center [270, 101] width 70 height 14
click at [237, 275] on div at bounding box center [227, 247] width 75 height 69
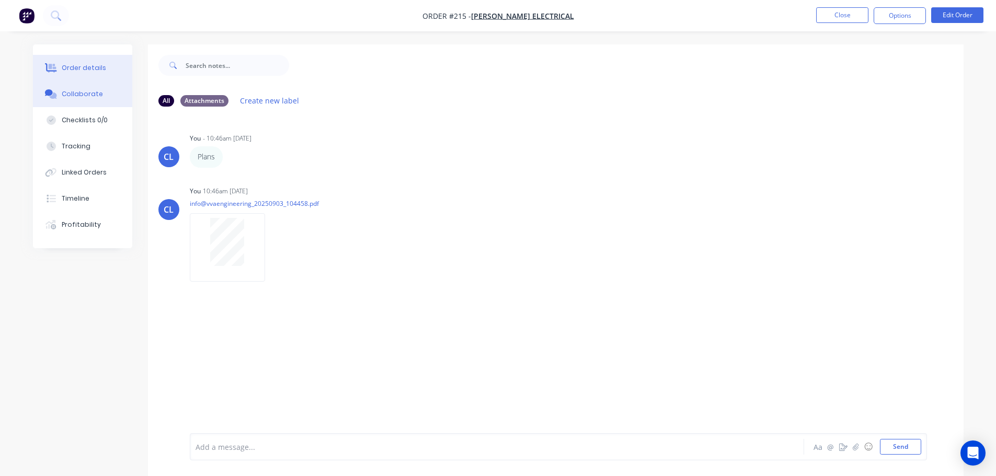
click at [109, 55] on button "Order details" at bounding box center [82, 68] width 99 height 26
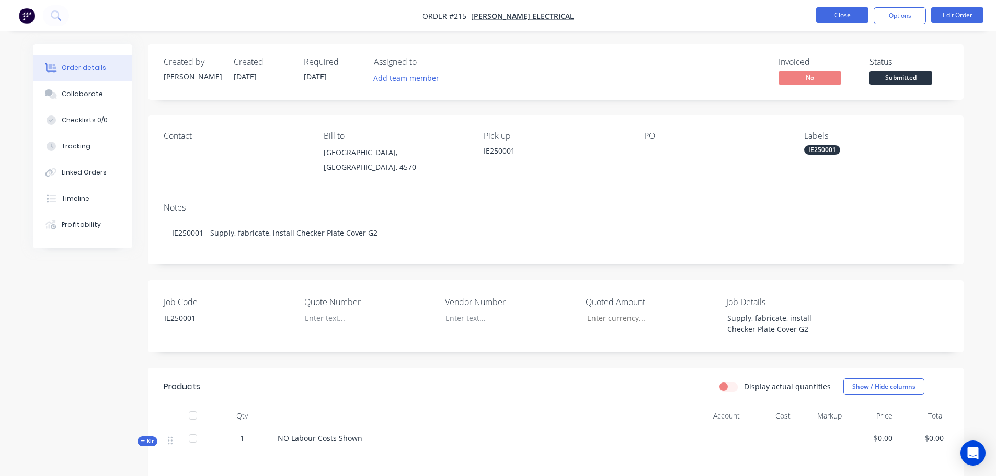
click at [837, 10] on button "Close" at bounding box center [842, 15] width 52 height 16
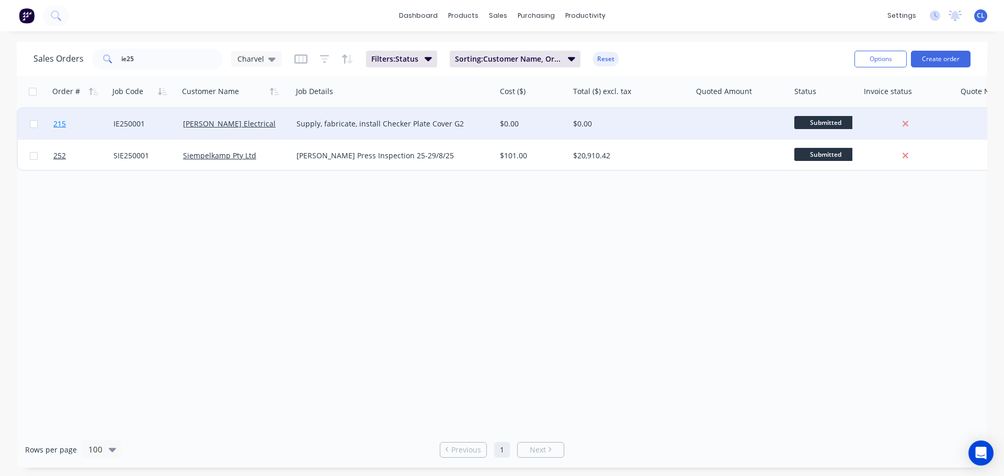
click at [75, 125] on link "215" at bounding box center [83, 123] width 60 height 31
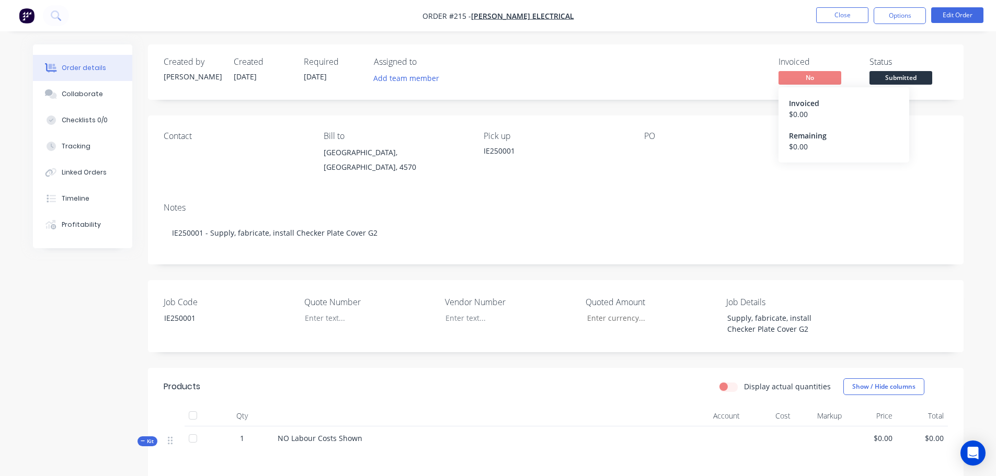
click at [823, 79] on span "No" at bounding box center [810, 77] width 63 height 13
click at [816, 79] on span "No" at bounding box center [810, 77] width 63 height 13
click at [907, 76] on span "Submitted" at bounding box center [901, 77] width 63 height 13
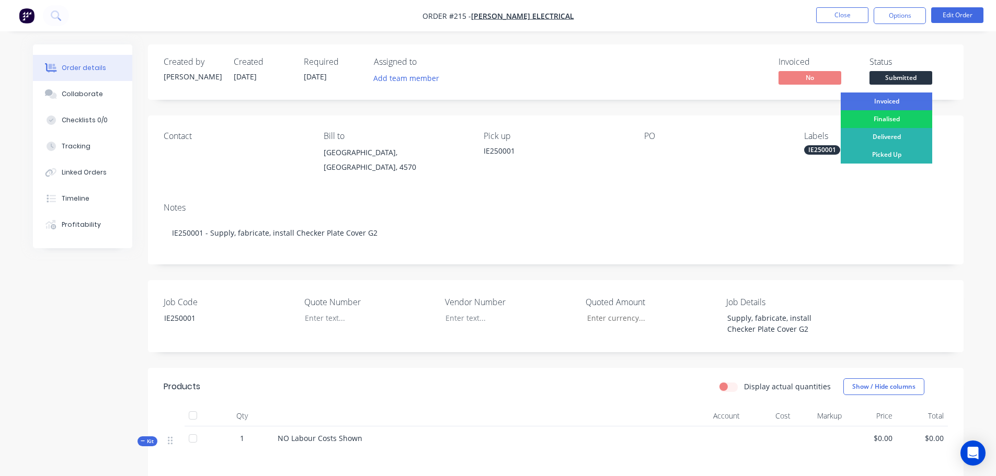
click at [885, 122] on div "Finalised" at bounding box center [887, 119] width 92 height 18
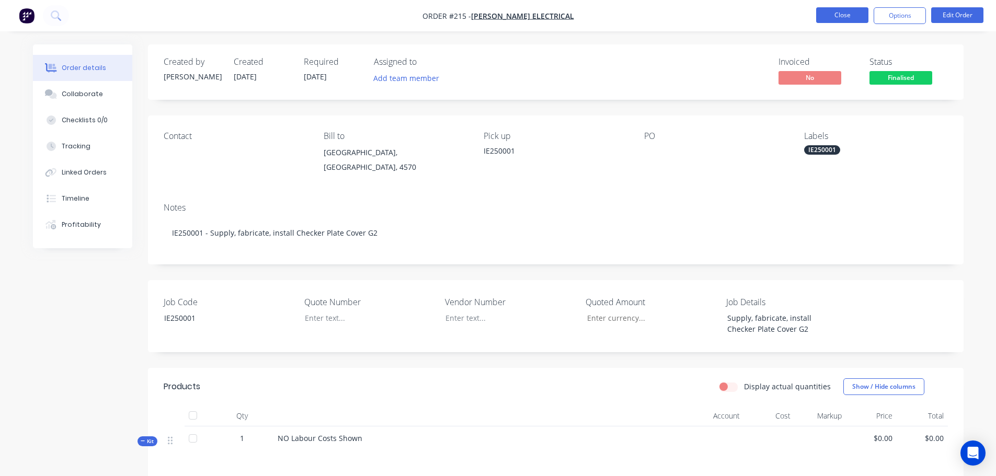
click at [844, 21] on button "Close" at bounding box center [842, 15] width 52 height 16
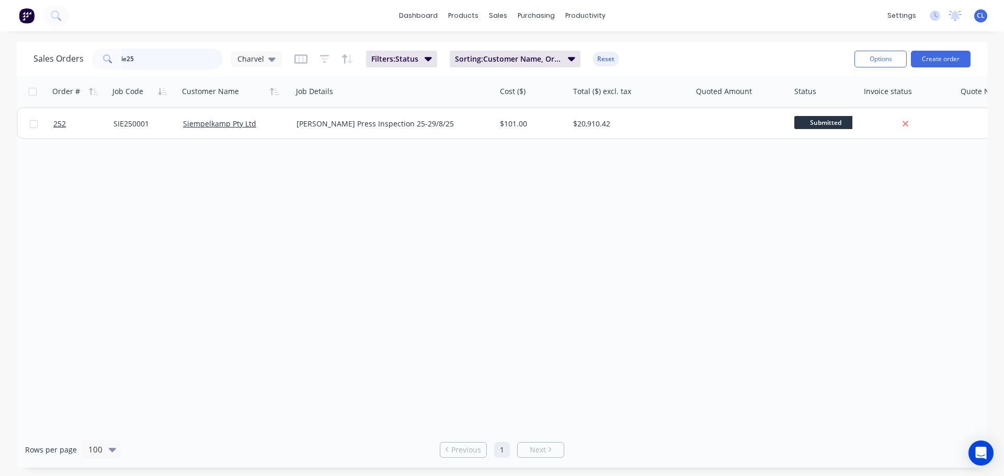
click at [174, 69] on input "ie25" at bounding box center [172, 59] width 102 height 21
click at [406, 54] on span "Filters: Status" at bounding box center [394, 59] width 47 height 10
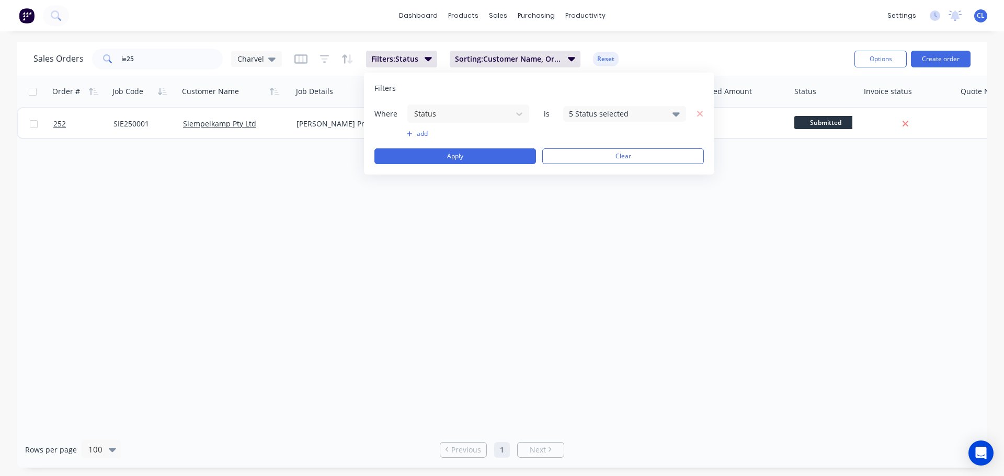
click at [667, 105] on div "Where Status is 5 Status selected" at bounding box center [538, 113] width 329 height 19
click at [669, 112] on div "5 Status selected" at bounding box center [624, 114] width 123 height 16
click at [602, 168] on div "All" at bounding box center [658, 171] width 126 height 11
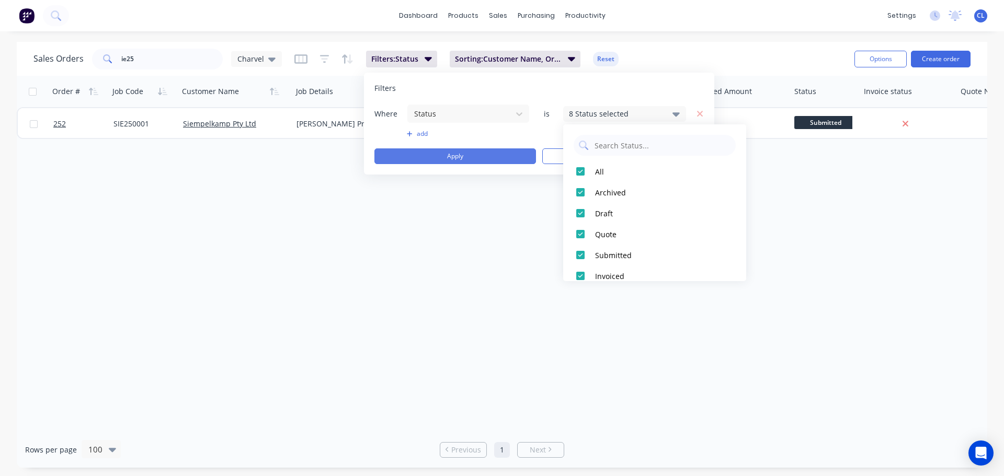
click at [513, 160] on button "Apply" at bounding box center [455, 157] width 162 height 16
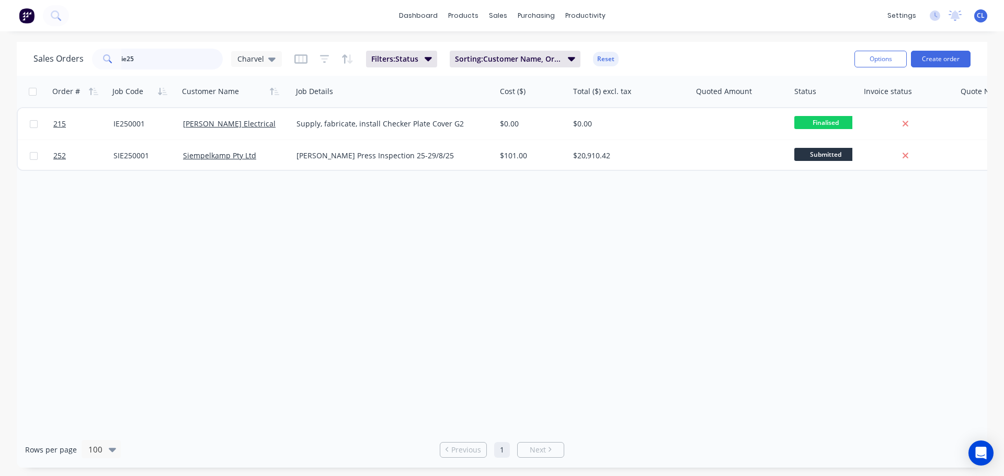
click at [192, 59] on input "ie25" at bounding box center [172, 59] width 102 height 21
drag, startPoint x: 152, startPoint y: 59, endPoint x: -7, endPoint y: 59, distance: 159.5
click at [0, 59] on html "dashboard products sales purchasing productivity dashboard products Product Cat…" at bounding box center [502, 238] width 1004 height 476
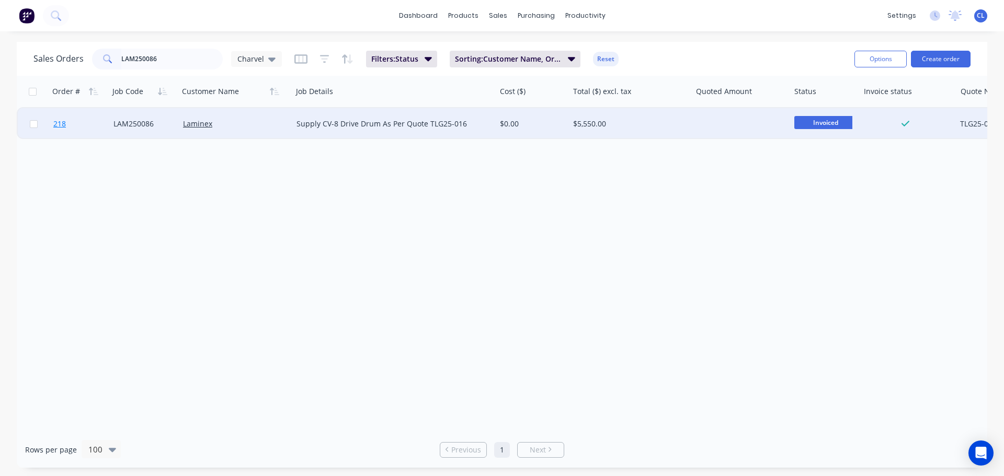
click at [68, 118] on link "218" at bounding box center [83, 123] width 60 height 31
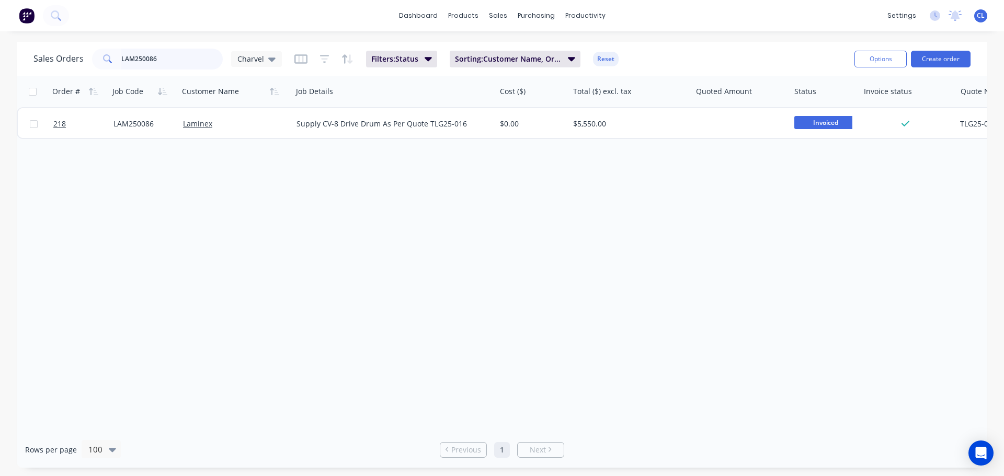
click at [182, 56] on input "LAM250086" at bounding box center [172, 59] width 102 height 21
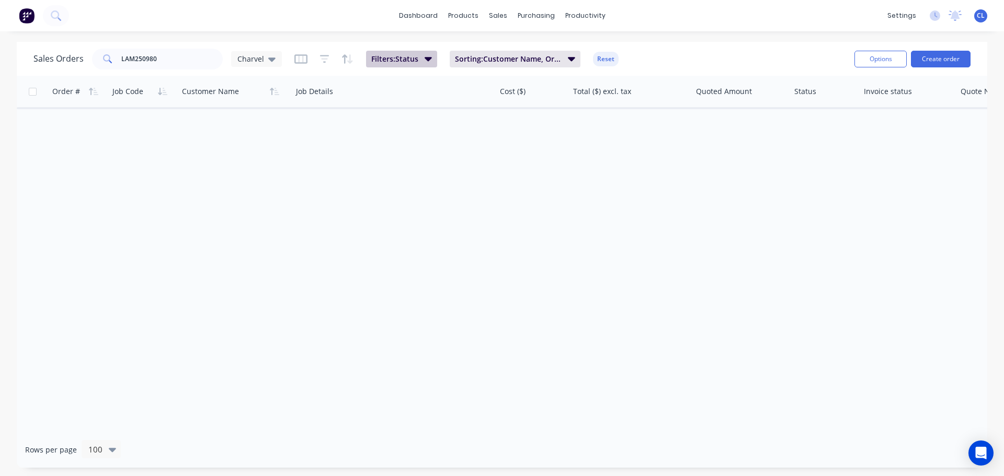
click at [392, 63] on span "Filters: Status" at bounding box center [394, 59] width 47 height 10
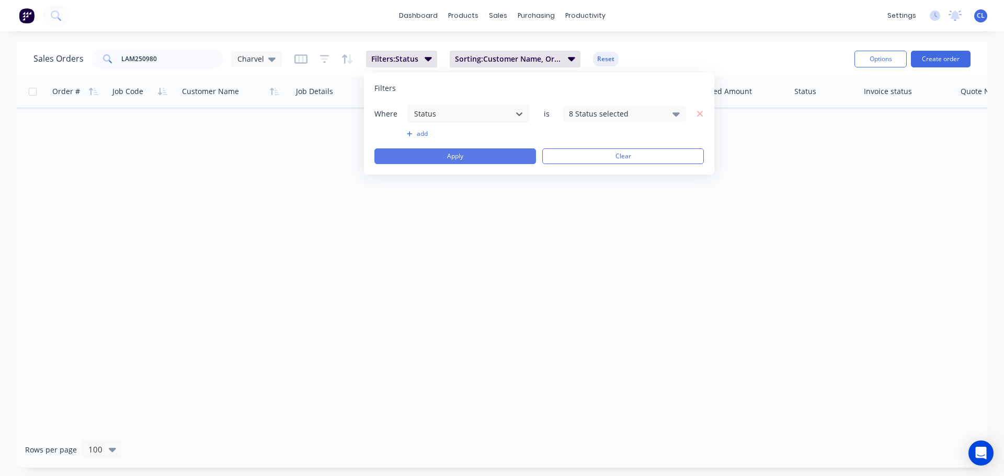
click at [461, 153] on button "Apply" at bounding box center [455, 157] width 162 height 16
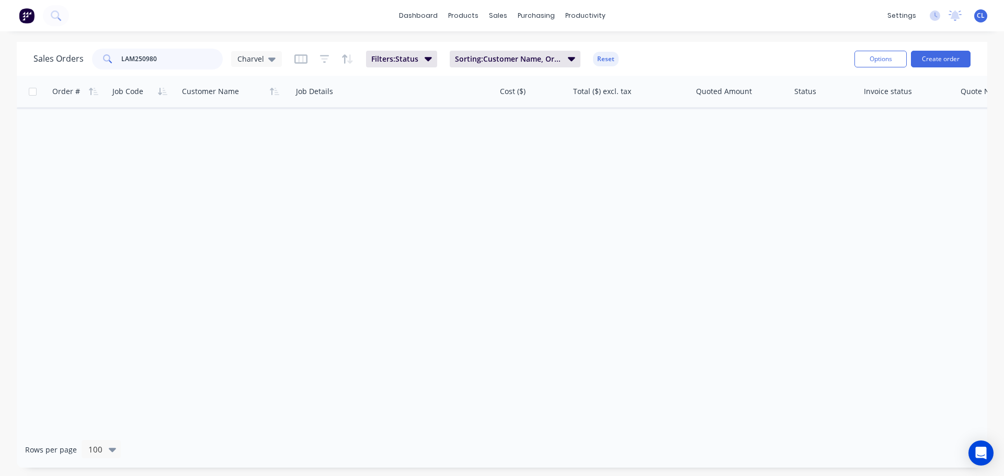
drag, startPoint x: 144, startPoint y: 61, endPoint x: 170, endPoint y: 57, distance: 26.0
click at [170, 57] on input "LAM250980" at bounding box center [172, 59] width 102 height 21
drag, startPoint x: 149, startPoint y: 56, endPoint x: 161, endPoint y: 56, distance: 12.0
click at [160, 56] on input "LAM250126" at bounding box center [172, 59] width 102 height 21
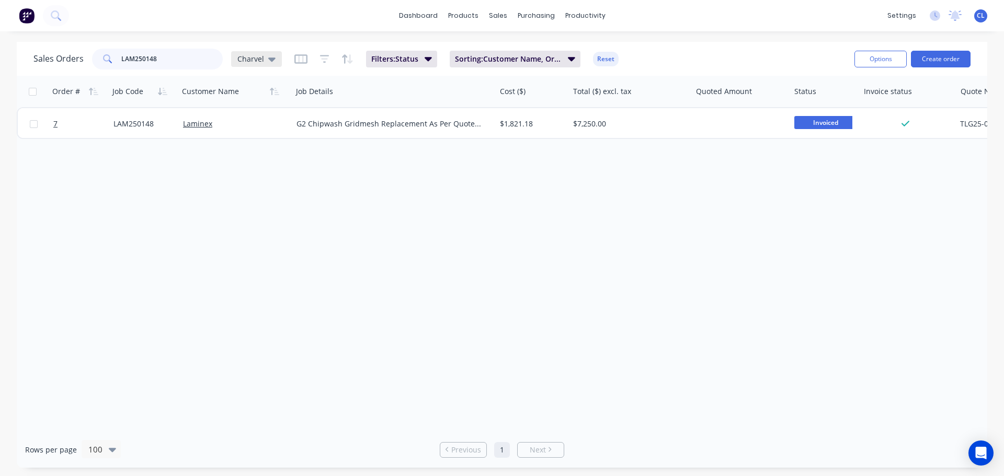
drag, startPoint x: 145, startPoint y: 57, endPoint x: 233, endPoint y: 65, distance: 88.3
click at [233, 65] on div "Sales Orders LAM250148 Charvel" at bounding box center [157, 59] width 248 height 21
drag, startPoint x: 147, startPoint y: 62, endPoint x: 167, endPoint y: 59, distance: 20.1
click at [156, 61] on input "LAM250149" at bounding box center [172, 59] width 102 height 21
drag, startPoint x: 147, startPoint y: 60, endPoint x: 179, endPoint y: 59, distance: 32.4
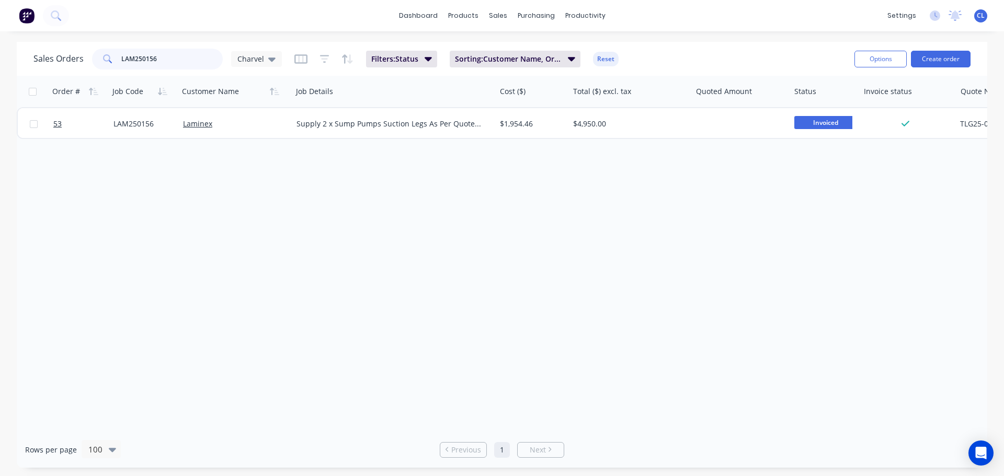
click at [177, 59] on input "LAM250156" at bounding box center [172, 59] width 102 height 21
drag, startPoint x: 145, startPoint y: 60, endPoint x: 182, endPoint y: 60, distance: 37.1
click at [182, 60] on input "LAM250166" at bounding box center [172, 59] width 102 height 21
click at [174, 55] on input "LAM250171" at bounding box center [172, 59] width 102 height 21
drag, startPoint x: 143, startPoint y: 56, endPoint x: 183, endPoint y: 52, distance: 39.4
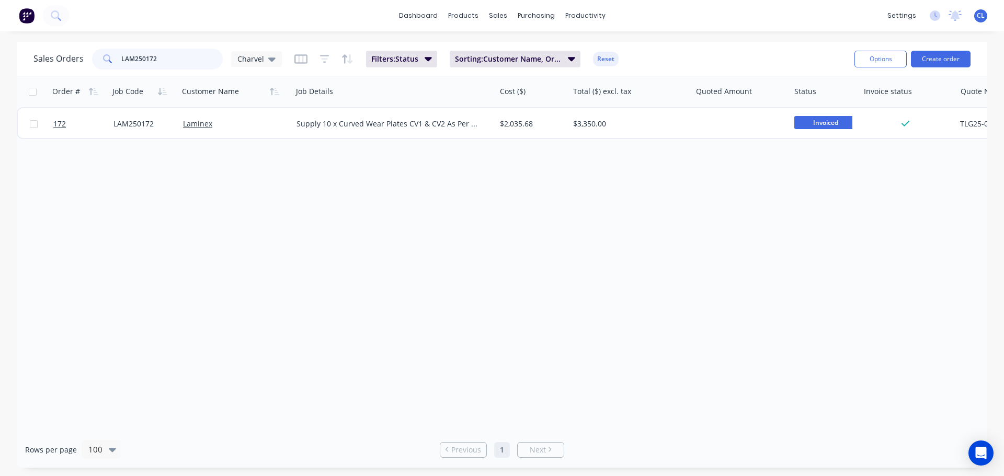
click at [183, 52] on input "LAM250172" at bounding box center [172, 59] width 102 height 21
click at [160, 59] on input "LAM250173" at bounding box center [172, 59] width 102 height 21
click at [152, 55] on input "LAM250174" at bounding box center [172, 59] width 102 height 21
click at [161, 59] on input "LAM250174" at bounding box center [172, 59] width 102 height 21
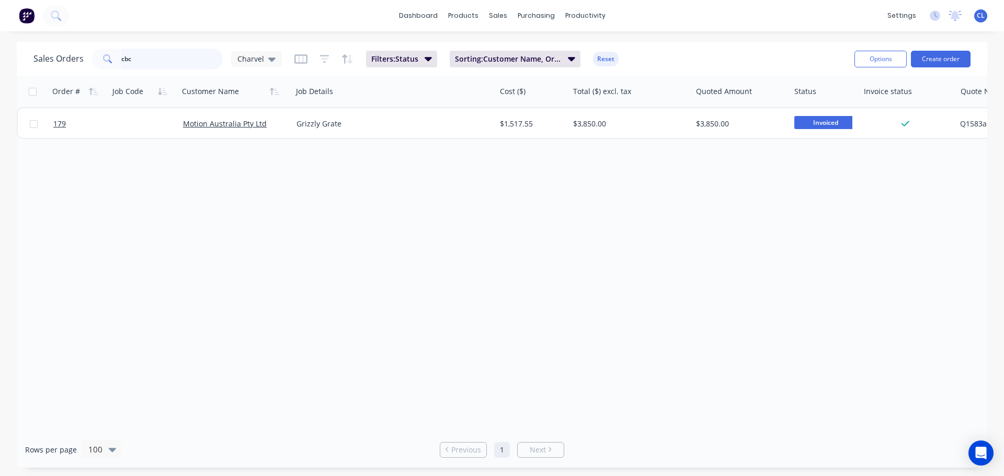
drag, startPoint x: 199, startPoint y: 62, endPoint x: -194, endPoint y: 37, distance: 393.6
click at [0, 37] on html "dashboard products sales purchasing productivity dashboard products Product Cat…" at bounding box center [502, 238] width 1004 height 476
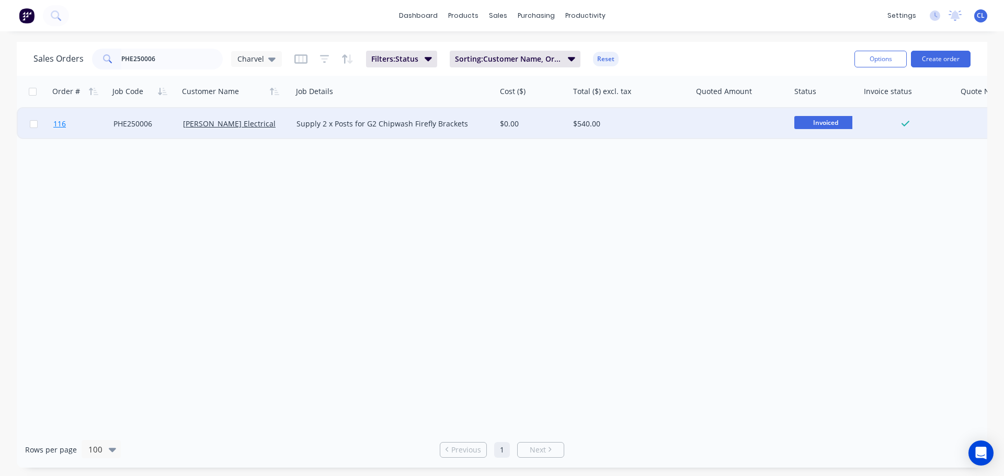
click at [62, 123] on span "116" at bounding box center [59, 124] width 13 height 10
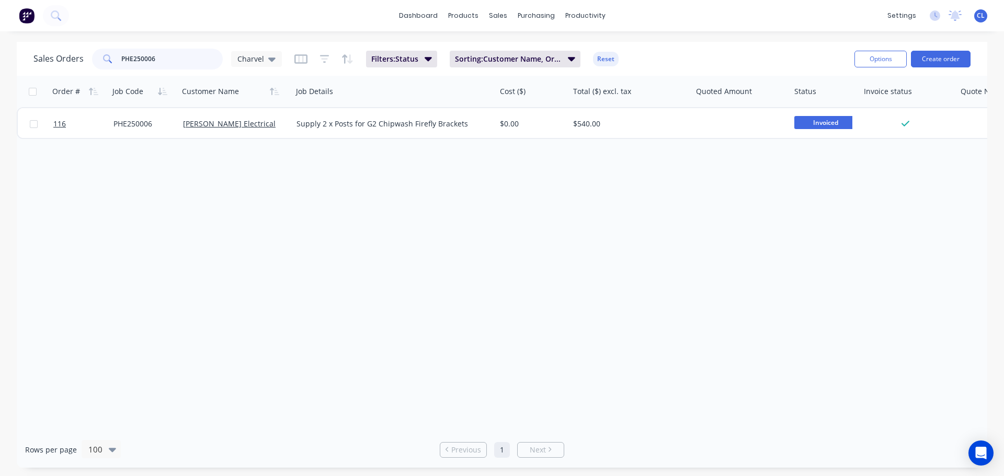
drag, startPoint x: 172, startPoint y: 56, endPoint x: 158, endPoint y: 59, distance: 13.3
click at [158, 59] on input "PHE250006" at bounding box center [172, 59] width 102 height 21
click at [128, 54] on input "PHE250007" at bounding box center [172, 59] width 102 height 21
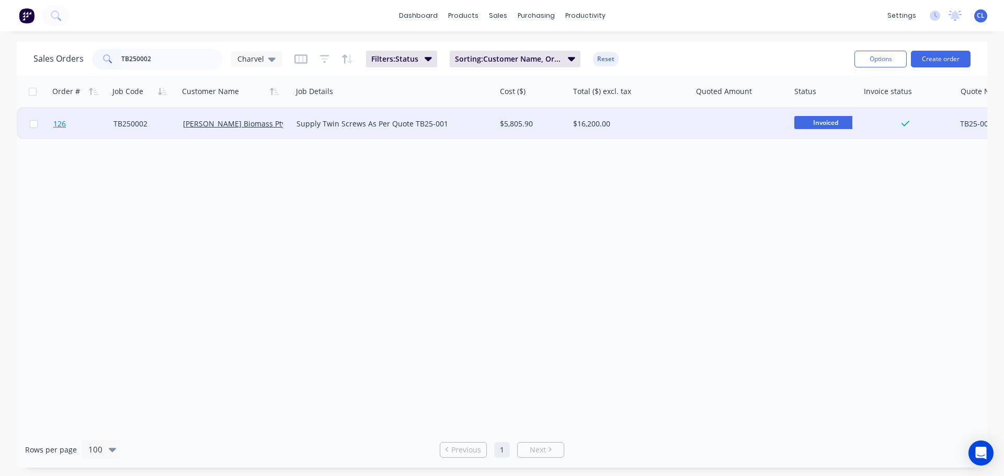
click at [54, 124] on span "126" at bounding box center [59, 124] width 13 height 10
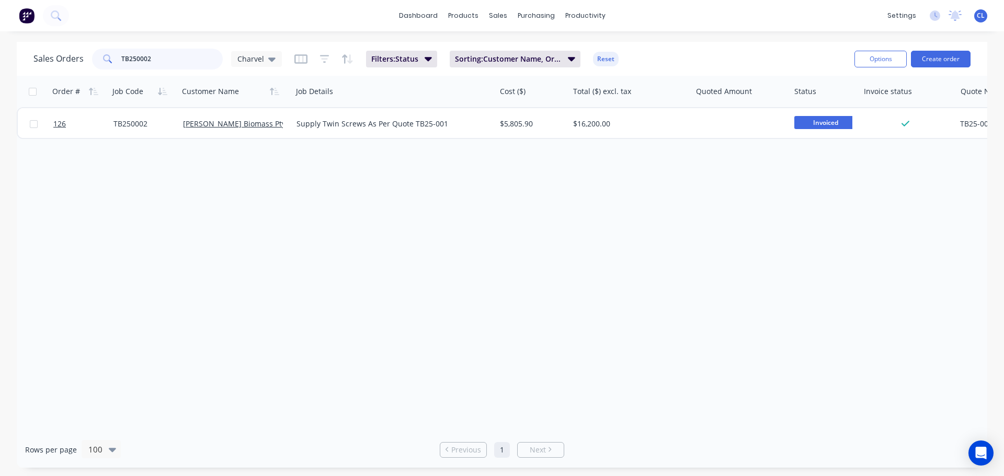
drag, startPoint x: 156, startPoint y: 55, endPoint x: 61, endPoint y: 51, distance: 94.7
click at [74, 53] on div "Sales Orders TB250002 Charvel" at bounding box center [157, 59] width 248 height 21
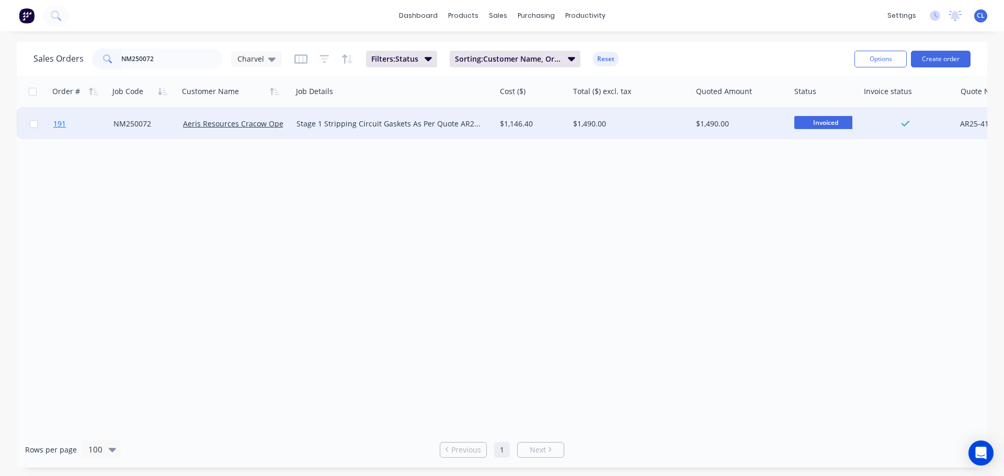
click at [58, 120] on span "191" at bounding box center [59, 124] width 13 height 10
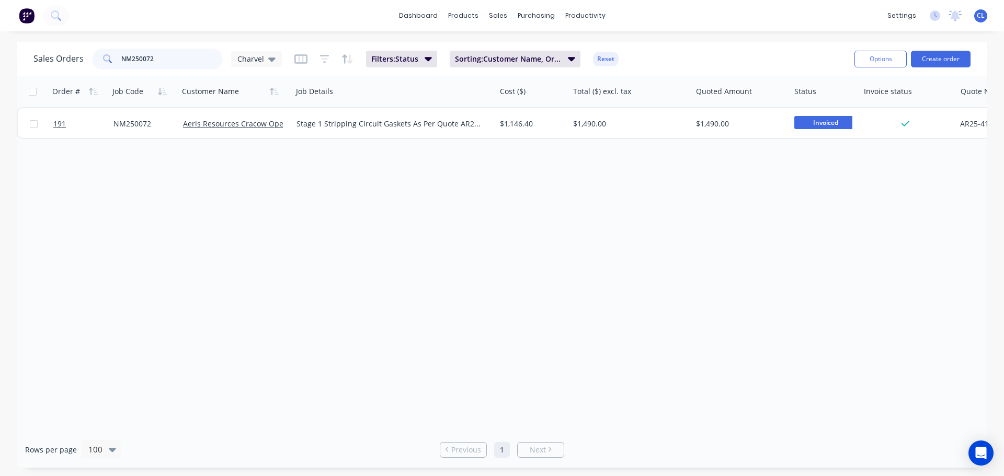
drag, startPoint x: 150, startPoint y: 60, endPoint x: 184, endPoint y: 64, distance: 34.3
click at [184, 64] on input "NM250072" at bounding box center [172, 59] width 102 height 21
drag, startPoint x: 147, startPoint y: 56, endPoint x: 177, endPoint y: 65, distance: 31.1
click at [176, 64] on input "NM250070" at bounding box center [172, 59] width 102 height 21
drag, startPoint x: 147, startPoint y: 56, endPoint x: 183, endPoint y: 60, distance: 35.2
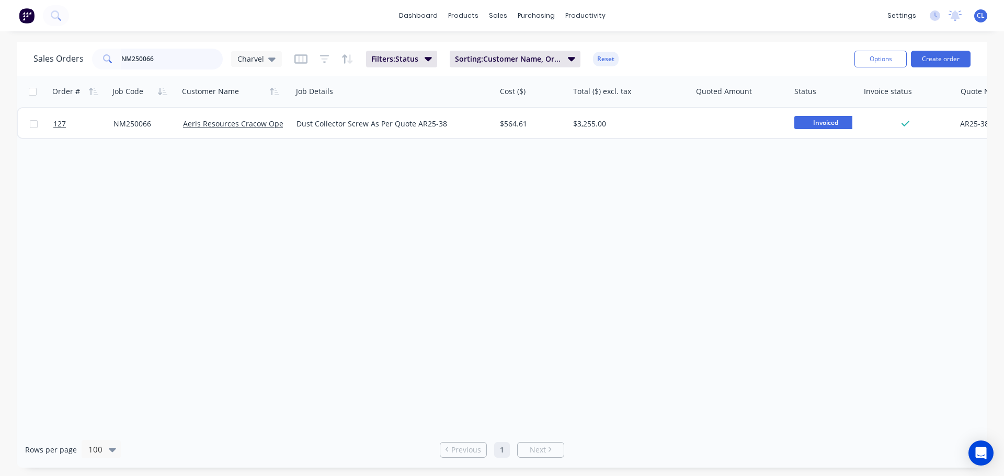
click at [183, 60] on input "NM250066" at bounding box center [172, 59] width 102 height 21
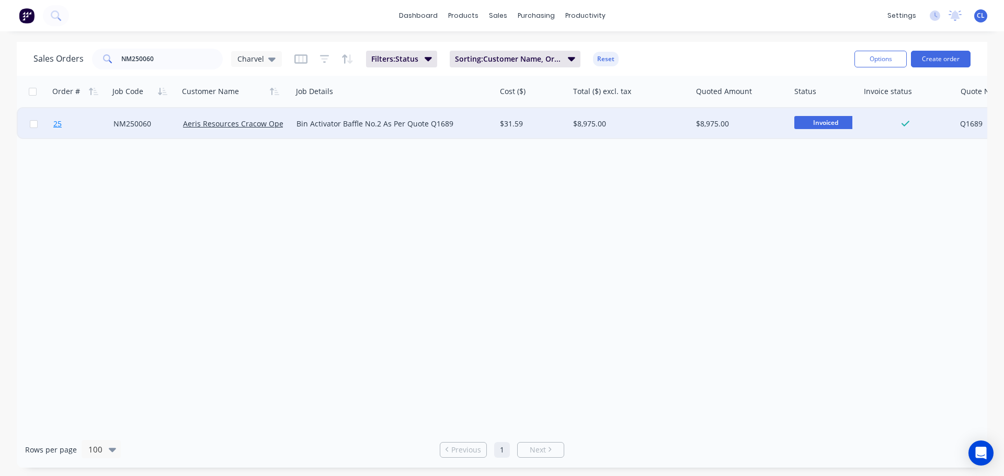
click at [60, 124] on span "25" at bounding box center [57, 124] width 8 height 10
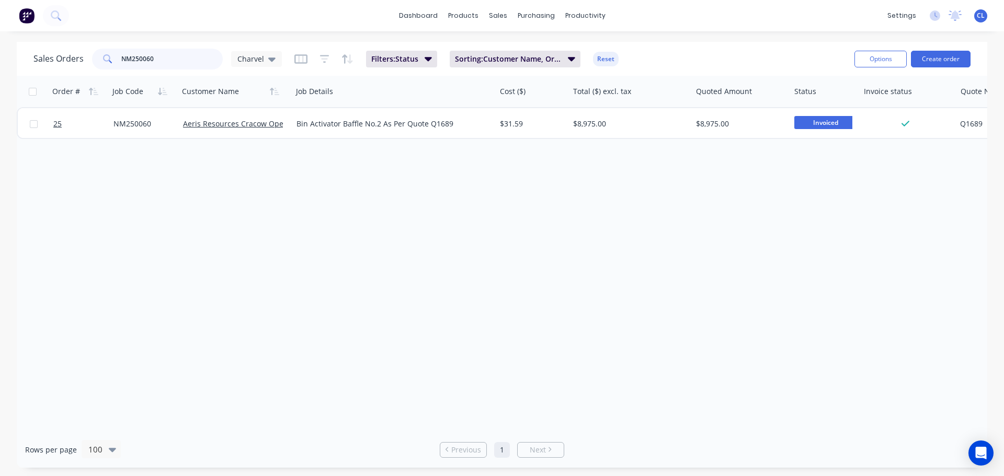
drag, startPoint x: 148, startPoint y: 58, endPoint x: 174, endPoint y: 61, distance: 26.4
click at [174, 61] on input "NM250060" at bounding box center [172, 59] width 102 height 21
click at [155, 56] on input "NM250059" at bounding box center [172, 59] width 102 height 21
click at [153, 58] on input "NM250058" at bounding box center [172, 59] width 102 height 21
click at [174, 60] on input "NM250057" at bounding box center [172, 59] width 102 height 21
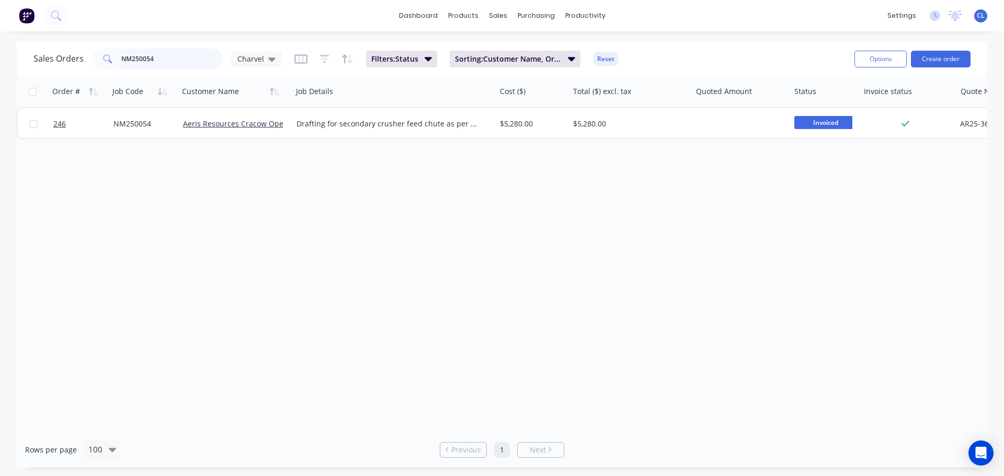
drag, startPoint x: 169, startPoint y: 53, endPoint x: -22, endPoint y: 42, distance: 191.7
click at [0, 42] on html "dashboard products sales purchasing productivity dashboard products Product Cat…" at bounding box center [502, 238] width 1004 height 476
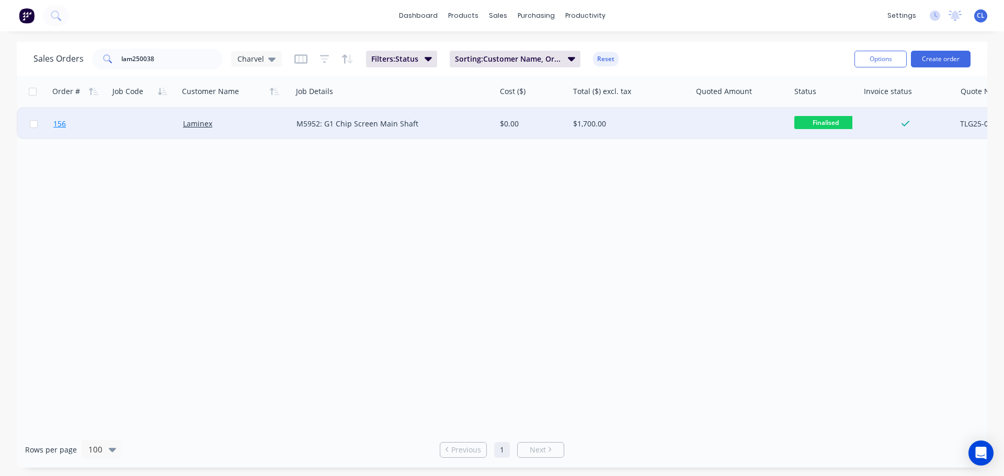
click at [68, 124] on link "156" at bounding box center [83, 123] width 60 height 31
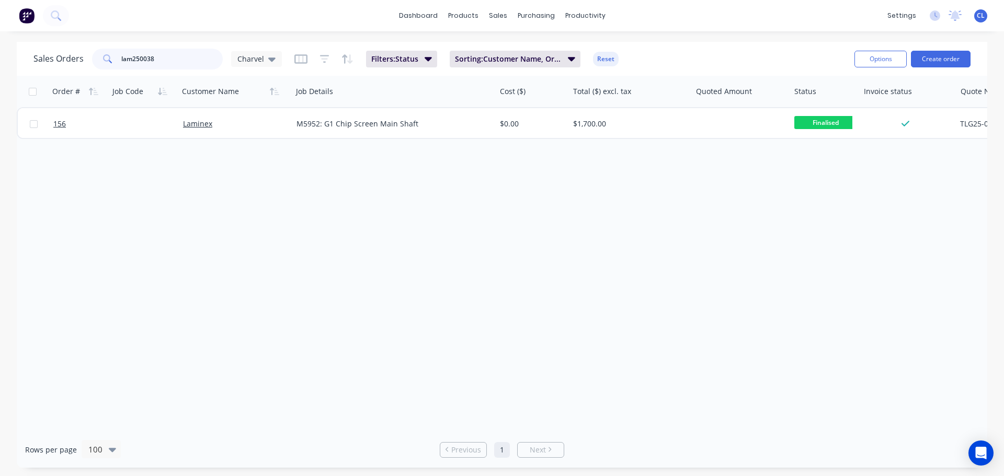
drag, startPoint x: 150, startPoint y: 60, endPoint x: 190, endPoint y: 60, distance: 40.3
click at [187, 60] on input "lam250038" at bounding box center [172, 59] width 102 height 21
drag, startPoint x: 147, startPoint y: 58, endPoint x: 165, endPoint y: 63, distance: 18.4
click at [165, 63] on input "lam250066" at bounding box center [172, 59] width 102 height 21
drag, startPoint x: 157, startPoint y: 55, endPoint x: 207, endPoint y: 58, distance: 49.8
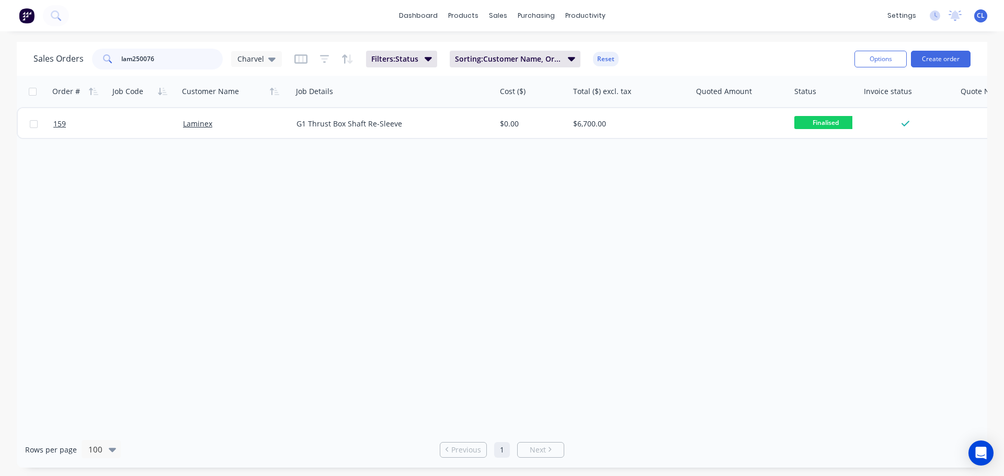
click at [203, 58] on input "lam250076" at bounding box center [172, 59] width 102 height 21
click at [145, 61] on input "lam2500120" at bounding box center [172, 59] width 102 height 21
type input "lam250120"
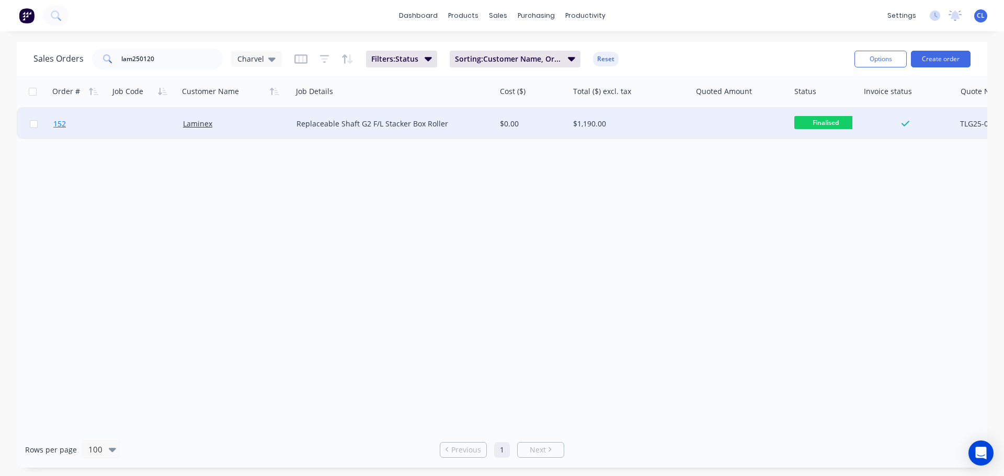
drag, startPoint x: 70, startPoint y: 122, endPoint x: 86, endPoint y: 128, distance: 17.7
click at [86, 128] on link "152" at bounding box center [83, 123] width 60 height 31
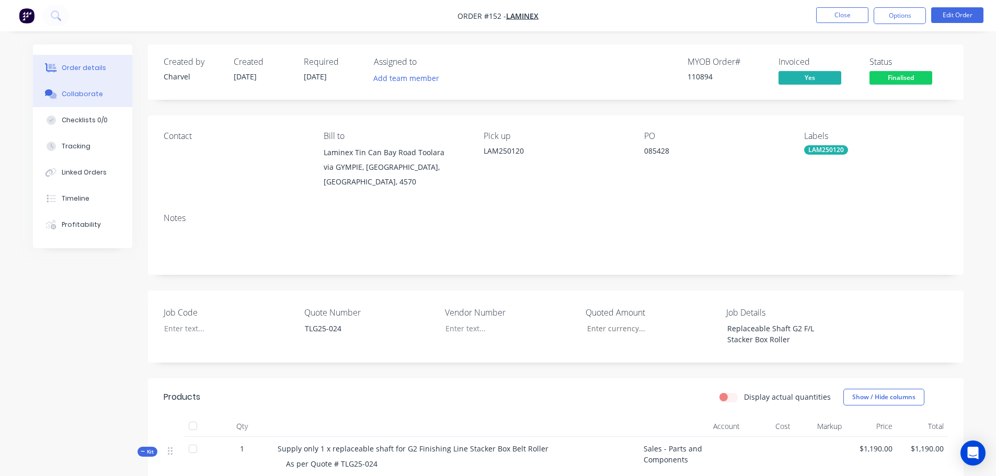
click at [87, 100] on button "Collaborate" at bounding box center [82, 94] width 99 height 26
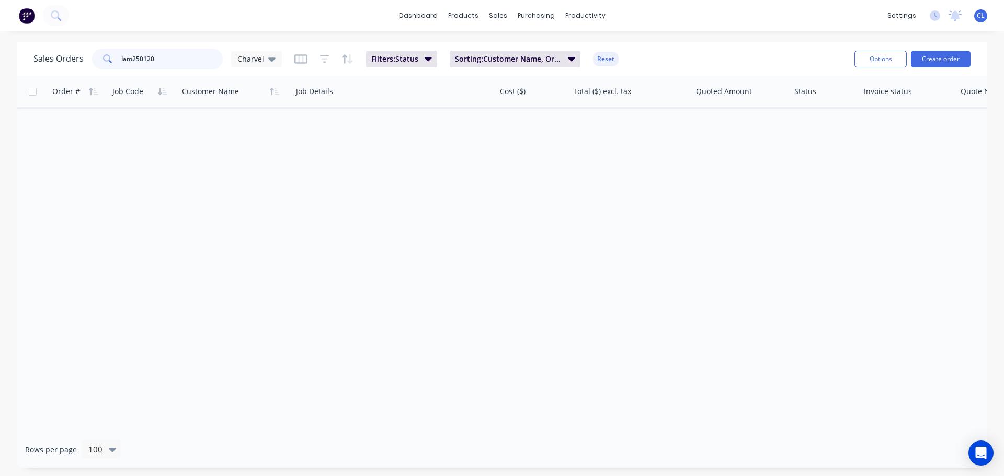
drag, startPoint x: 164, startPoint y: 60, endPoint x: 154, endPoint y: 69, distance: 13.0
click at [154, 69] on input "lam250120" at bounding box center [172, 59] width 102 height 21
click at [406, 61] on span "Filters: Status" at bounding box center [394, 59] width 47 height 10
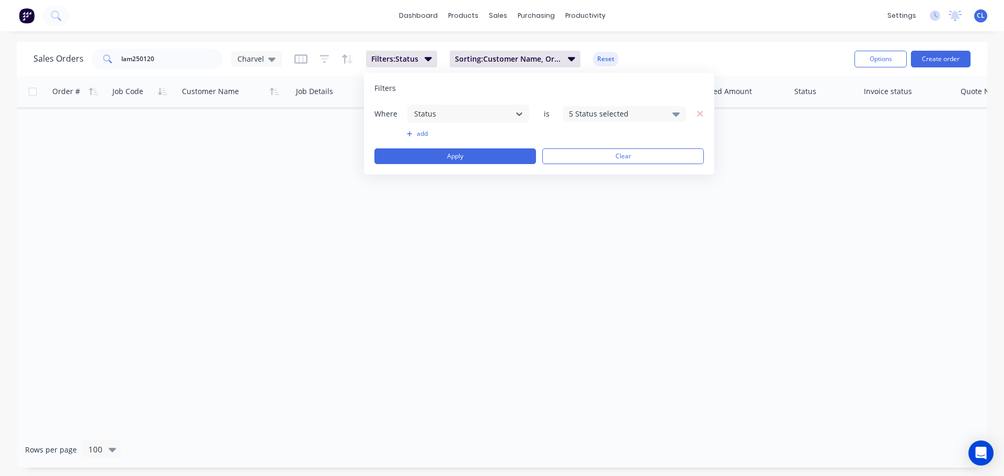
click at [604, 116] on div "5 Status selected" at bounding box center [616, 113] width 95 height 11
click at [583, 172] on div at bounding box center [580, 171] width 21 height 21
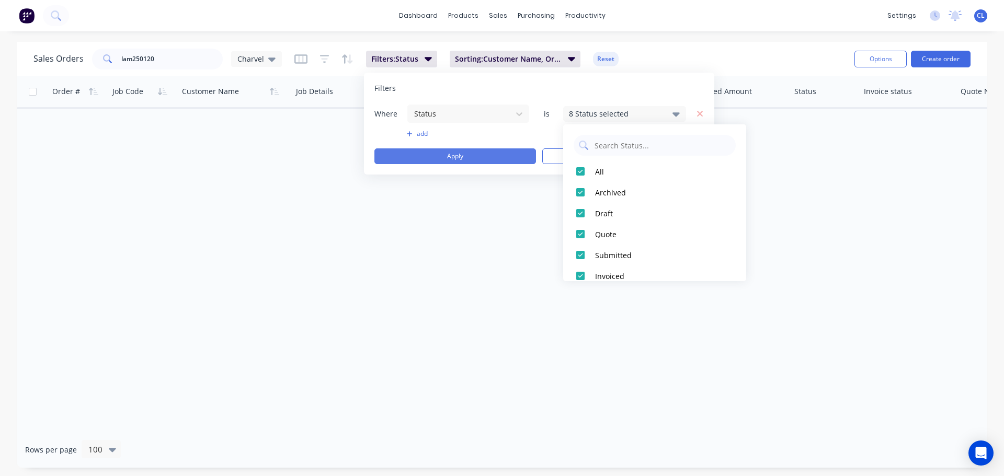
click at [449, 158] on button "Apply" at bounding box center [455, 157] width 162 height 16
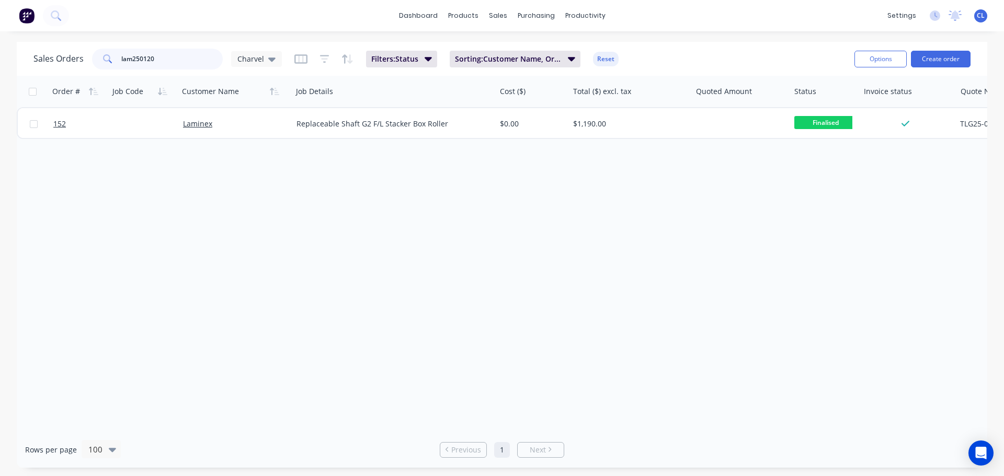
drag, startPoint x: 161, startPoint y: 60, endPoint x: 147, endPoint y: 62, distance: 14.2
click at [147, 62] on input "lam250120" at bounding box center [172, 59] width 102 height 21
drag, startPoint x: 152, startPoint y: 64, endPoint x: 164, endPoint y: 64, distance: 12.0
click at [164, 64] on input "lam250125" at bounding box center [172, 59] width 102 height 21
drag, startPoint x: 148, startPoint y: 59, endPoint x: 183, endPoint y: 54, distance: 35.4
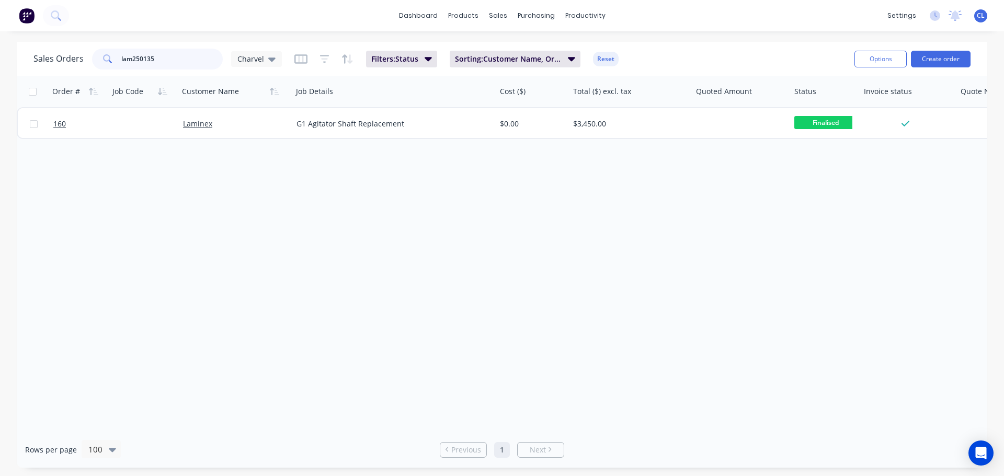
click at [174, 56] on input "lam250135" at bounding box center [172, 59] width 102 height 21
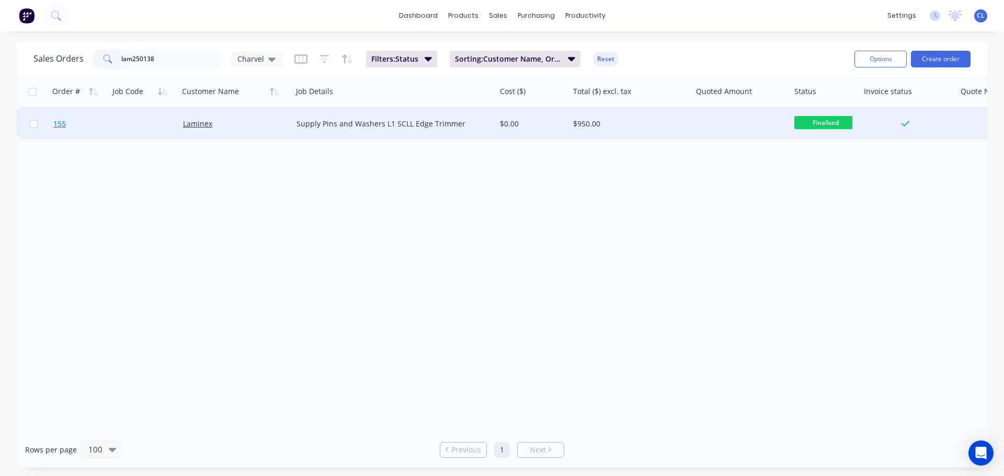
click at [63, 127] on span "155" at bounding box center [59, 124] width 13 height 10
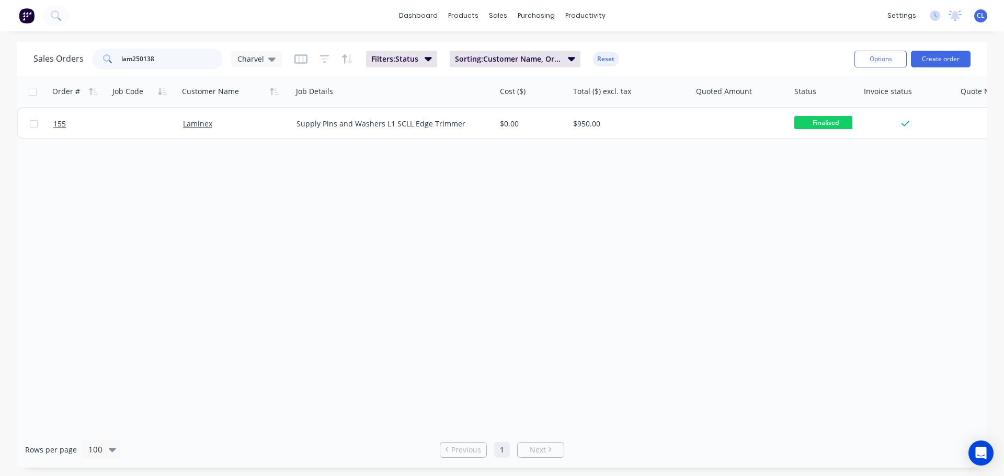
drag, startPoint x: 145, startPoint y: 58, endPoint x: 186, endPoint y: 58, distance: 40.8
click at [186, 58] on input "lam250138" at bounding box center [172, 59] width 102 height 21
type input "lam250151"
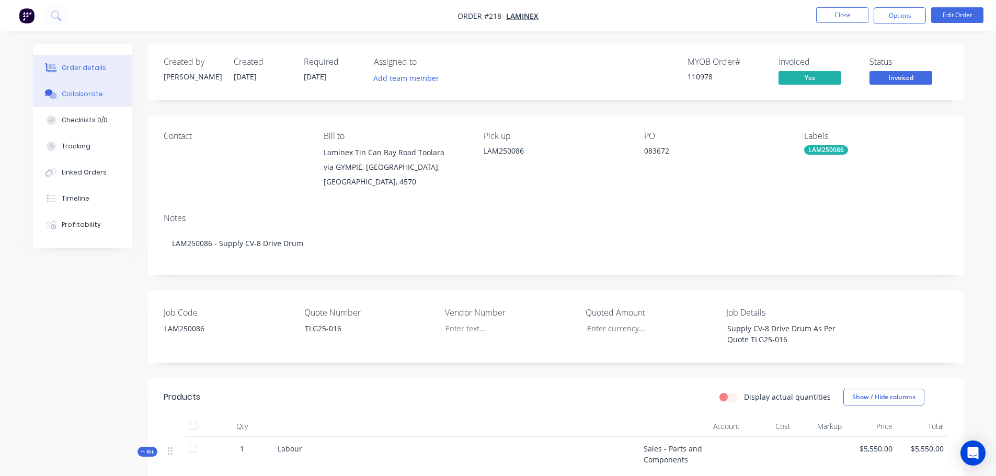
click at [90, 101] on button "Collaborate" at bounding box center [82, 94] width 99 height 26
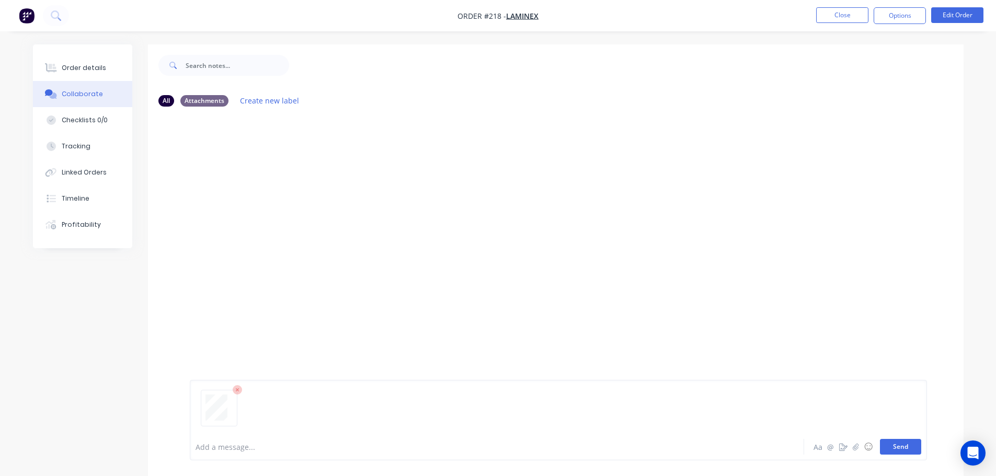
click at [896, 452] on button "Send" at bounding box center [900, 447] width 41 height 16
click at [286, 431] on div at bounding box center [559, 412] width 726 height 53
click at [913, 446] on button "Send" at bounding box center [900, 447] width 41 height 16
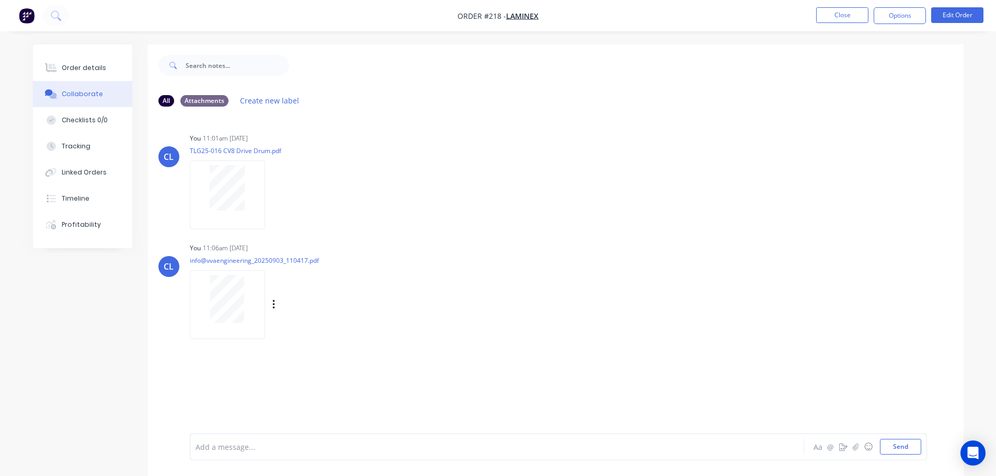
click at [201, 311] on div at bounding box center [228, 299] width 66 height 48
click at [833, 17] on button "Close" at bounding box center [842, 15] width 52 height 16
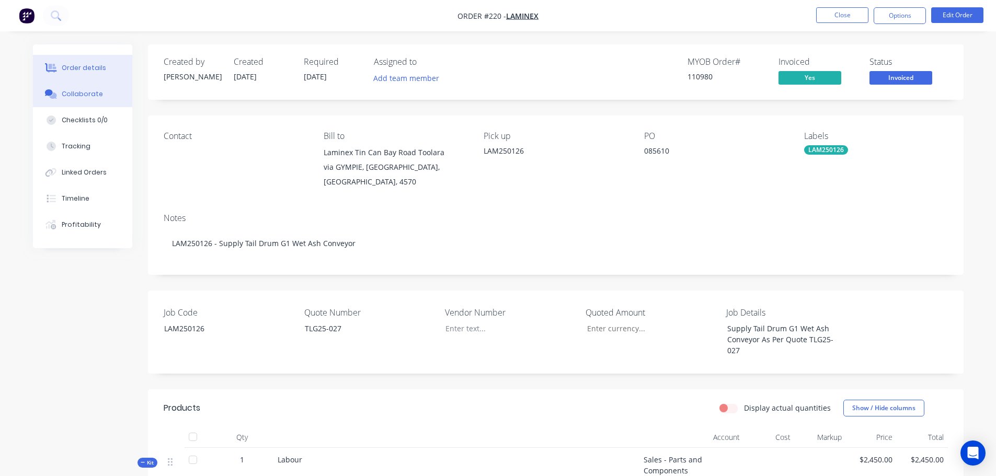
click at [84, 91] on div "Collaborate" at bounding box center [82, 93] width 41 height 9
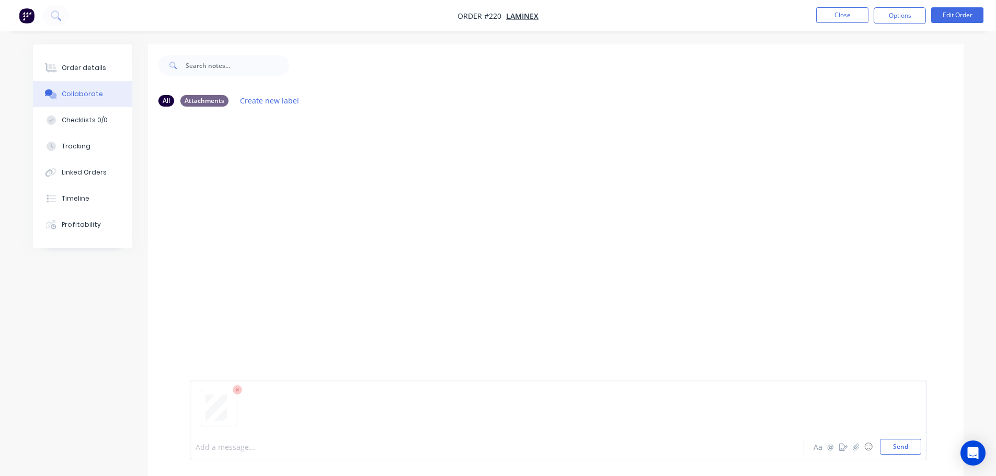
click at [245, 448] on div at bounding box center [468, 447] width 544 height 11
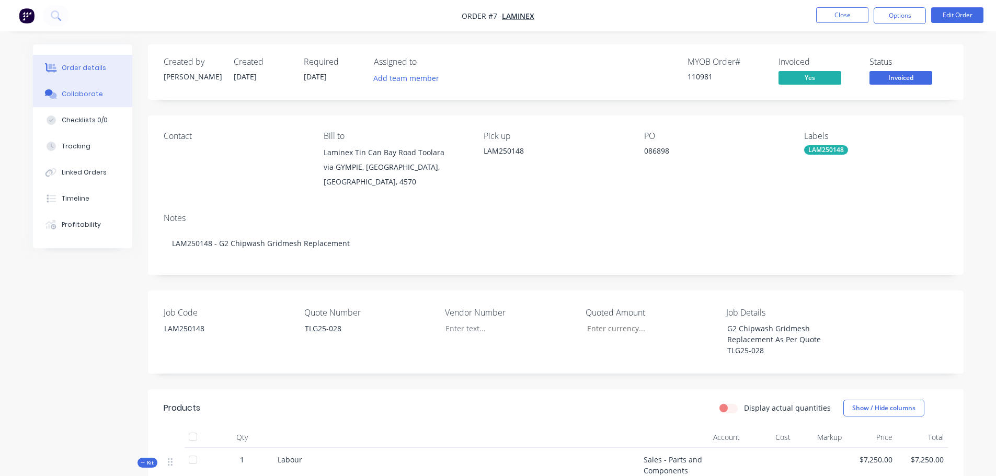
click at [54, 89] on icon at bounding box center [51, 93] width 12 height 9
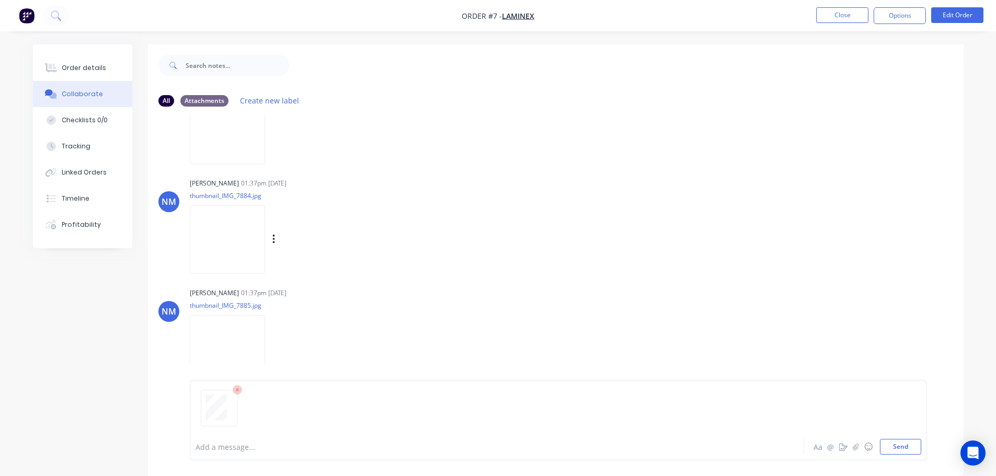
scroll to position [292, 0]
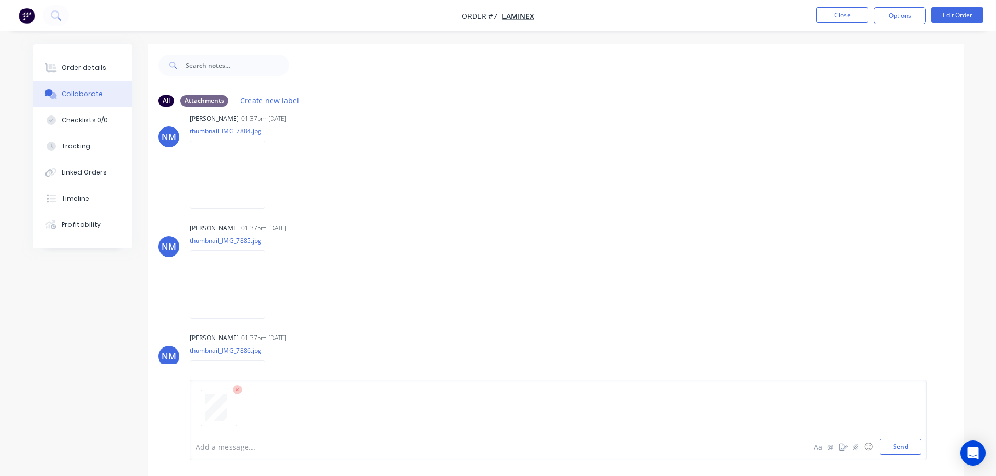
drag, startPoint x: 289, startPoint y: 407, endPoint x: 285, endPoint y: 394, distance: 13.2
click at [288, 406] on div at bounding box center [559, 412] width 726 height 53
click at [889, 448] on button "Send" at bounding box center [900, 447] width 41 height 16
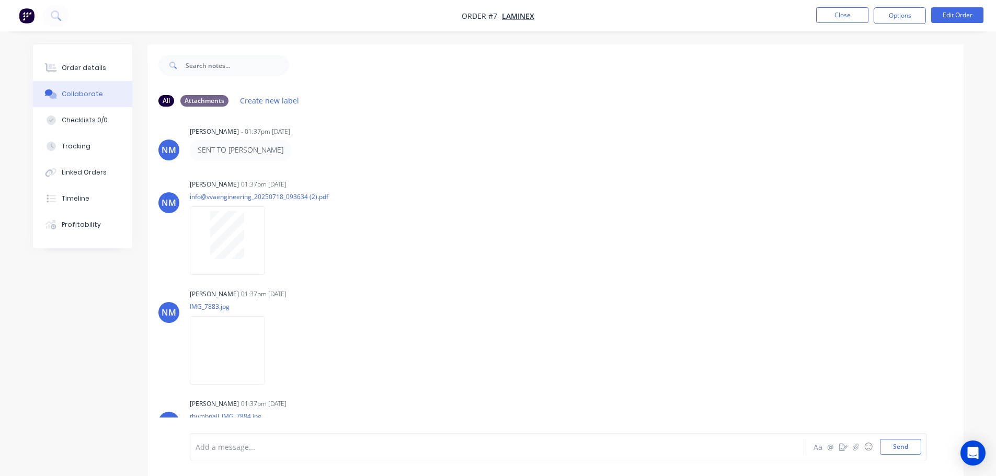
scroll to position [0, 0]
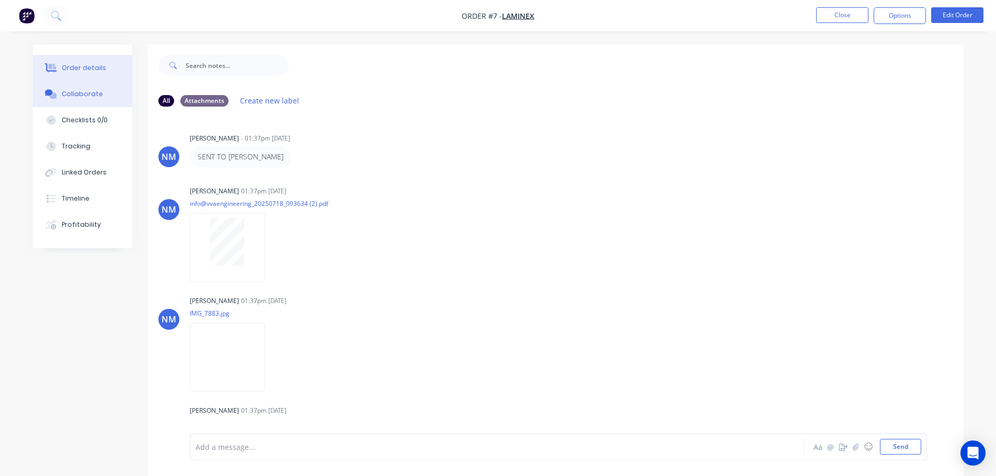
click at [111, 70] on button "Order details" at bounding box center [82, 68] width 99 height 26
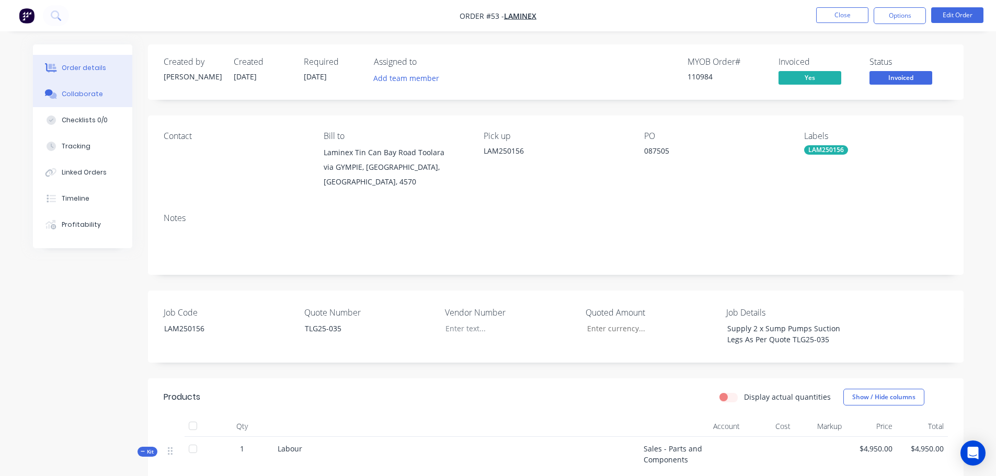
click at [111, 87] on button "Collaborate" at bounding box center [82, 94] width 99 height 26
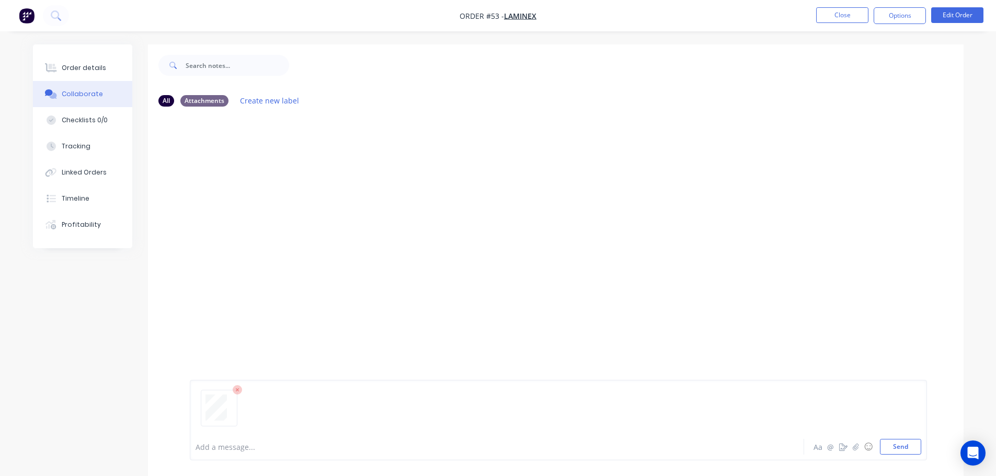
click at [921, 447] on div "Add a message... Aa @ ☺ Send" at bounding box center [558, 420] width 737 height 81
click at [908, 447] on button "Send" at bounding box center [900, 447] width 41 height 16
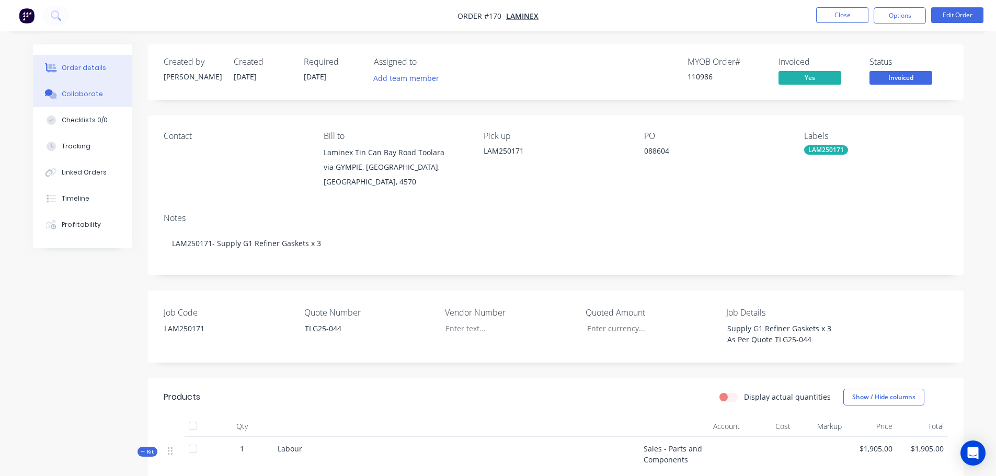
click at [93, 92] on div "Collaborate" at bounding box center [82, 93] width 41 height 9
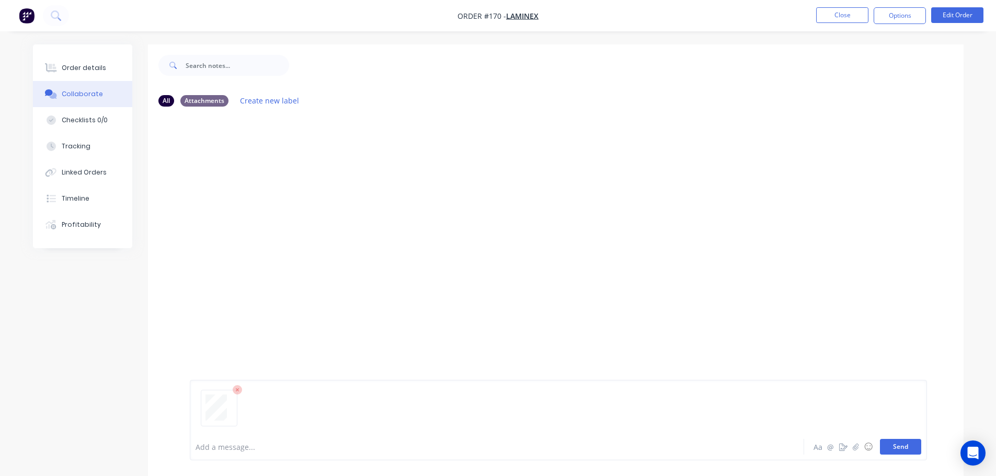
click at [894, 443] on button "Send" at bounding box center [900, 447] width 41 height 16
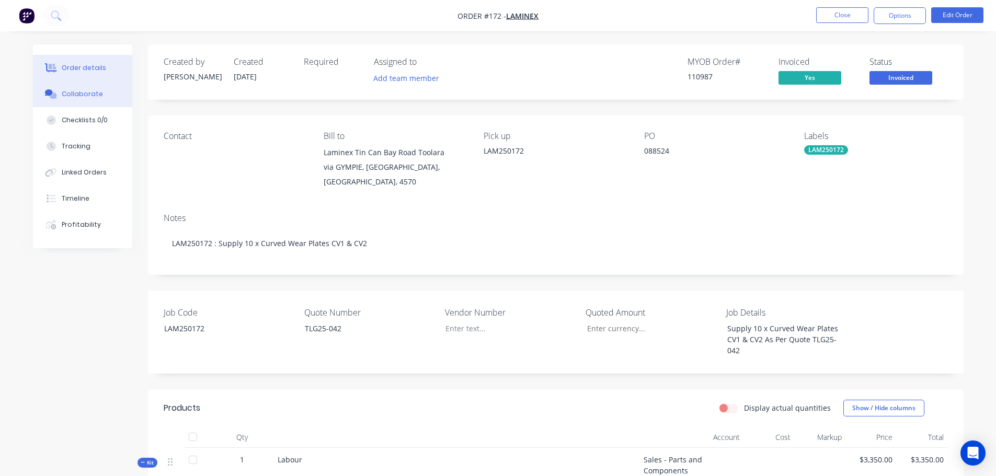
click at [101, 100] on button "Collaborate" at bounding box center [82, 94] width 99 height 26
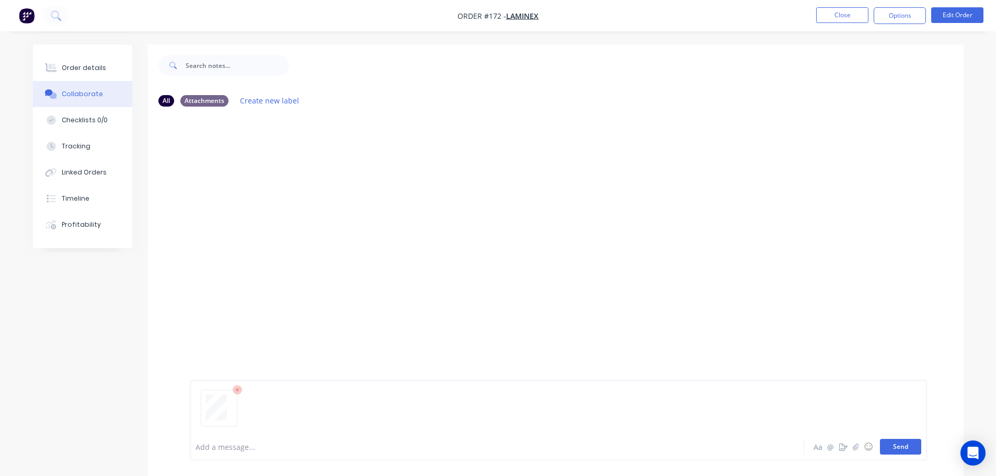
click at [915, 447] on button "Send" at bounding box center [900, 447] width 41 height 16
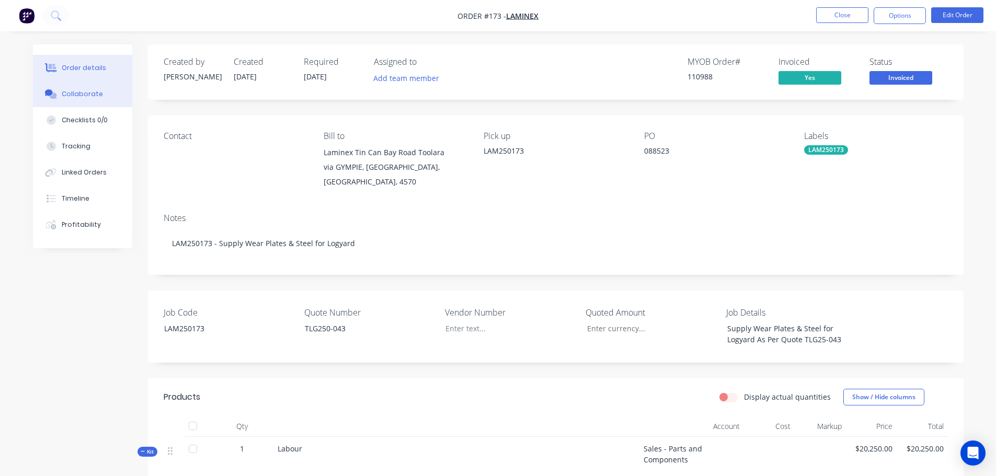
click at [68, 92] on div "Collaborate" at bounding box center [82, 93] width 41 height 9
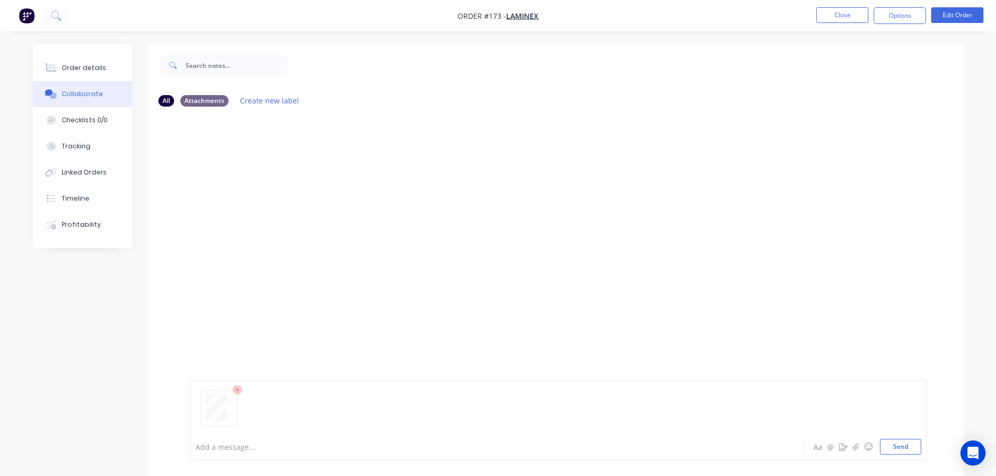
click at [893, 455] on div "Add a message... Aa @ ☺ Send" at bounding box center [558, 420] width 737 height 81
click at [895, 449] on button "Send" at bounding box center [900, 447] width 41 height 16
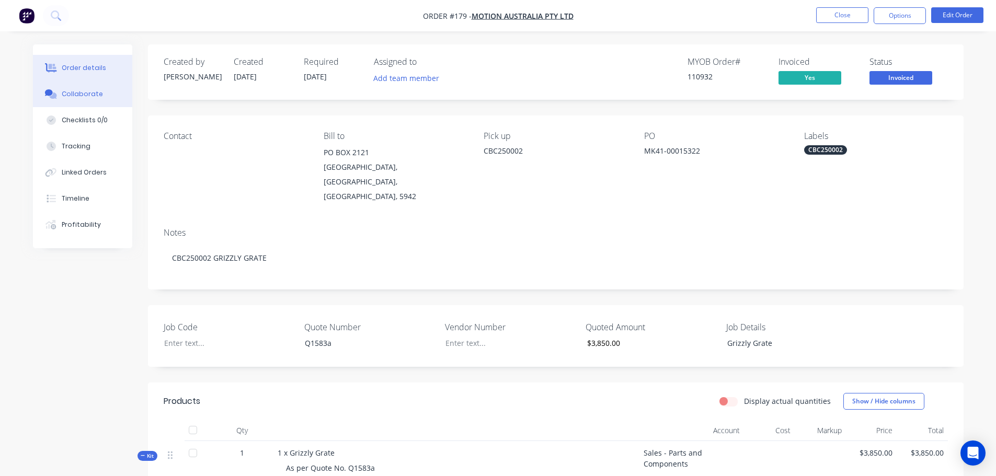
click at [98, 98] on div "Collaborate" at bounding box center [82, 93] width 41 height 9
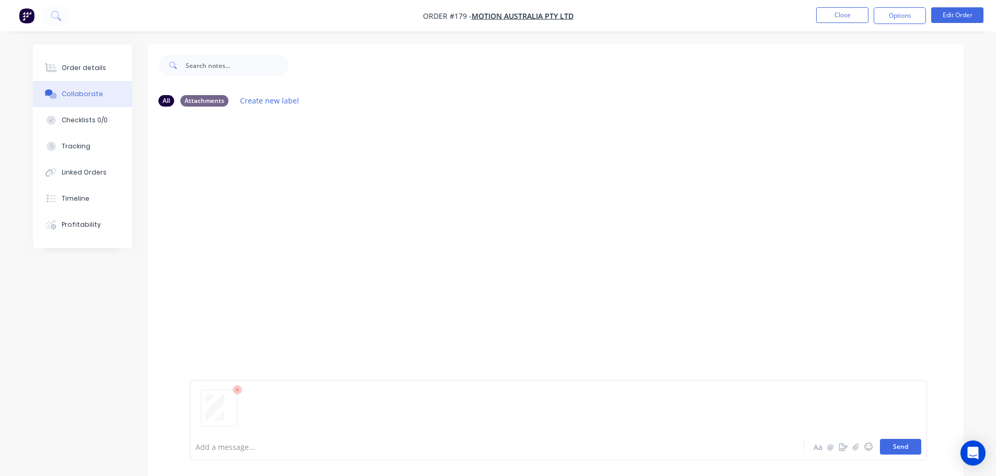
click at [905, 449] on button "Send" at bounding box center [900, 447] width 41 height 16
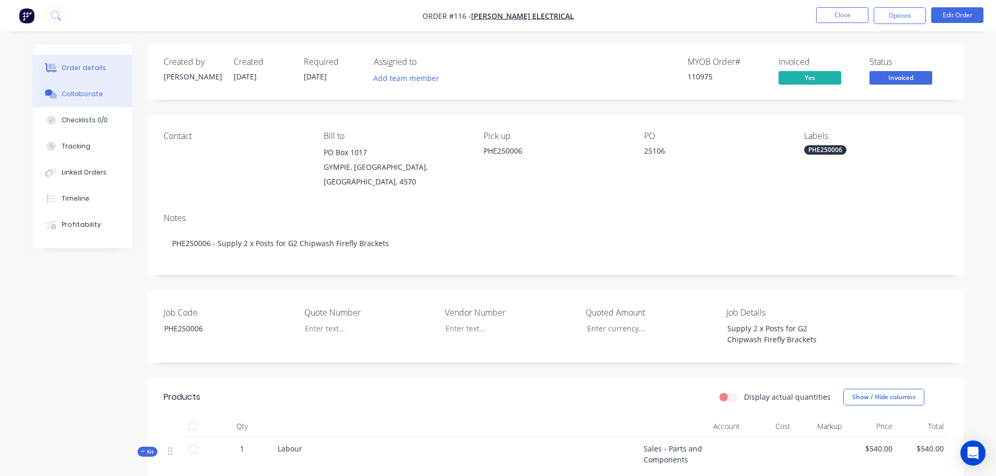
click at [110, 93] on button "Collaborate" at bounding box center [82, 94] width 99 height 26
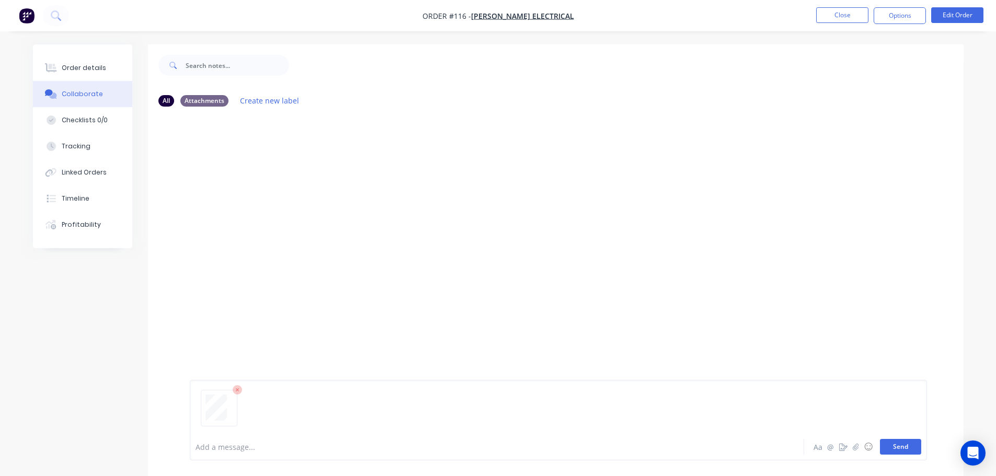
click at [917, 442] on button "Send" at bounding box center [900, 447] width 41 height 16
click at [272, 192] on icon "button" at bounding box center [273, 195] width 3 height 12
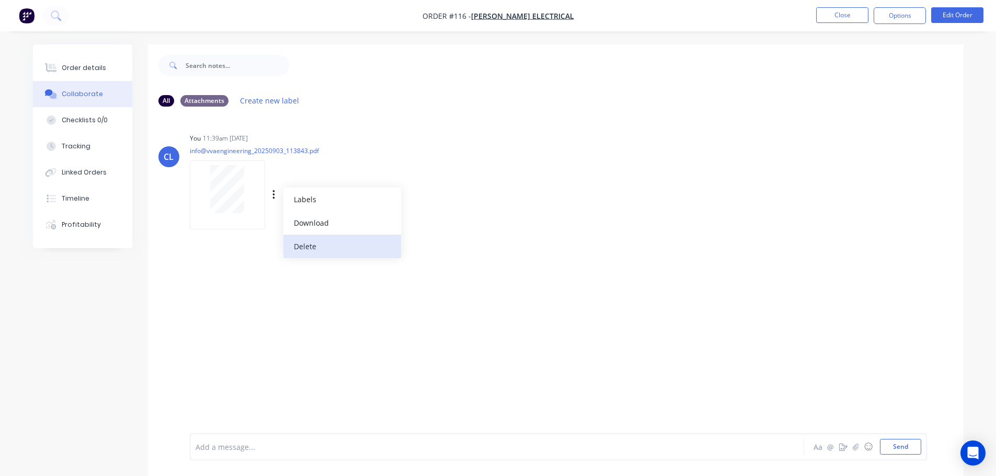
click at [312, 238] on button "Delete" at bounding box center [342, 247] width 118 height 24
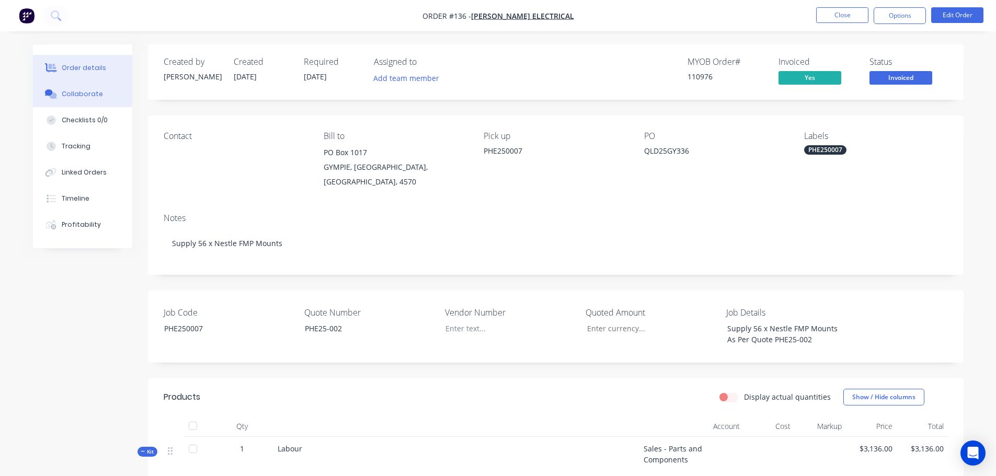
click at [71, 106] on button "Collaborate" at bounding box center [82, 94] width 99 height 26
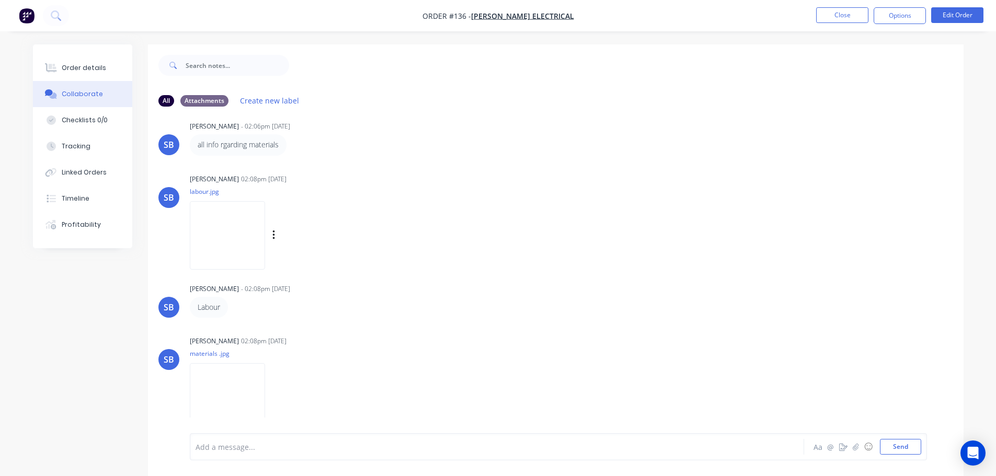
scroll to position [16, 0]
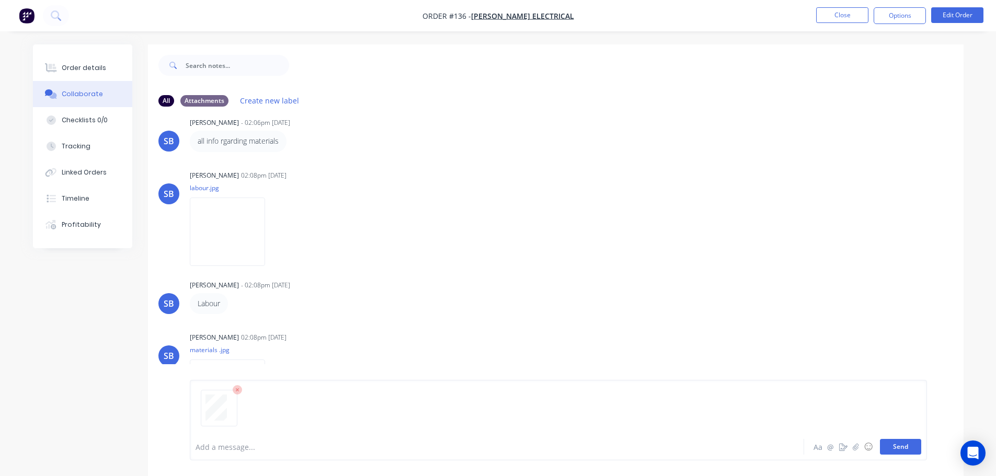
click at [902, 450] on button "Send" at bounding box center [900, 447] width 41 height 16
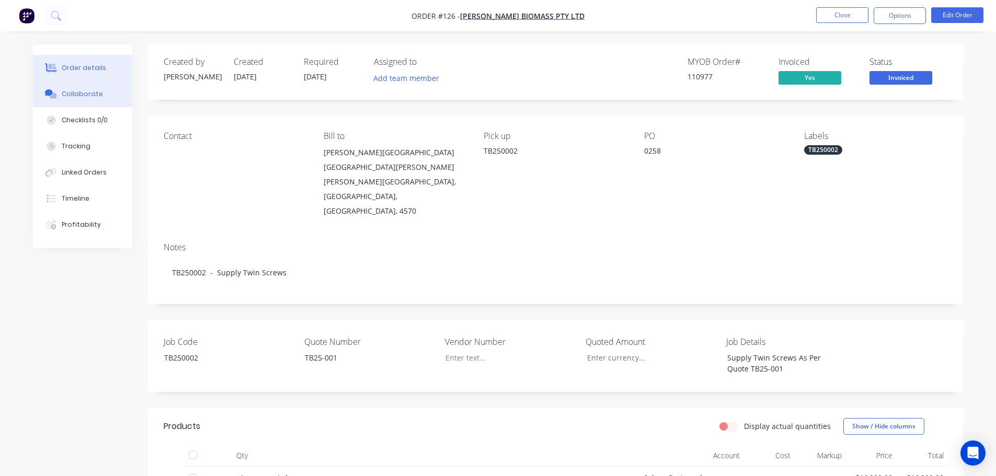
click at [111, 93] on button "Collaborate" at bounding box center [82, 94] width 99 height 26
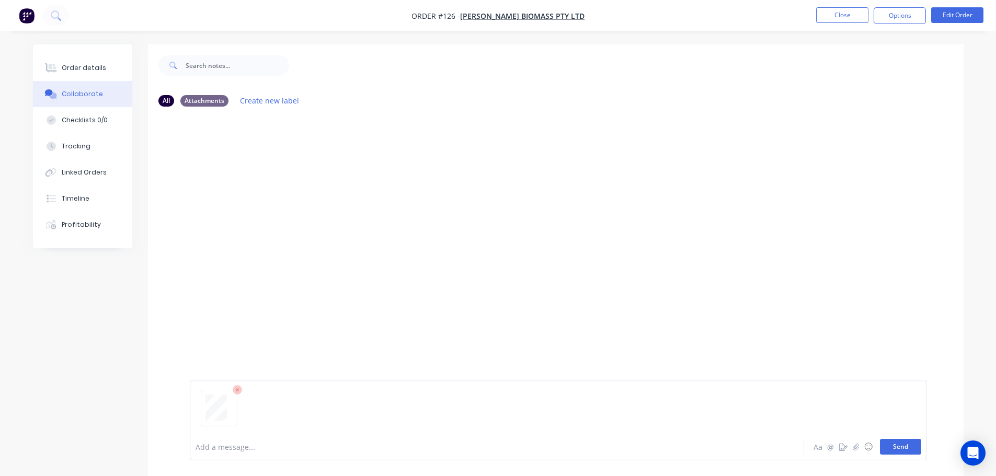
click at [907, 446] on button "Send" at bounding box center [900, 447] width 41 height 16
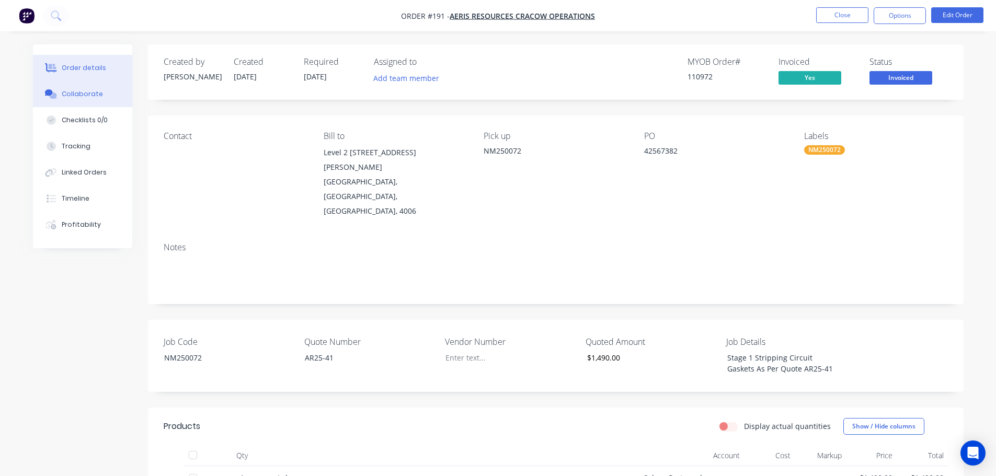
click at [84, 99] on button "Collaborate" at bounding box center [82, 94] width 99 height 26
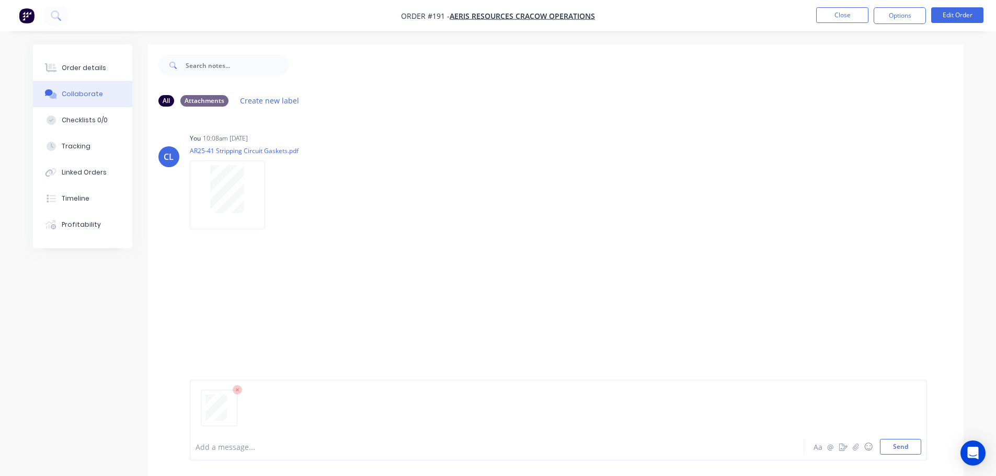
click at [238, 394] on icon at bounding box center [237, 389] width 9 height 9
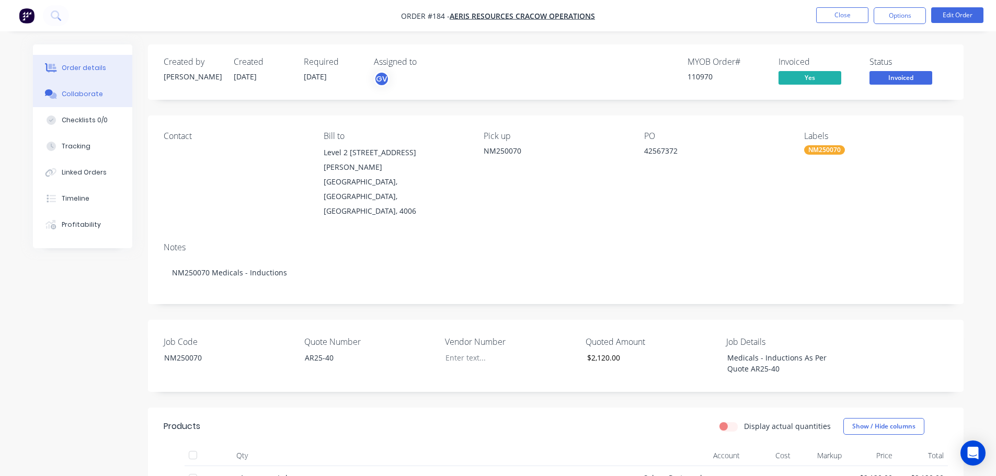
click at [67, 99] on button "Collaborate" at bounding box center [82, 94] width 99 height 26
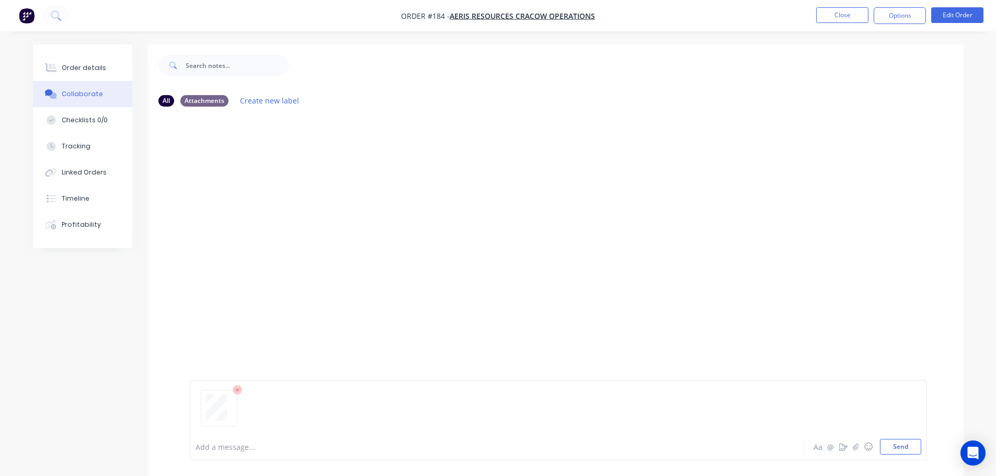
drag, startPoint x: 907, startPoint y: 445, endPoint x: 909, endPoint y: 425, distance: 20.5
click at [907, 445] on button "Send" at bounding box center [900, 447] width 41 height 16
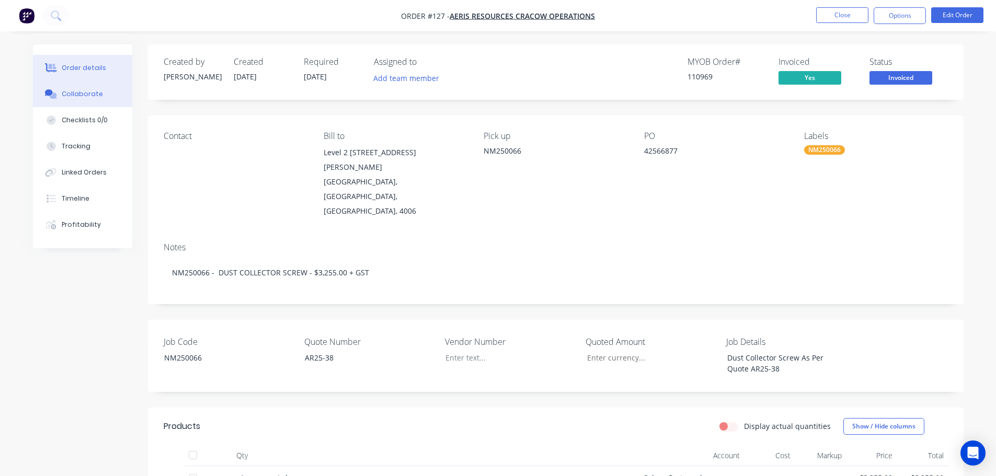
click at [72, 87] on button "Collaborate" at bounding box center [82, 94] width 99 height 26
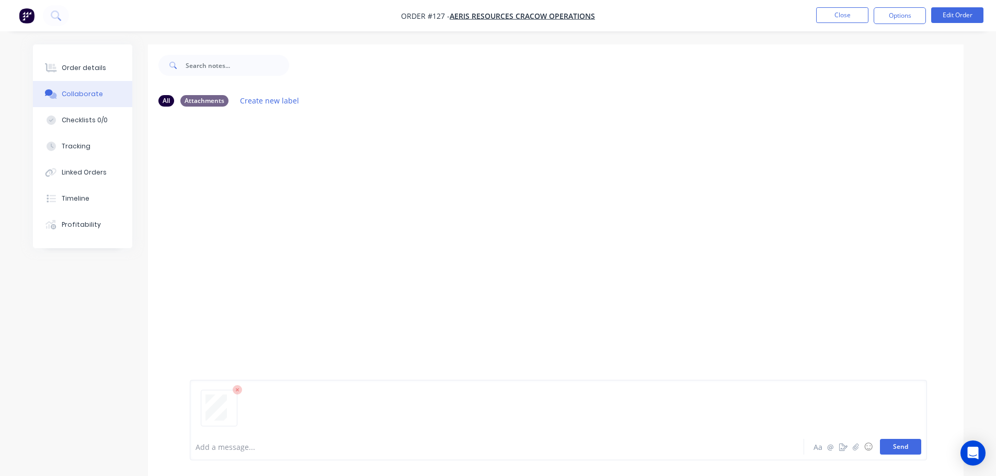
click at [881, 442] on button "Send" at bounding box center [900, 447] width 41 height 16
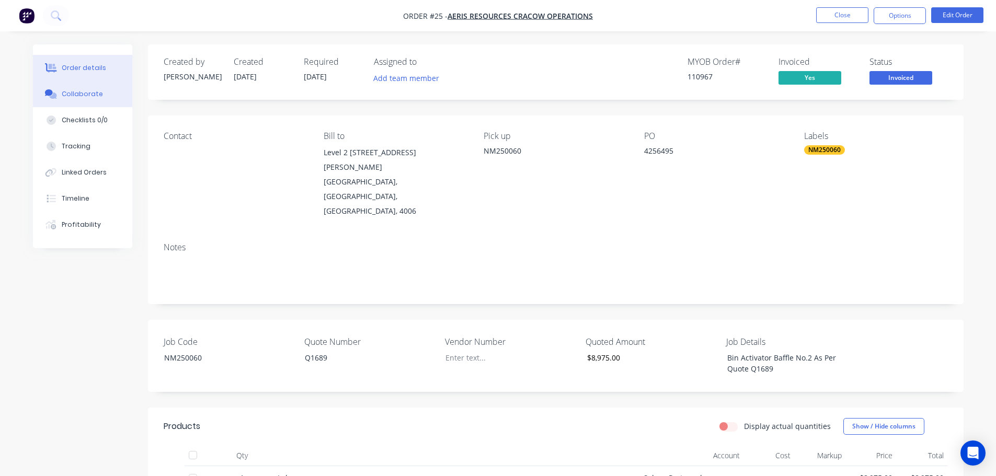
click at [84, 95] on div "Collaborate" at bounding box center [82, 93] width 41 height 9
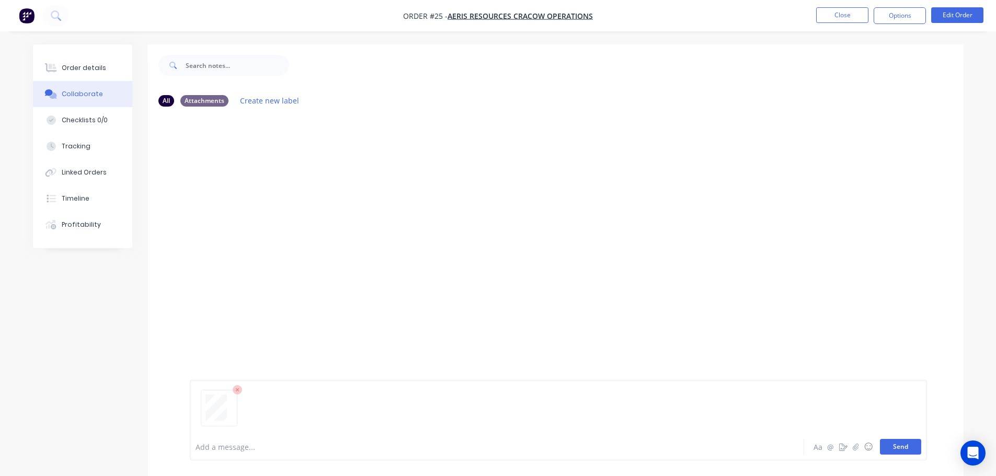
click at [908, 439] on div "Add a message... Aa @ ☺ Send" at bounding box center [558, 420] width 737 height 81
click at [909, 442] on button "Send" at bounding box center [900, 447] width 41 height 16
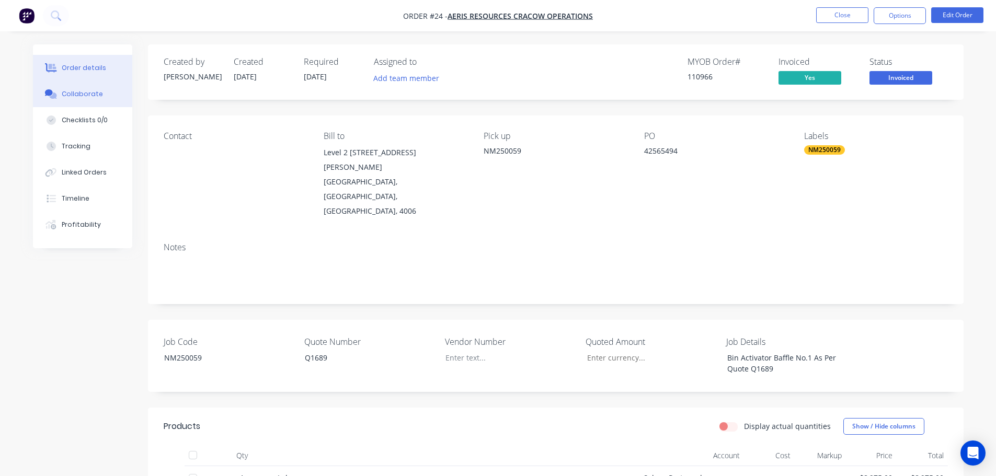
click at [69, 101] on button "Collaborate" at bounding box center [82, 94] width 99 height 26
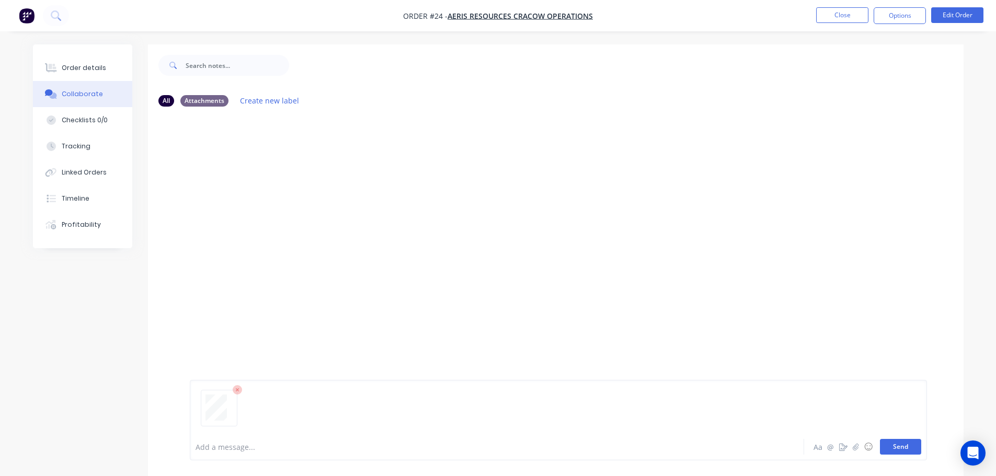
click at [917, 444] on button "Send" at bounding box center [900, 447] width 41 height 16
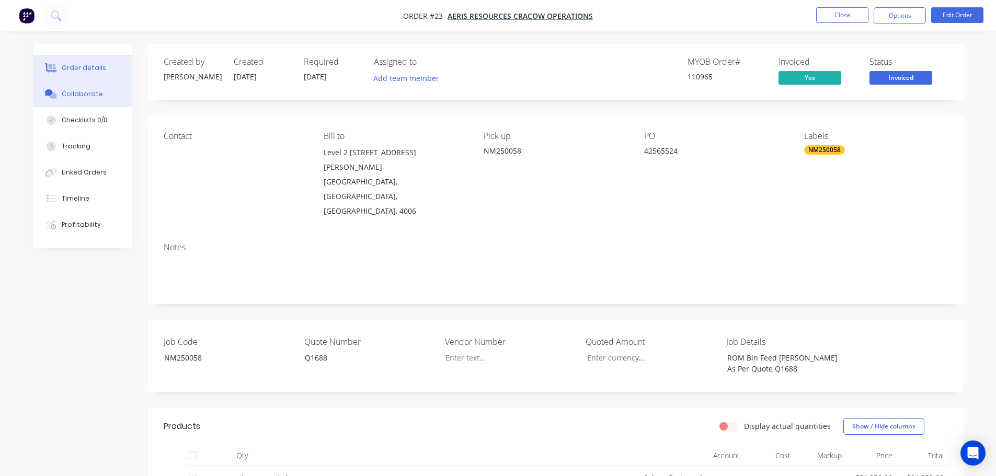
click at [77, 84] on button "Collaborate" at bounding box center [82, 94] width 99 height 26
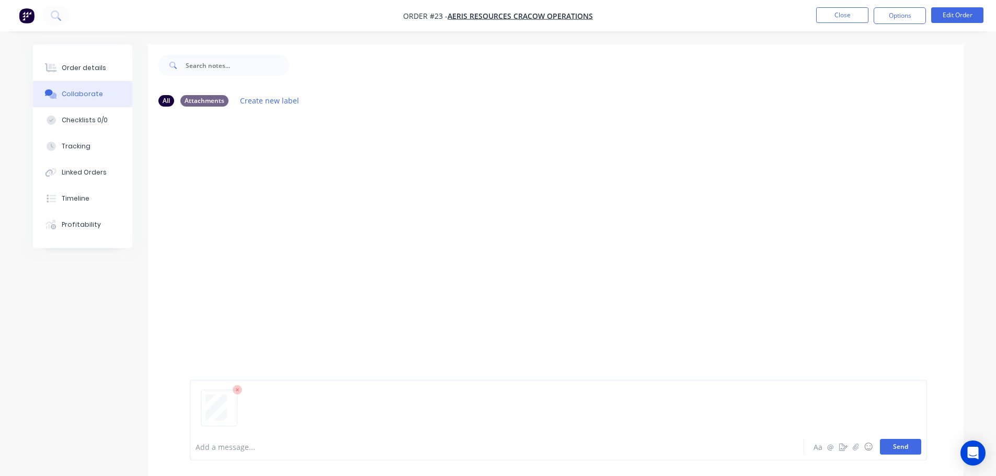
click at [888, 445] on button "Send" at bounding box center [900, 447] width 41 height 16
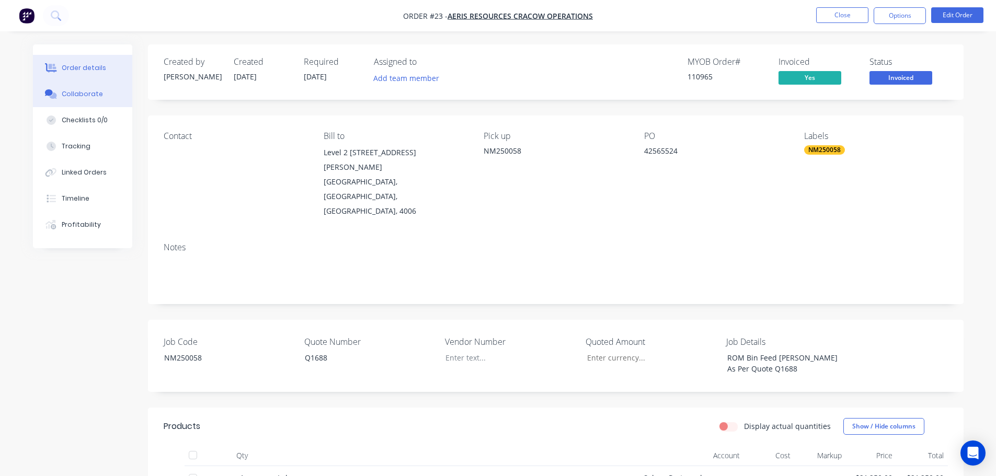
click at [103, 88] on button "Collaborate" at bounding box center [82, 94] width 99 height 26
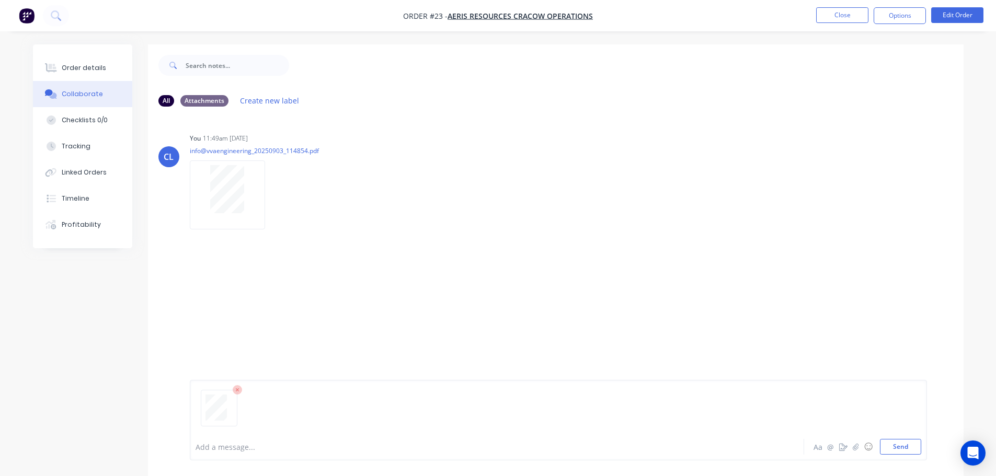
click at [242, 391] on icon at bounding box center [237, 389] width 9 height 9
click at [122, 70] on button "Order details" at bounding box center [82, 68] width 99 height 26
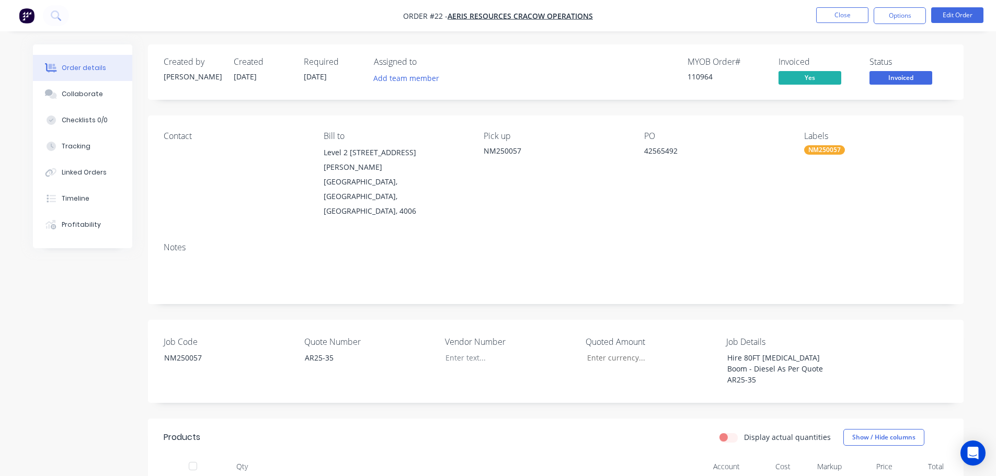
click at [82, 96] on div "Collaborate" at bounding box center [82, 93] width 41 height 9
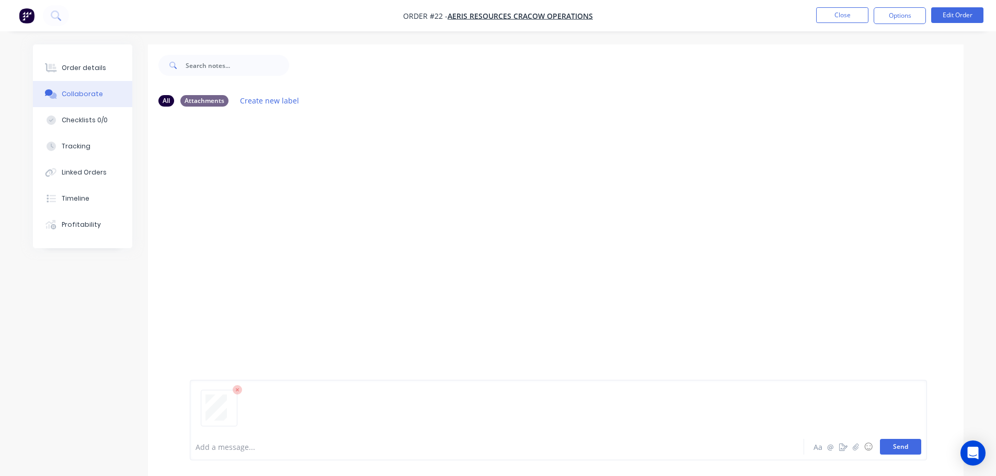
click at [885, 449] on button "Send" at bounding box center [900, 447] width 41 height 16
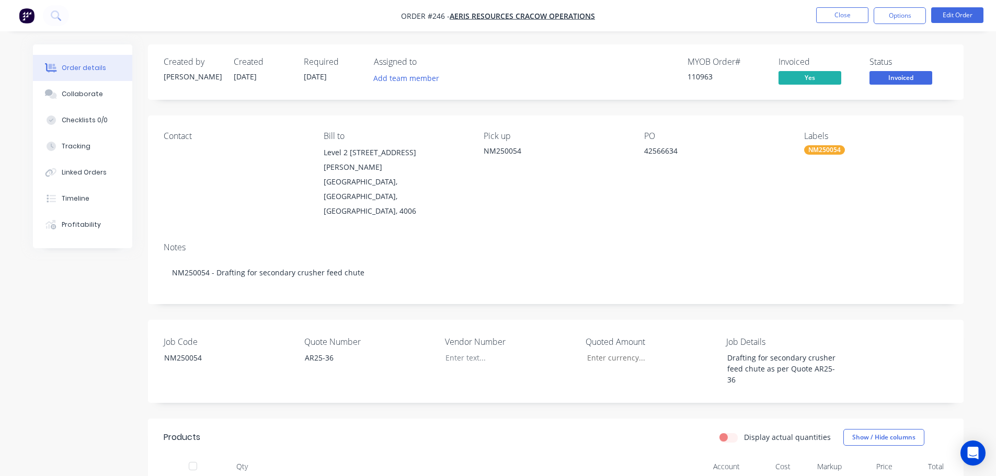
drag, startPoint x: 103, startPoint y: 88, endPoint x: 36, endPoint y: 87, distance: 67.0
click at [103, 88] on button "Collaborate" at bounding box center [82, 94] width 99 height 26
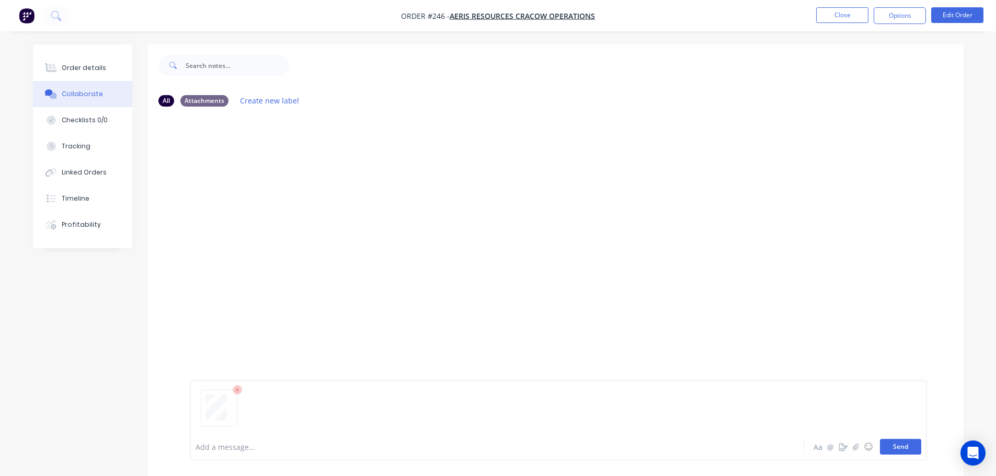
click at [920, 441] on div "Add a message... Aa @ ☺ Send" at bounding box center [558, 420] width 737 height 81
click at [915, 444] on button "Send" at bounding box center [900, 447] width 41 height 16
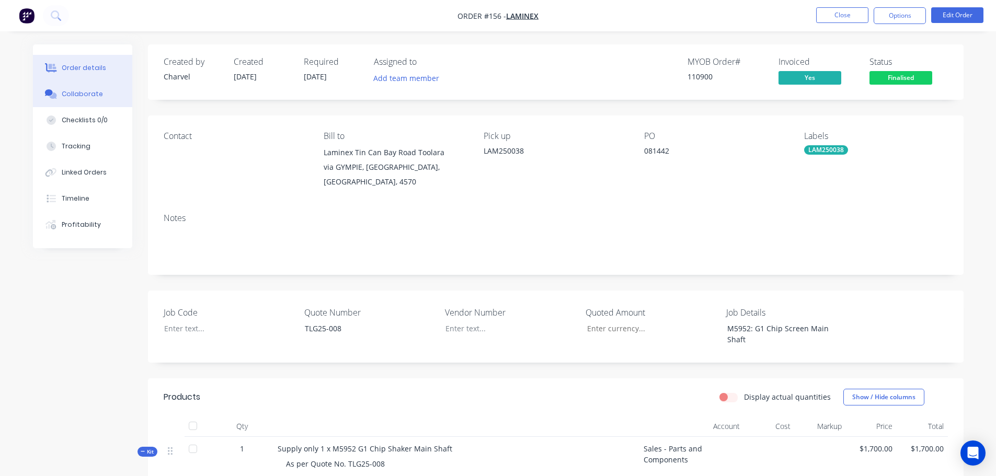
click at [110, 89] on button "Collaborate" at bounding box center [82, 94] width 99 height 26
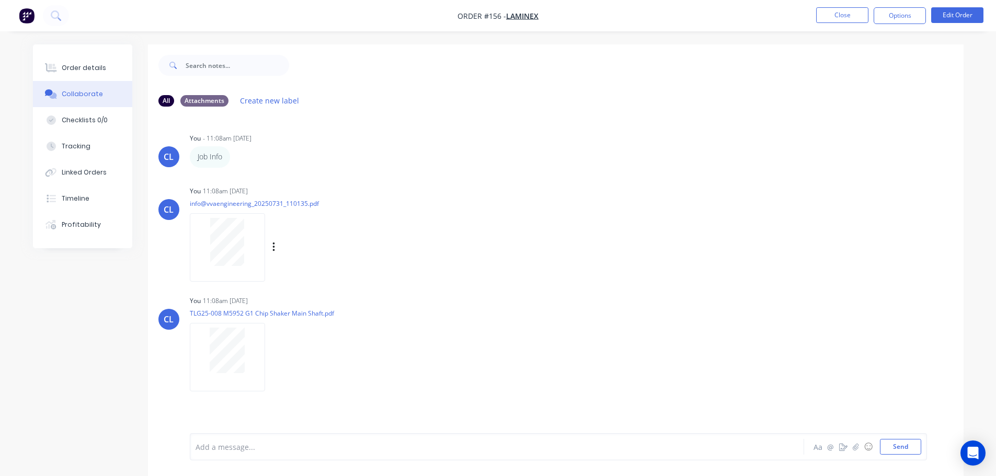
click at [235, 272] on div at bounding box center [227, 247] width 75 height 69
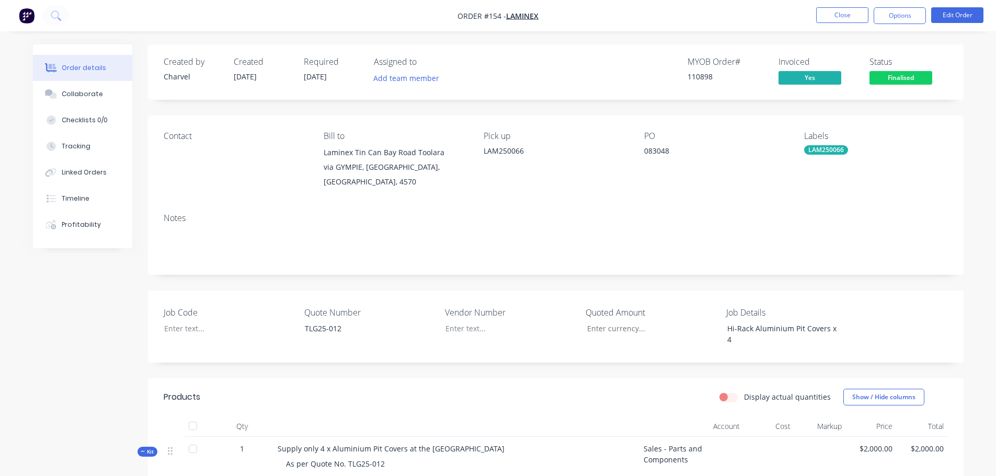
click at [73, 99] on button "Collaborate" at bounding box center [82, 94] width 99 height 26
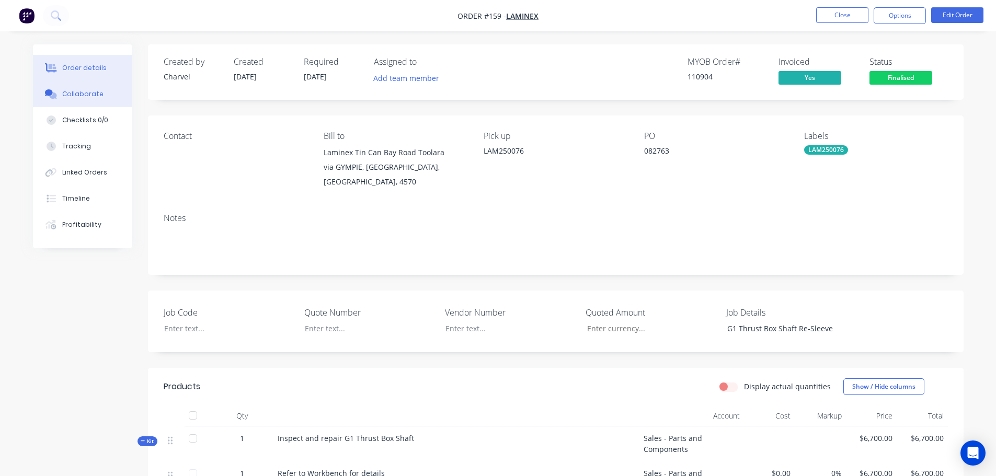
click at [61, 92] on button "Collaborate" at bounding box center [82, 94] width 99 height 26
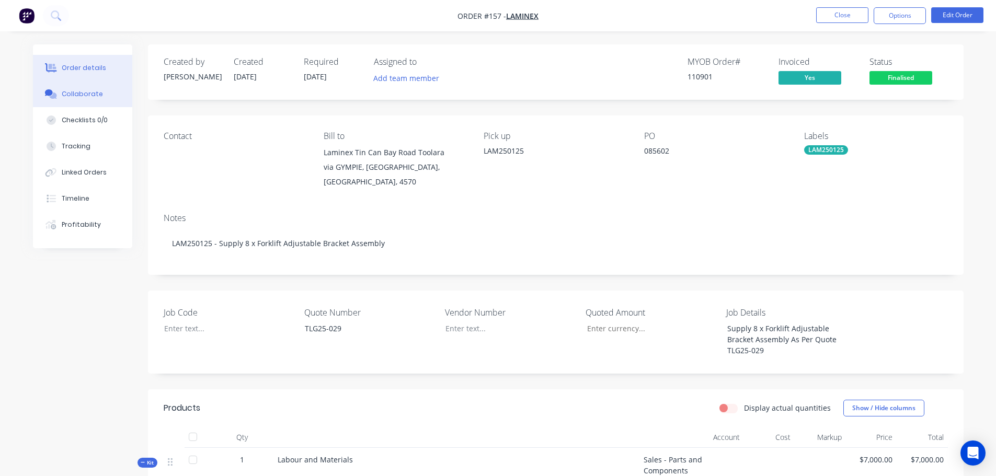
click at [83, 87] on button "Collaborate" at bounding box center [82, 94] width 99 height 26
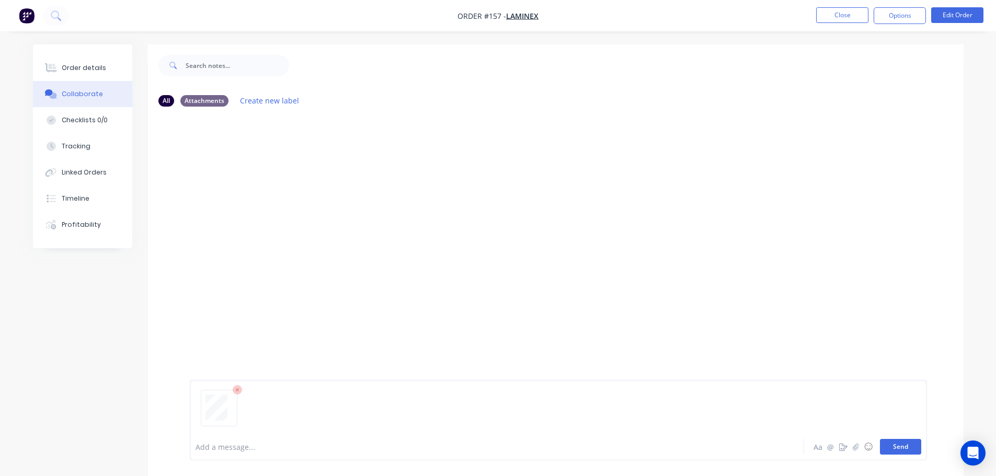
click at [912, 450] on button "Send" at bounding box center [900, 447] width 41 height 16
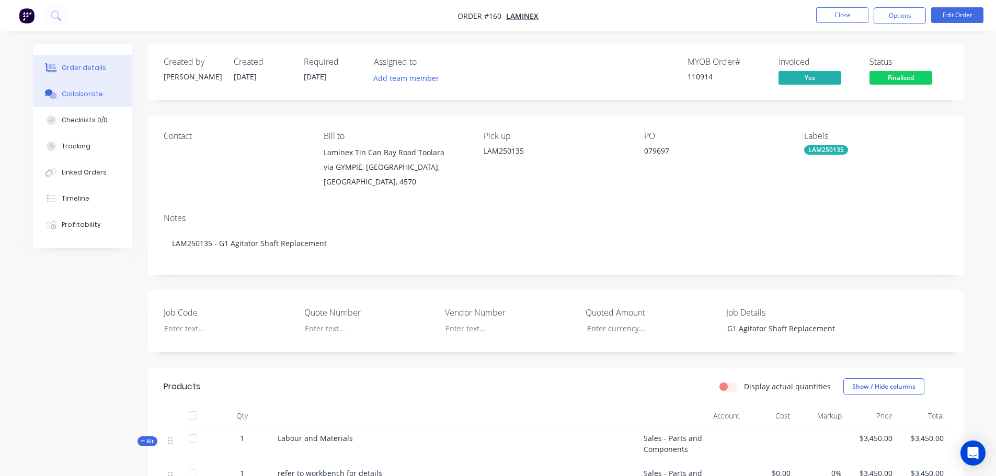
click at [83, 103] on button "Collaborate" at bounding box center [82, 94] width 99 height 26
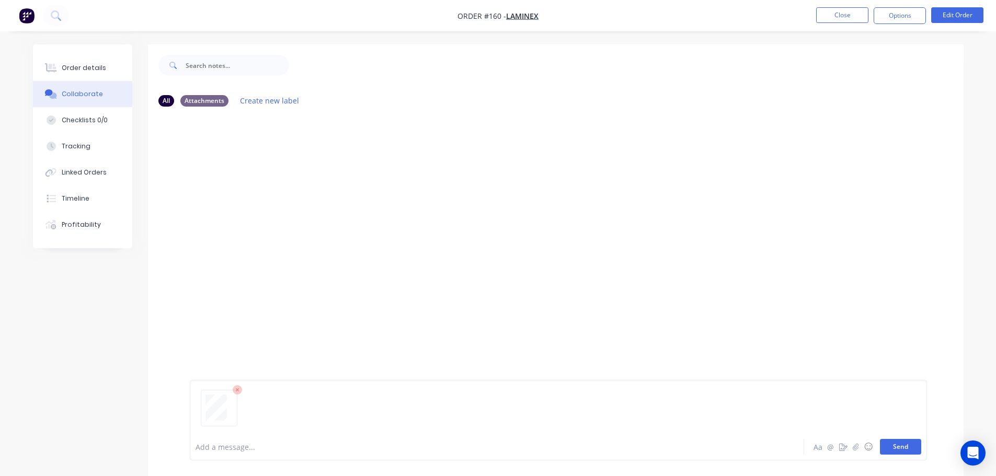
click at [895, 443] on button "Send" at bounding box center [900, 447] width 41 height 16
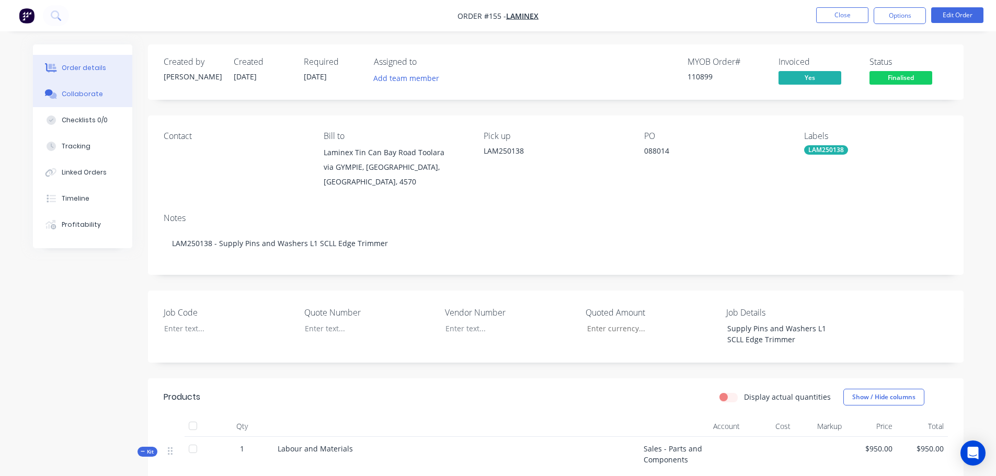
click at [70, 86] on button "Collaborate" at bounding box center [82, 94] width 99 height 26
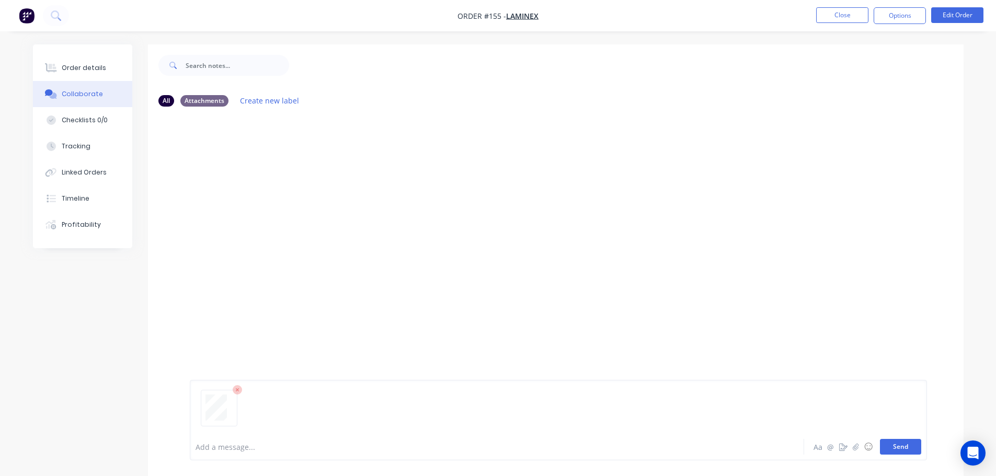
click at [896, 441] on button "Send" at bounding box center [900, 447] width 41 height 16
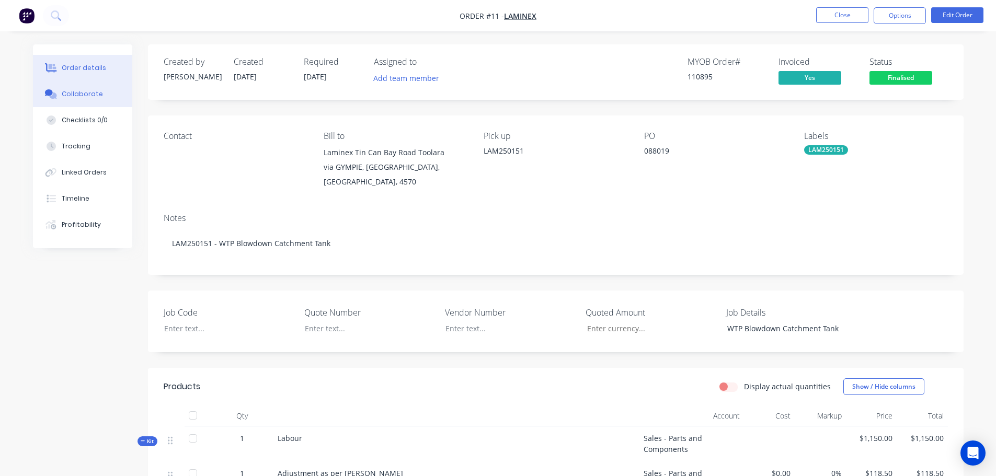
click at [75, 85] on button "Collaborate" at bounding box center [82, 94] width 99 height 26
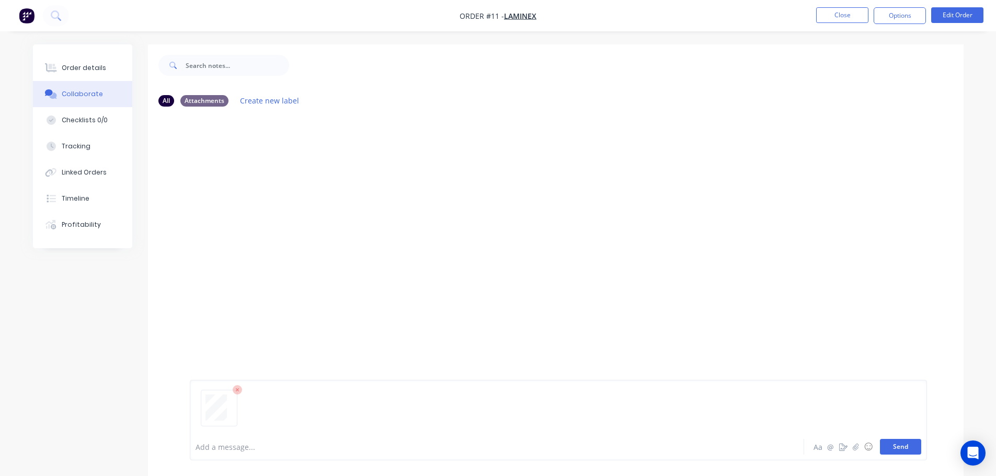
click at [903, 443] on button "Send" at bounding box center [900, 447] width 41 height 16
click at [828, 14] on button "Close" at bounding box center [842, 15] width 52 height 16
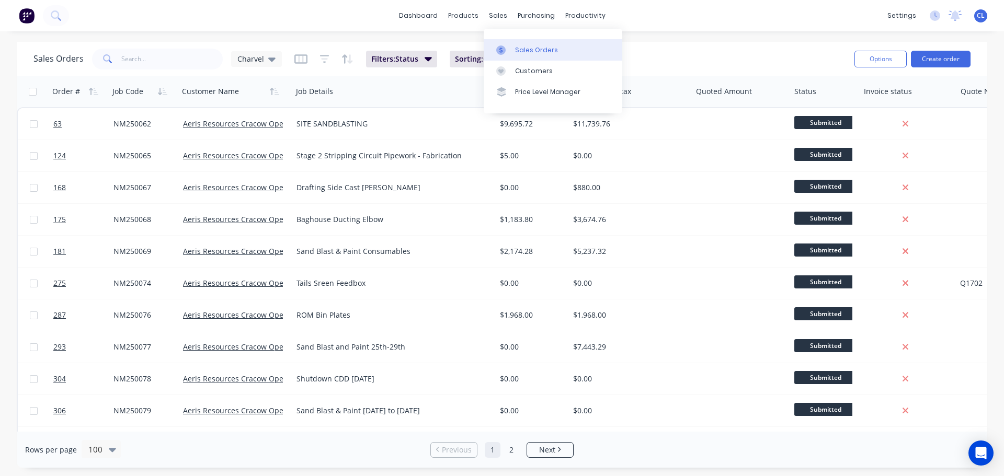
click at [509, 45] on div at bounding box center [504, 49] width 16 height 9
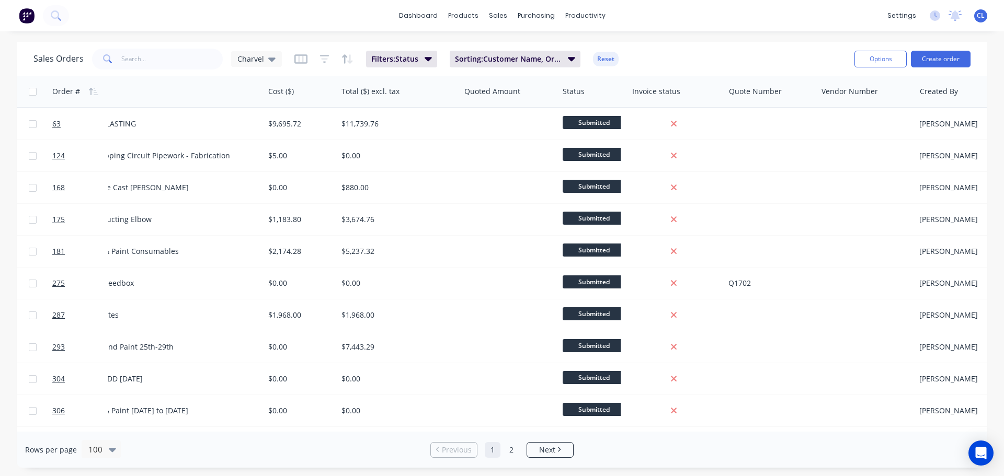
scroll to position [0, 298]
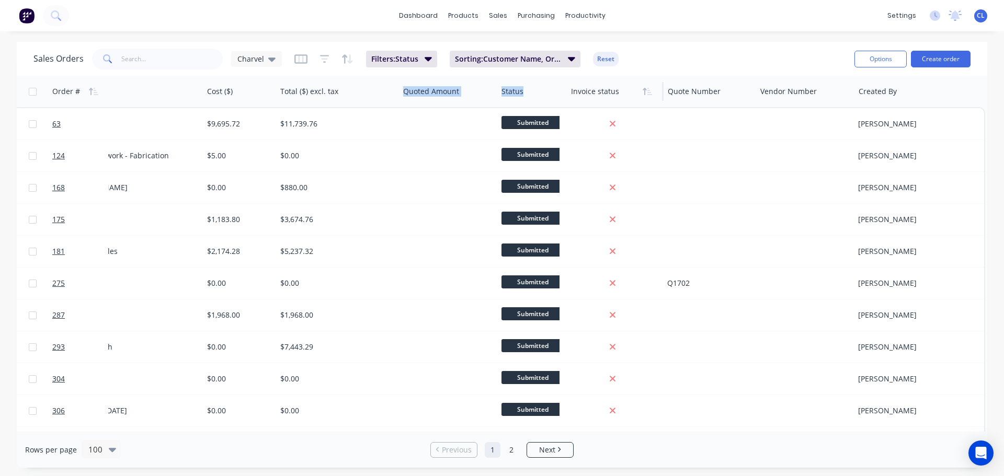
drag, startPoint x: 431, startPoint y: 90, endPoint x: 602, endPoint y: 96, distance: 171.1
click at [602, 96] on div "Order # Job Code Customer Name Job Details Cost ($) Total ($) excl. tax Quoted …" at bounding box center [354, 91] width 1261 height 31
drag, startPoint x: 464, startPoint y: 93, endPoint x: 551, endPoint y: 100, distance: 87.7
click at [551, 100] on div "Order # Job Code Customer Name Job Details Cost ($) Total ($) excl. tax Quoted …" at bounding box center [354, 91] width 1261 height 31
drag, startPoint x: 331, startPoint y: 96, endPoint x: 253, endPoint y: 101, distance: 78.1
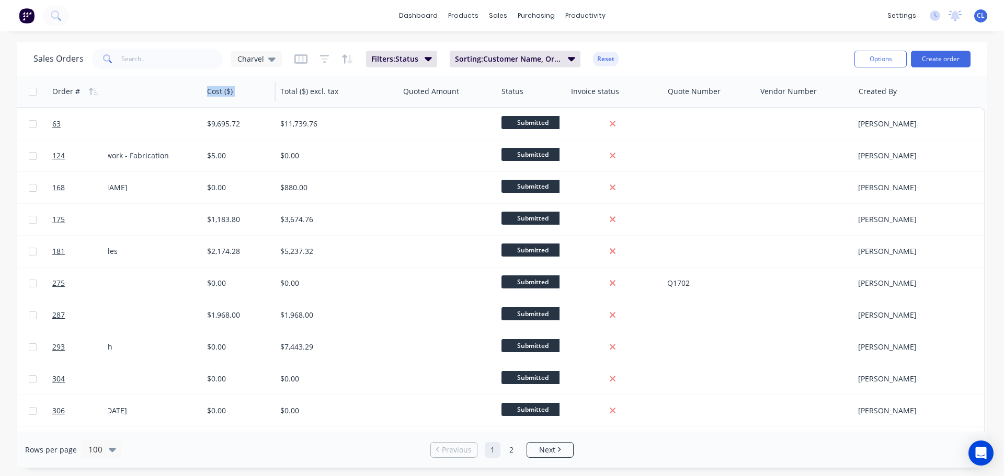
click at [246, 101] on div "Order # Job Code Customer Name Job Details Cost ($) Total ($) excl. tax Quoted …" at bounding box center [354, 91] width 1261 height 31
click at [405, 28] on div "dashboard products sales purchasing productivity dashboard products Product Cat…" at bounding box center [502, 15] width 1004 height 31
click at [406, 22] on link "dashboard" at bounding box center [418, 16] width 49 height 16
